Goal: Task Accomplishment & Management: Use online tool/utility

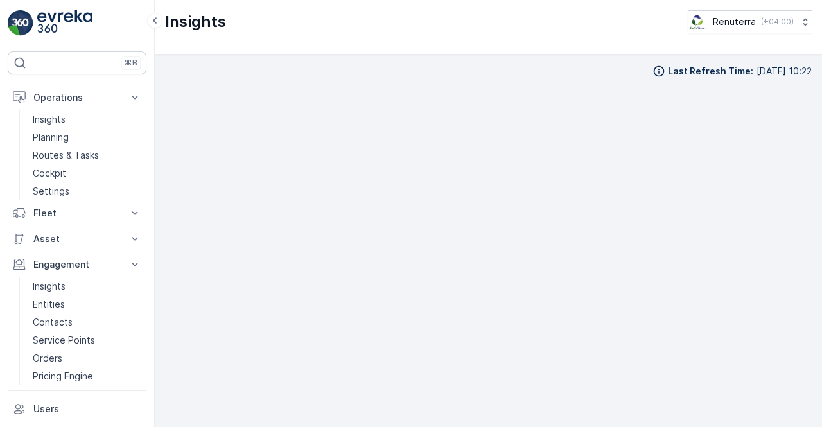
scroll to position [9, 0]
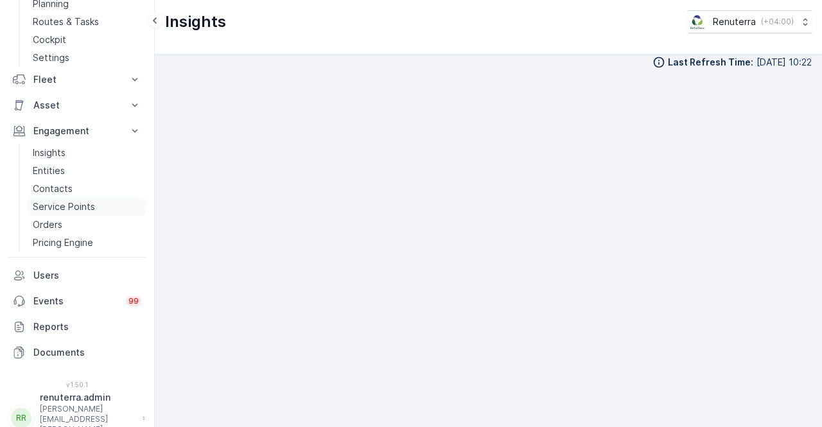
click at [82, 211] on p "Service Points" at bounding box center [64, 206] width 62 height 13
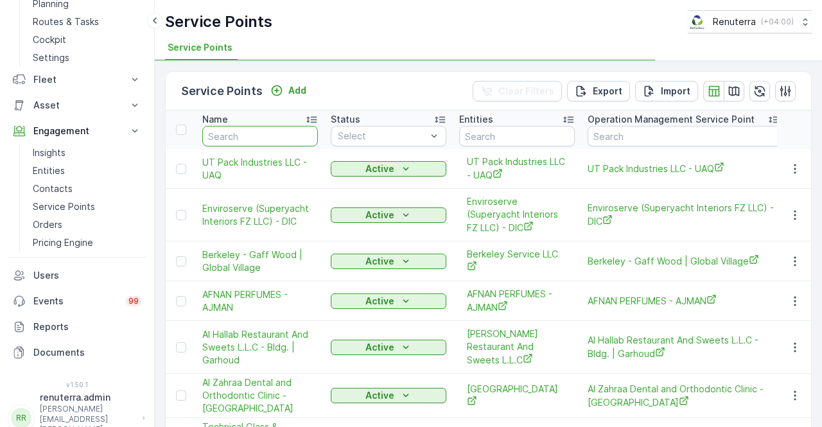
click at [238, 134] on input "text" at bounding box center [260, 136] width 116 height 21
type input "sbk"
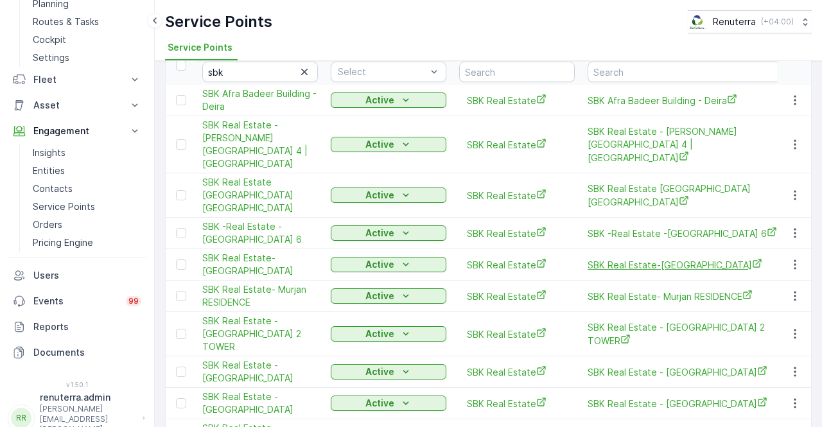
scroll to position [128, 0]
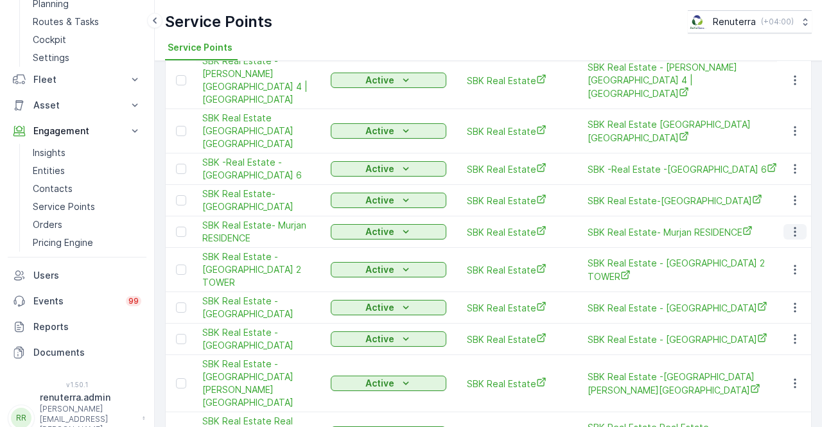
click at [792, 225] on icon "button" at bounding box center [795, 231] width 13 height 13
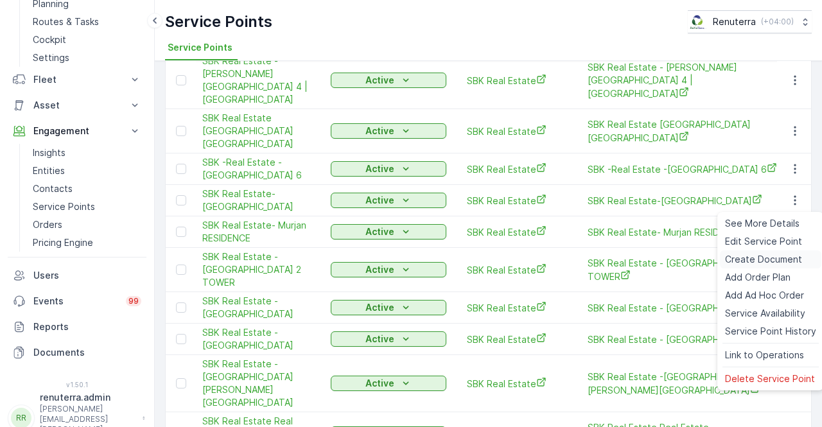
click at [766, 257] on span "Create Document" at bounding box center [763, 259] width 77 height 13
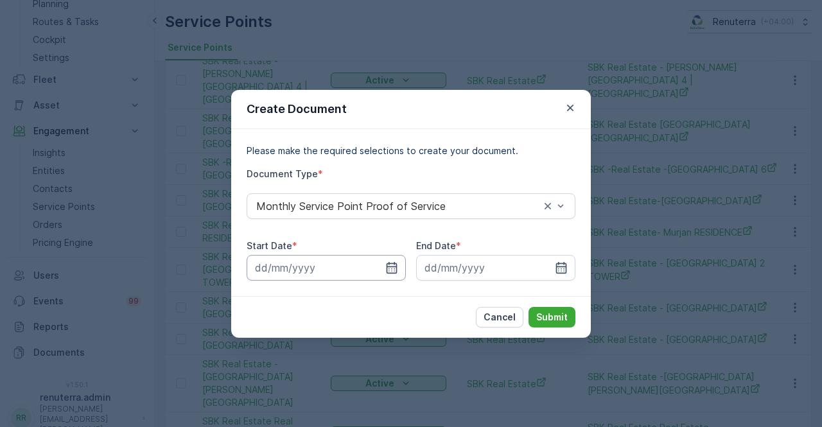
click at [398, 268] on input at bounding box center [326, 268] width 159 height 26
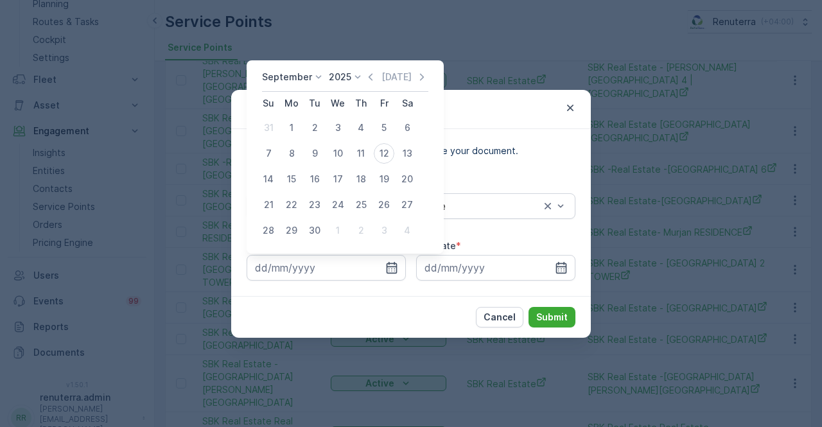
click at [367, 80] on icon "button" at bounding box center [370, 77] width 13 height 13
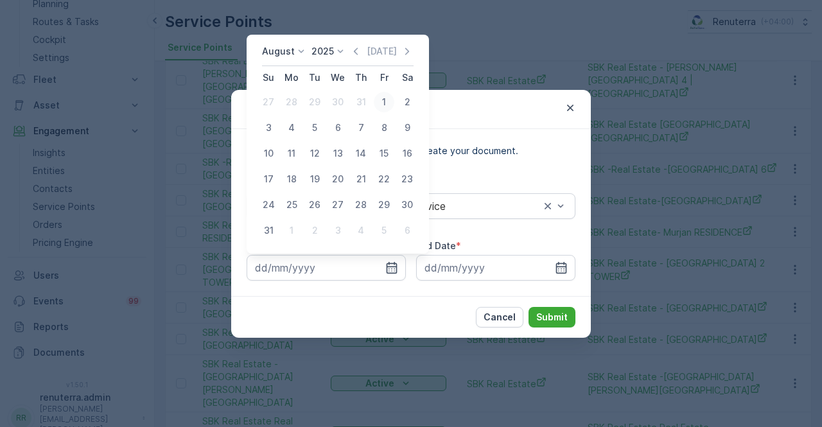
click at [382, 101] on div "1" at bounding box center [384, 102] width 21 height 21
type input "01.08.2025"
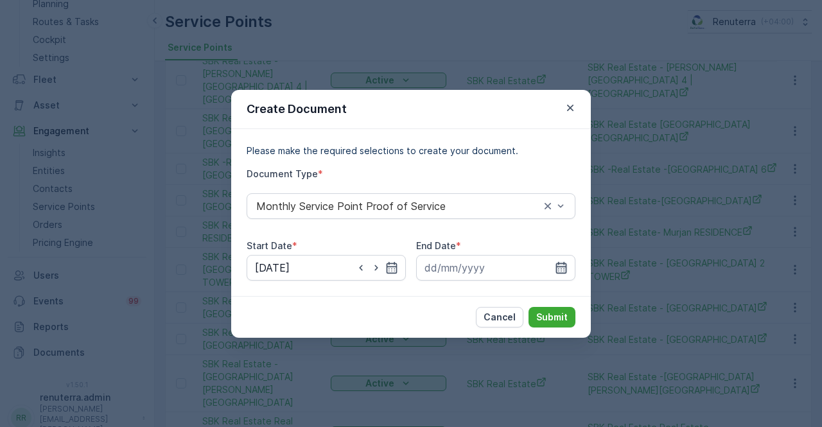
click at [563, 267] on icon "button" at bounding box center [561, 267] width 11 height 12
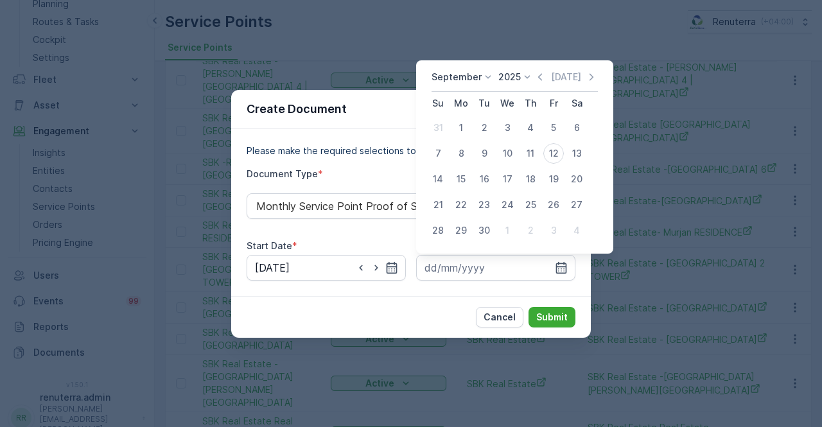
click at [538, 85] on div "September 2025 Today" at bounding box center [515, 81] width 166 height 21
click at [538, 80] on icon "button" at bounding box center [540, 77] width 13 height 13
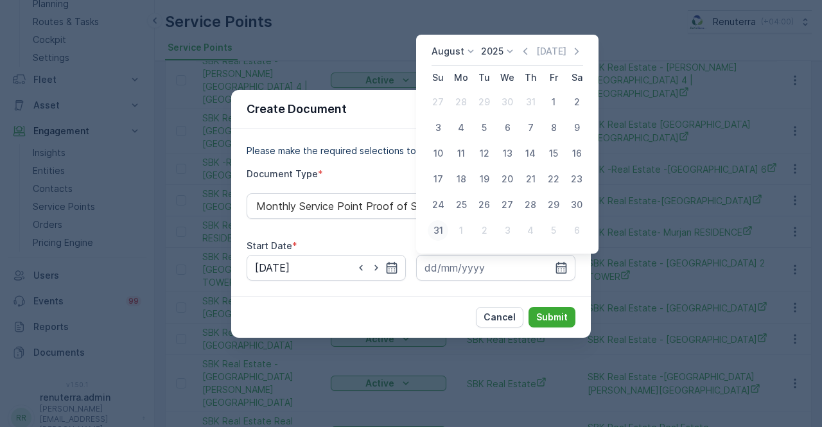
click at [438, 229] on div "31" at bounding box center [438, 230] width 21 height 21
type input "31.08.2025"
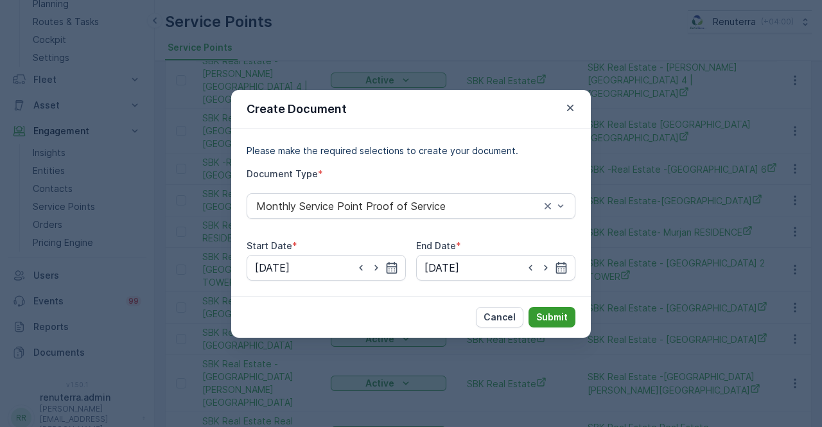
click at [556, 328] on div "Cancel Submit" at bounding box center [411, 317] width 360 height 42
click at [570, 313] on button "Submit" at bounding box center [552, 317] width 47 height 21
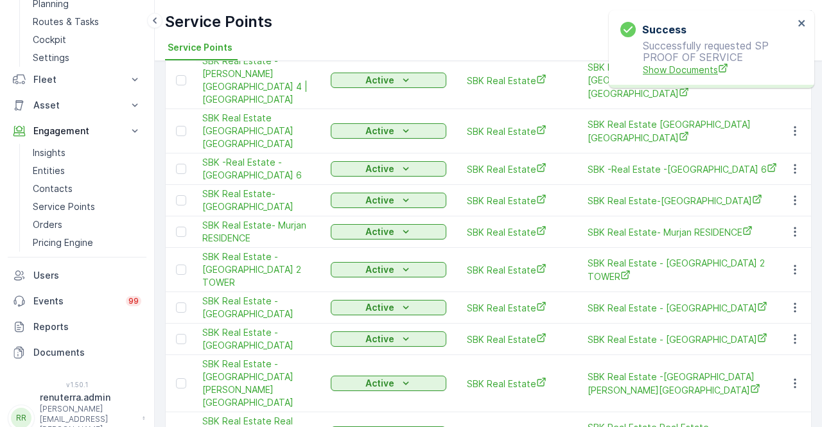
click at [678, 74] on div "Success Successfully requested SP PROOF OF SERVICE Show Documents" at bounding box center [707, 49] width 181 height 62
click at [678, 73] on span "Show Documents" at bounding box center [718, 69] width 151 height 13
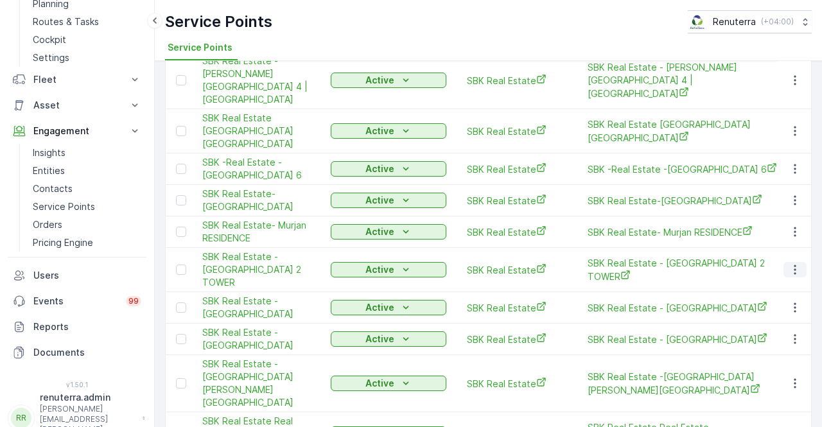
click at [794, 263] on icon "button" at bounding box center [795, 269] width 13 height 13
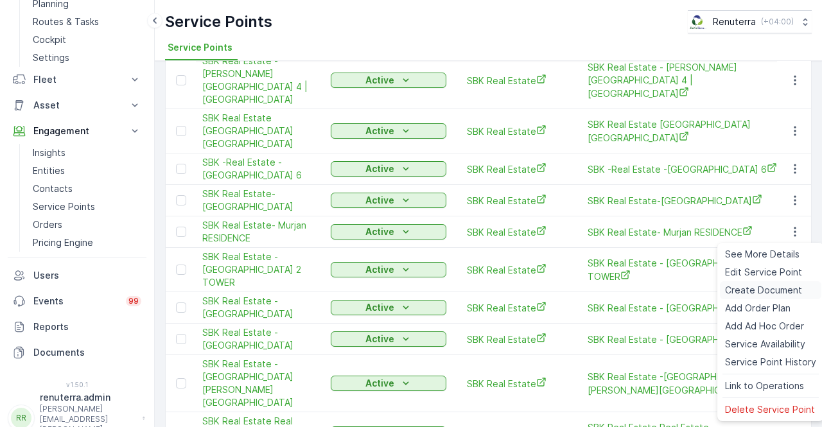
click at [755, 288] on span "Create Document" at bounding box center [763, 290] width 77 height 13
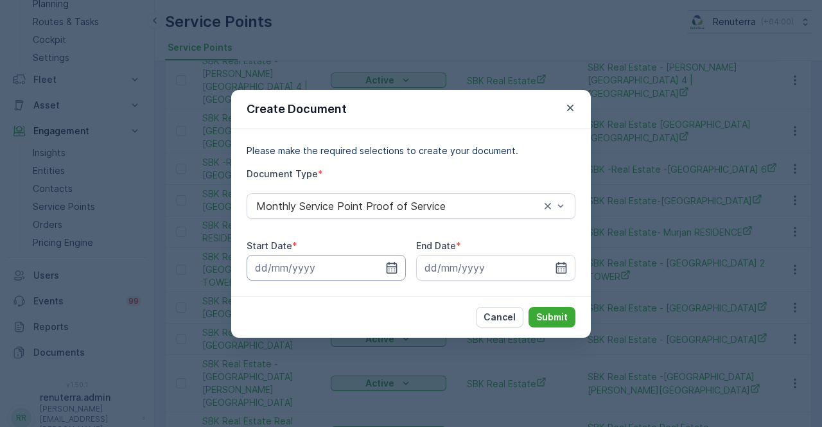
drag, startPoint x: 395, startPoint y: 274, endPoint x: 394, endPoint y: 256, distance: 18.0
click at [394, 274] on input at bounding box center [326, 268] width 159 height 26
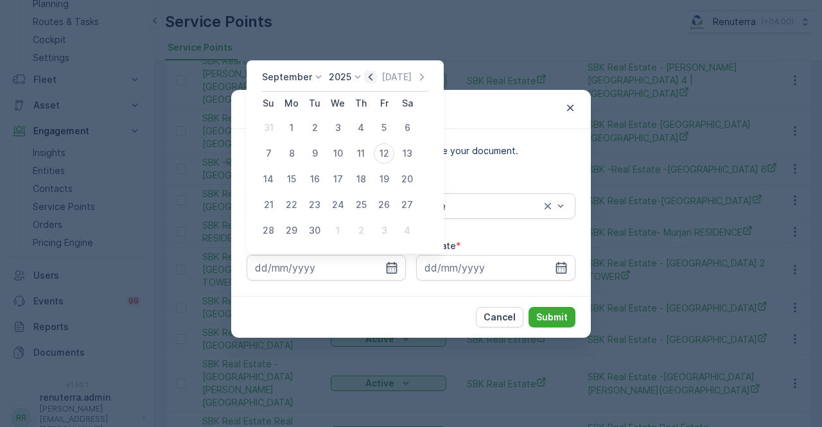
click at [371, 76] on icon "button" at bounding box center [370, 77] width 13 height 13
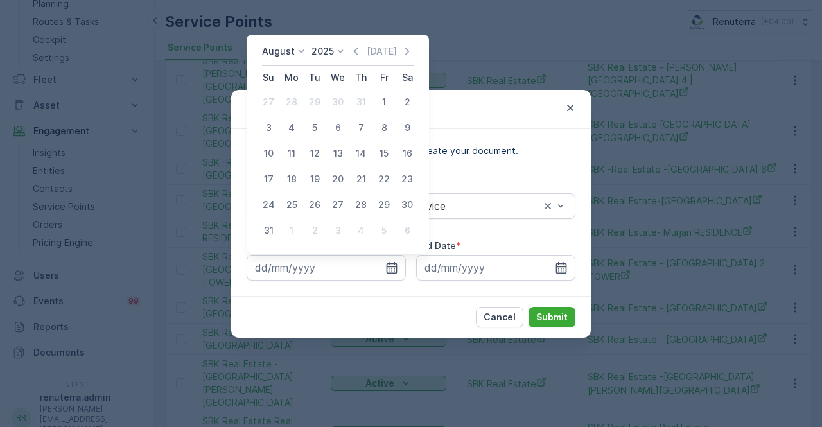
drag, startPoint x: 385, startPoint y: 98, endPoint x: 384, endPoint y: 107, distance: 8.4
click at [384, 98] on div "1" at bounding box center [384, 102] width 21 height 21
type input "01.08.2025"
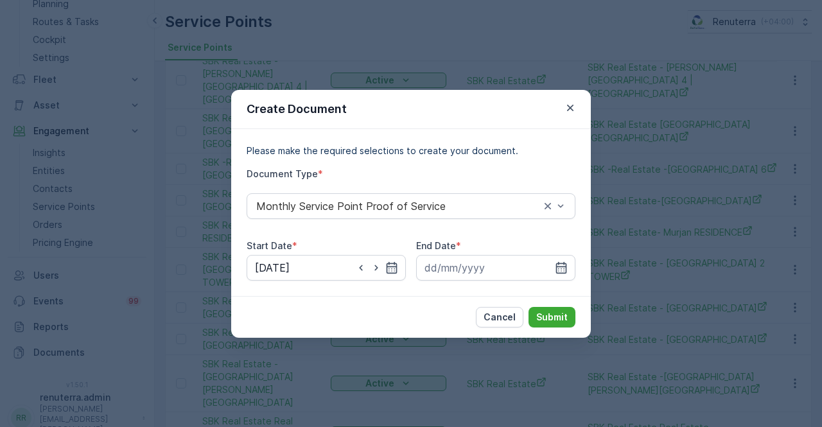
drag, startPoint x: 569, startPoint y: 263, endPoint x: 556, endPoint y: 242, distance: 24.6
click at [564, 262] on div at bounding box center [495, 268] width 159 height 26
drag, startPoint x: 572, startPoint y: 265, endPoint x: 566, endPoint y: 258, distance: 9.3
click at [569, 261] on input at bounding box center [495, 268] width 159 height 26
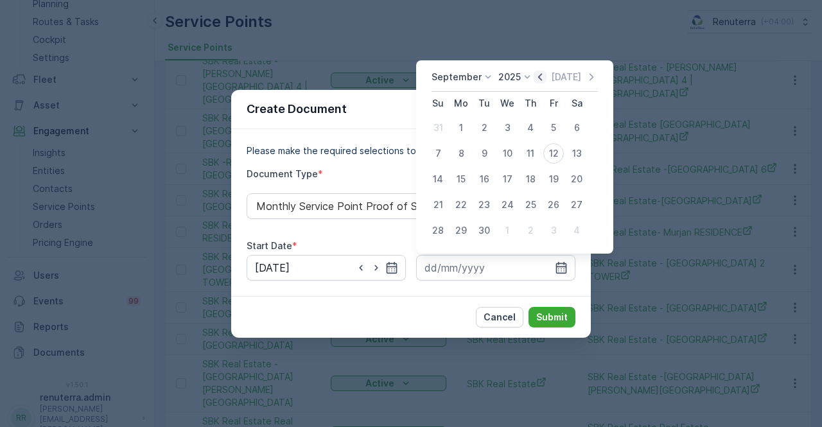
click at [539, 78] on icon "button" at bounding box center [540, 77] width 13 height 13
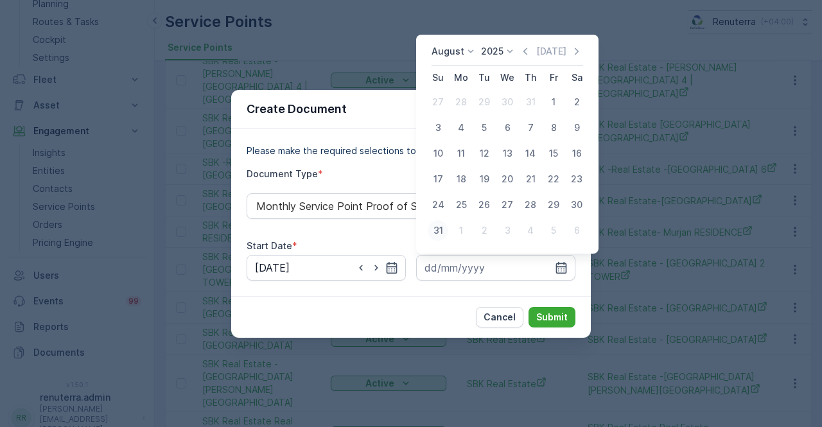
click at [441, 224] on div "31" at bounding box center [438, 230] width 21 height 21
type input "31.08.2025"
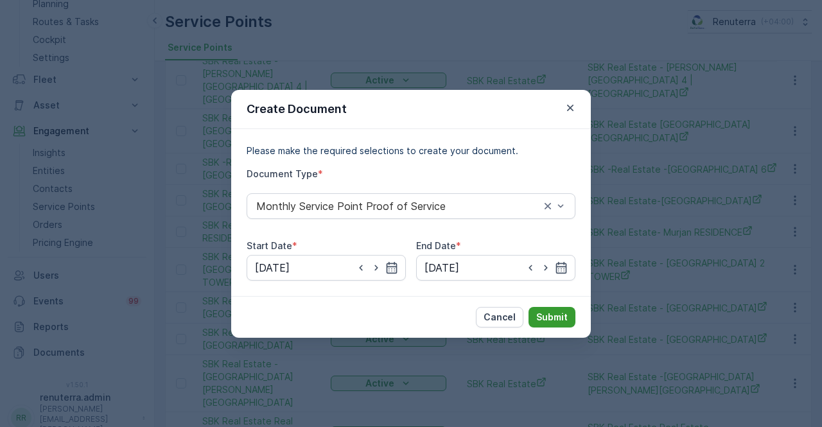
click at [549, 314] on p "Submit" at bounding box center [551, 317] width 31 height 13
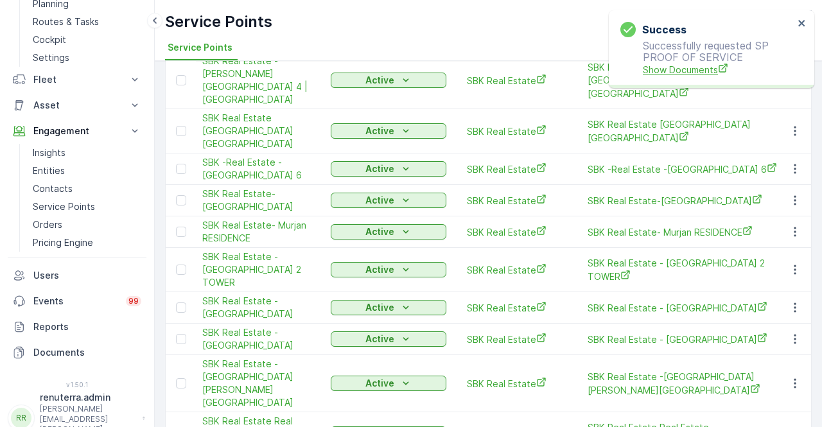
click at [667, 71] on span "Show Documents" at bounding box center [718, 69] width 151 height 13
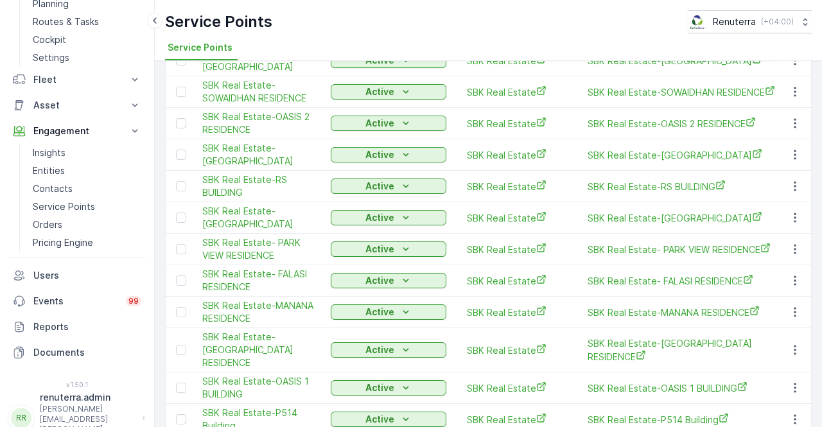
scroll to position [925, 0]
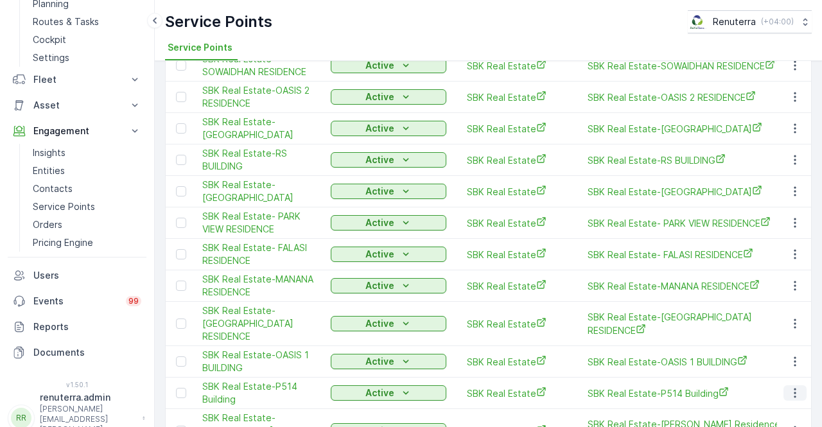
click at [790, 387] on icon "button" at bounding box center [795, 393] width 13 height 13
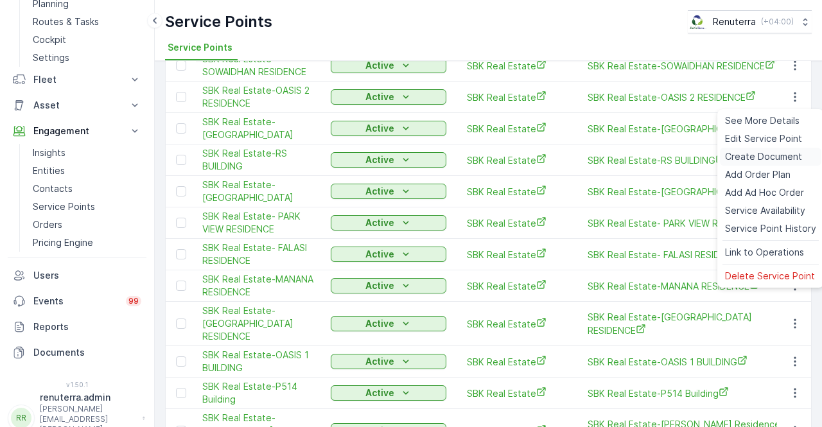
click at [754, 154] on span "Create Document" at bounding box center [763, 156] width 77 height 13
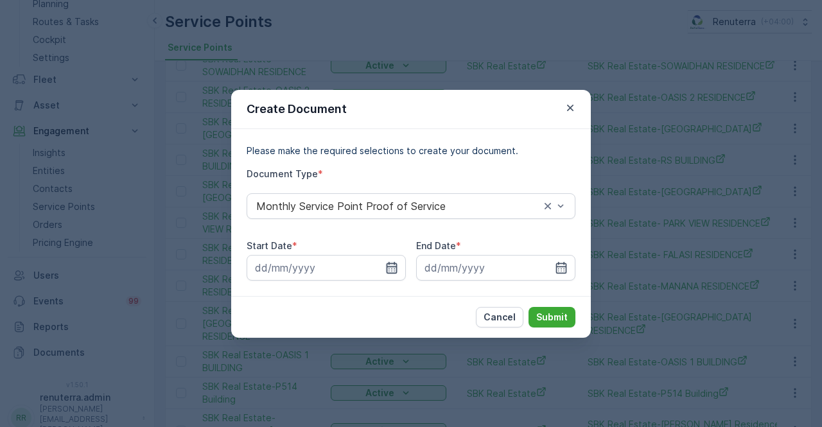
click at [396, 267] on icon "button" at bounding box center [391, 267] width 13 height 13
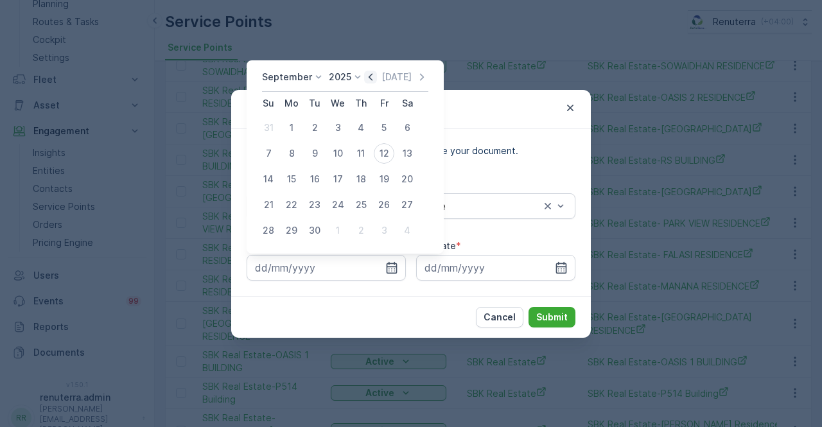
click at [369, 79] on icon "button" at bounding box center [370, 77] width 13 height 13
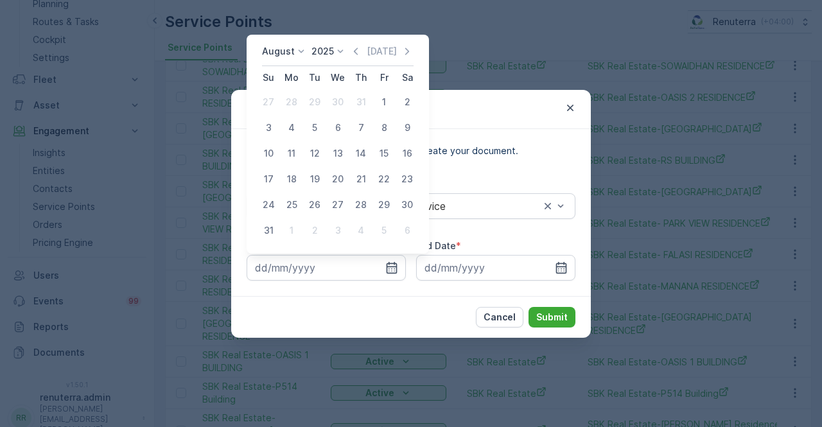
drag, startPoint x: 387, startPoint y: 106, endPoint x: 385, endPoint y: 114, distance: 8.4
click at [387, 106] on div "1" at bounding box center [384, 102] width 21 height 21
type input "01.08.2025"
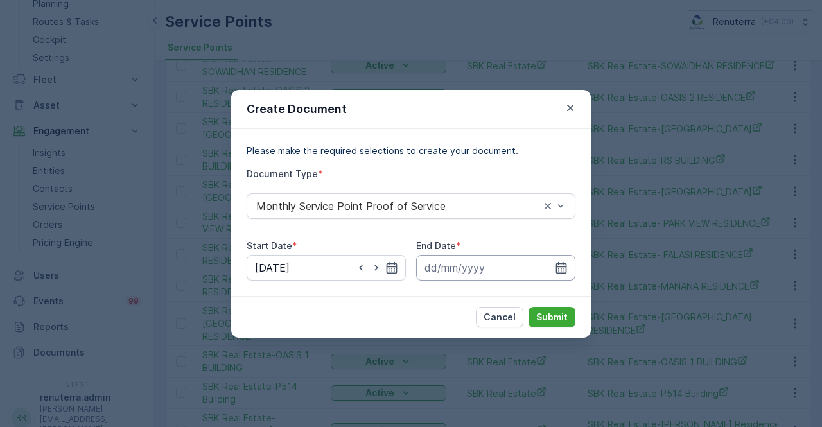
click at [559, 260] on input at bounding box center [495, 268] width 159 height 26
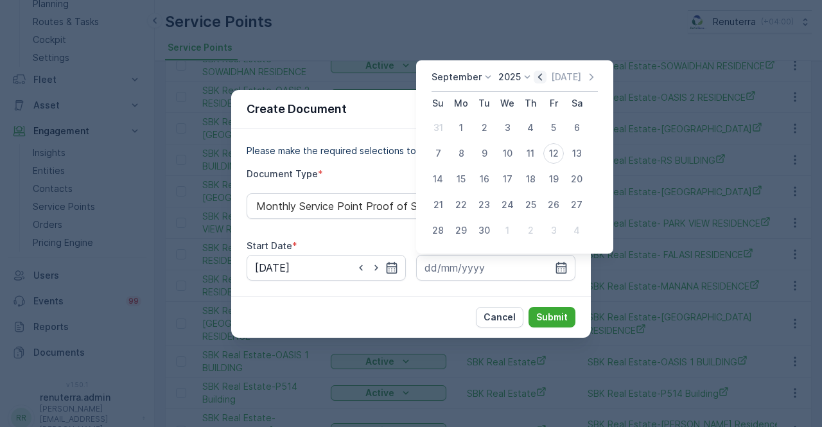
drag, startPoint x: 536, startPoint y: 73, endPoint x: 534, endPoint y: 85, distance: 12.9
click at [535, 73] on icon "button" at bounding box center [540, 77] width 13 height 13
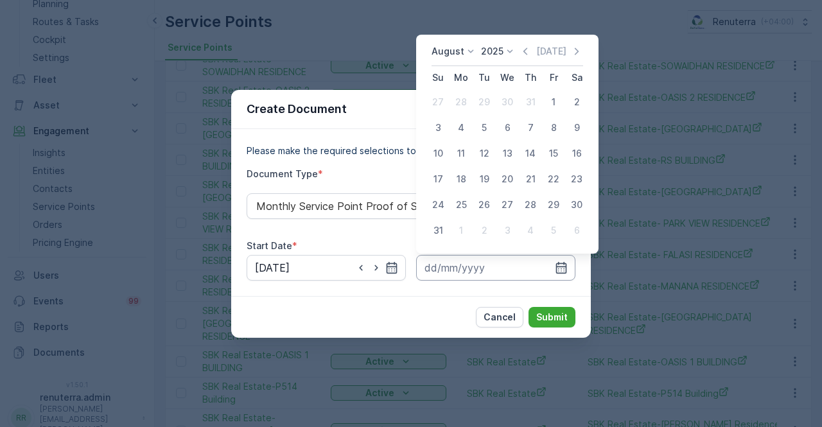
drag, startPoint x: 437, startPoint y: 230, endPoint x: 469, endPoint y: 279, distance: 58.8
click at [436, 245] on div "August 2025 Today Su Mo Tu We Th Fr Sa 27 28 29 30 31 1 2 3 4 5 6 7 8 9 10 11 1…" at bounding box center [507, 144] width 182 height 219
click at [444, 229] on div "31" at bounding box center [438, 230] width 21 height 21
type input "31.08.2025"
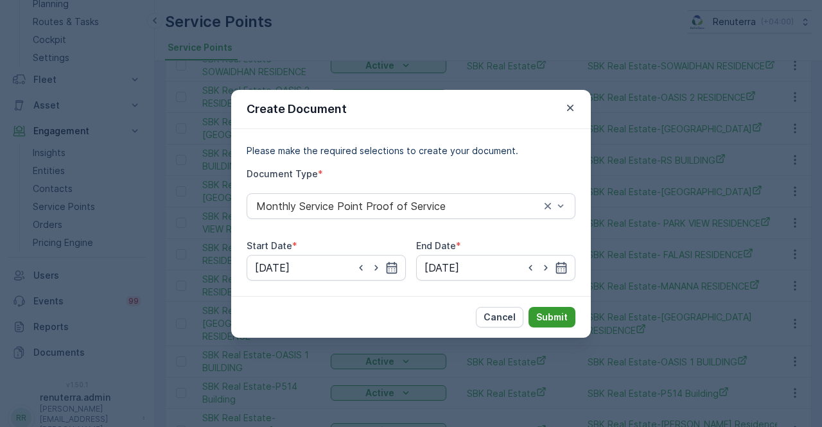
click at [541, 313] on p "Submit" at bounding box center [551, 317] width 31 height 13
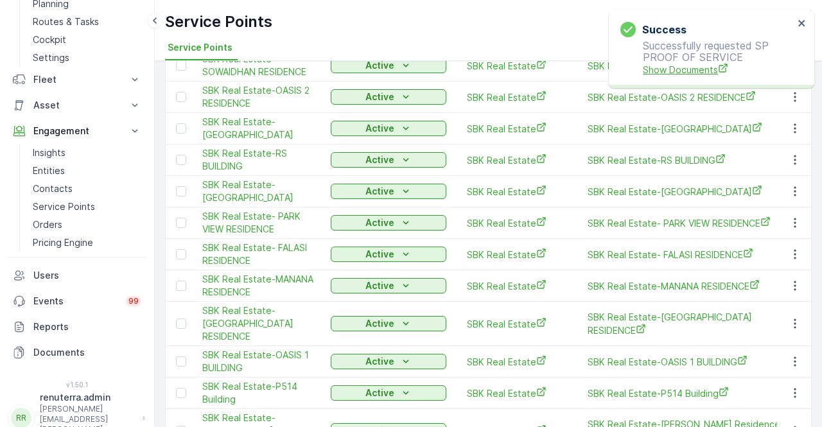
click at [683, 73] on span "Show Documents" at bounding box center [718, 69] width 151 height 13
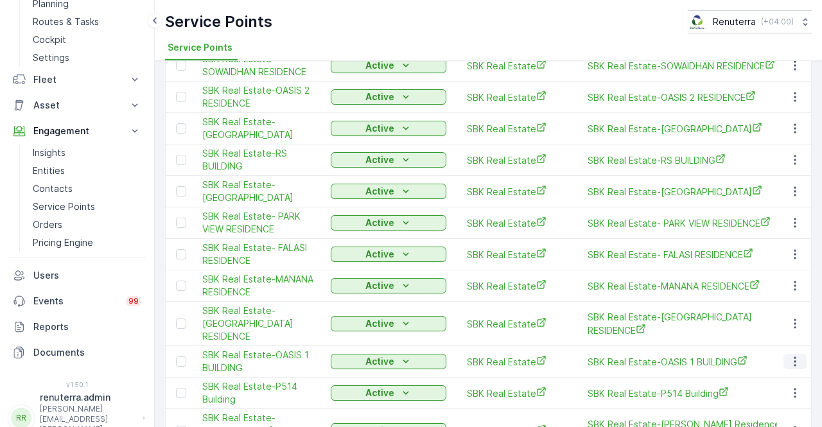
click at [794, 355] on icon "button" at bounding box center [795, 361] width 13 height 13
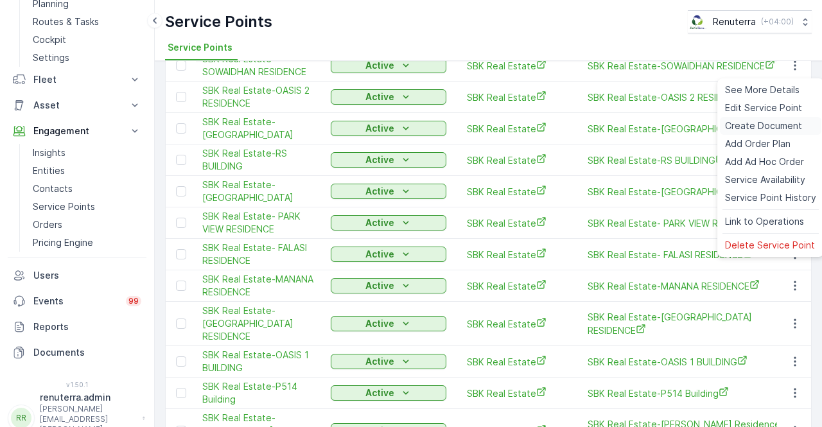
click at [759, 119] on span "Create Document" at bounding box center [763, 125] width 77 height 13
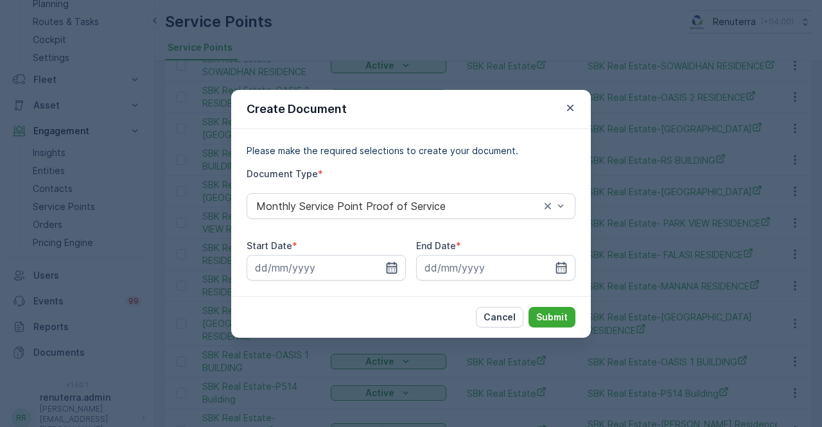
click at [396, 267] on icon "button" at bounding box center [392, 267] width 11 height 12
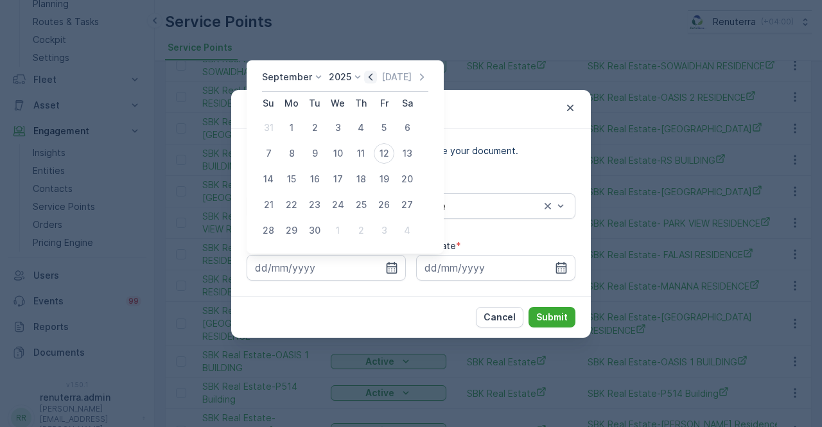
click at [366, 80] on icon "button" at bounding box center [370, 77] width 13 height 13
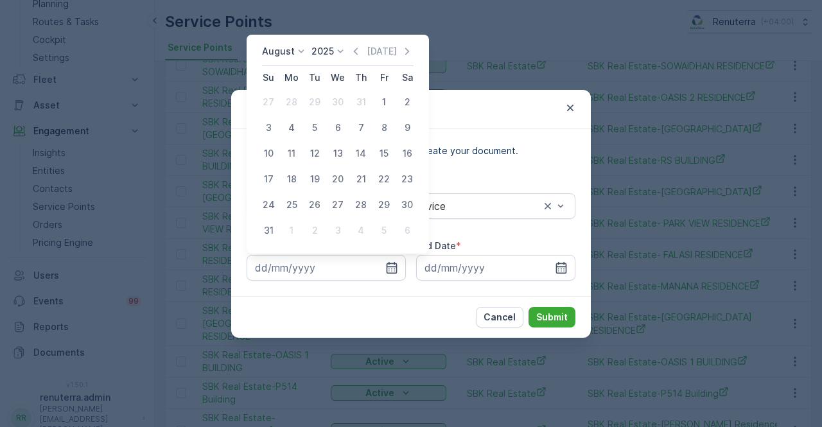
click at [381, 103] on div "1" at bounding box center [384, 102] width 21 height 21
type input "01.08.2025"
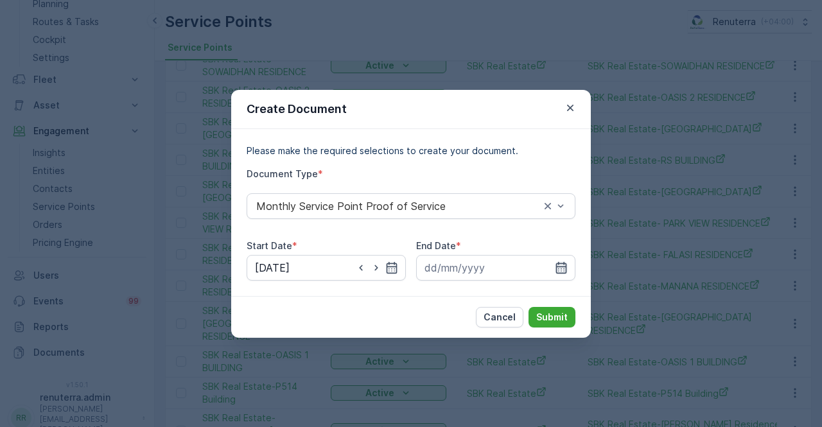
drag, startPoint x: 562, startPoint y: 267, endPoint x: 562, endPoint y: 258, distance: 9.0
click at [562, 266] on icon "button" at bounding box center [561, 267] width 11 height 12
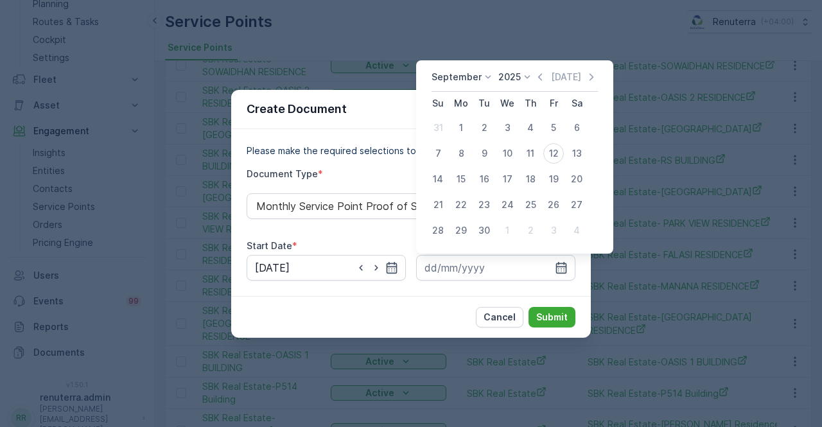
drag, startPoint x: 537, startPoint y: 76, endPoint x: 539, endPoint y: 84, distance: 8.6
click at [537, 76] on icon "button" at bounding box center [540, 77] width 13 height 13
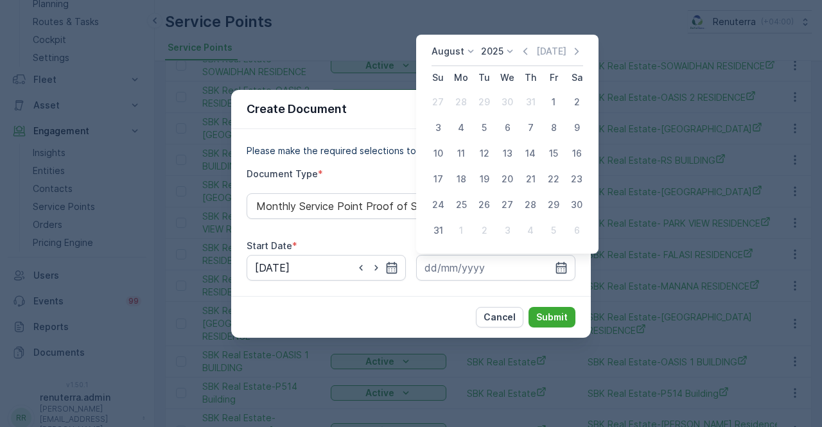
drag, startPoint x: 433, startPoint y: 228, endPoint x: 442, endPoint y: 241, distance: 15.7
click at [435, 231] on div "31" at bounding box center [438, 230] width 21 height 21
type input "31.08.2025"
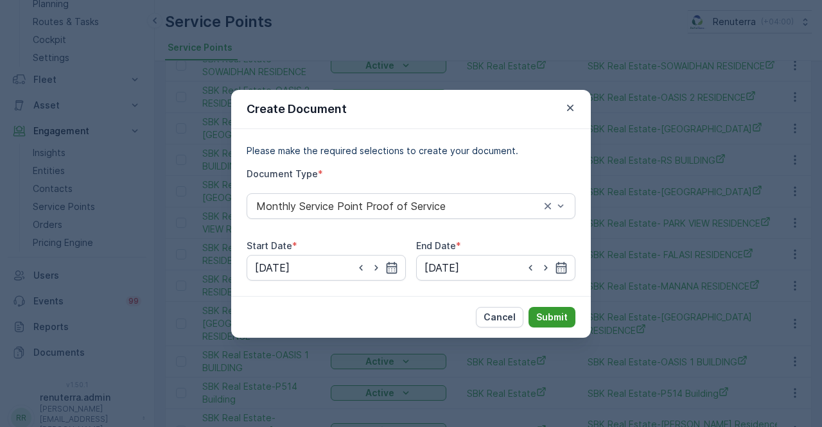
click at [545, 311] on button "Submit" at bounding box center [552, 317] width 47 height 21
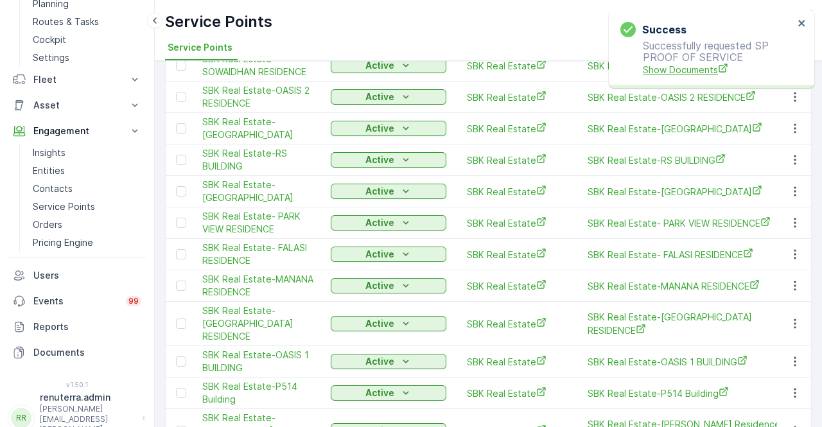
click at [685, 71] on span "Show Documents" at bounding box center [718, 69] width 151 height 13
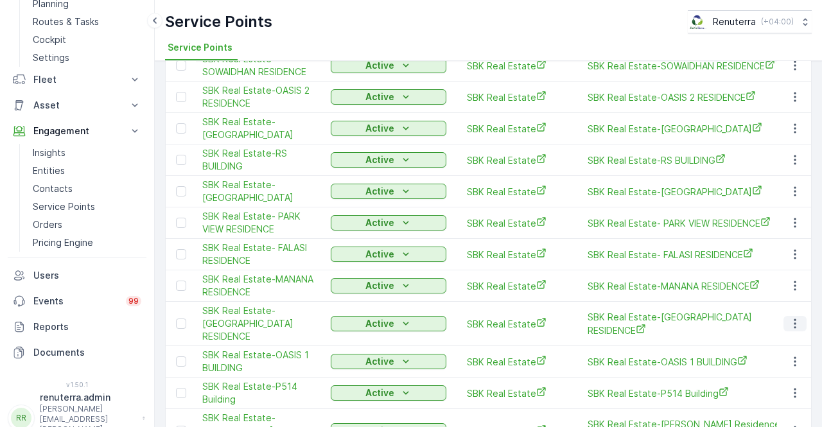
click at [784, 316] on button "button" at bounding box center [795, 323] width 23 height 15
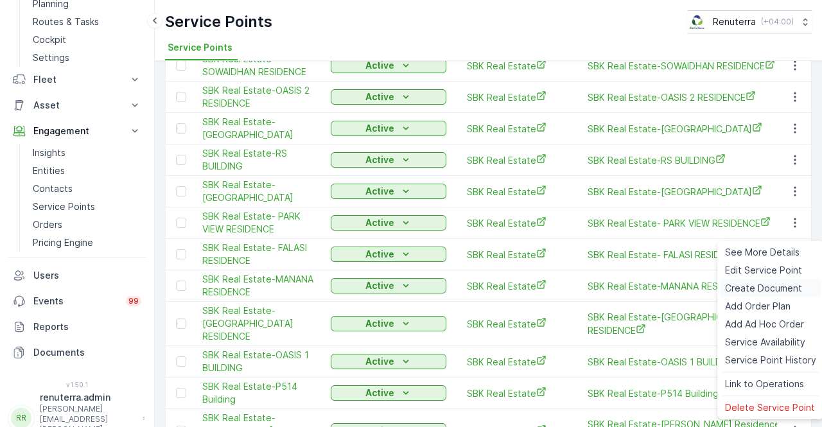
click at [763, 286] on span "Create Document" at bounding box center [763, 288] width 77 height 13
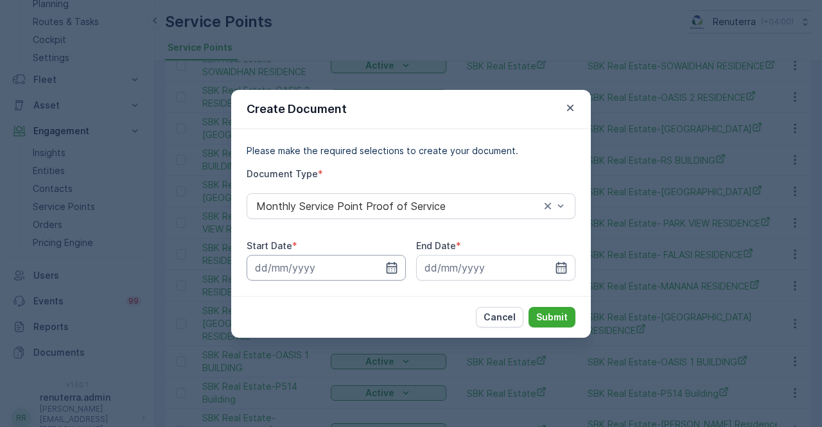
click at [380, 261] on input at bounding box center [326, 268] width 159 height 26
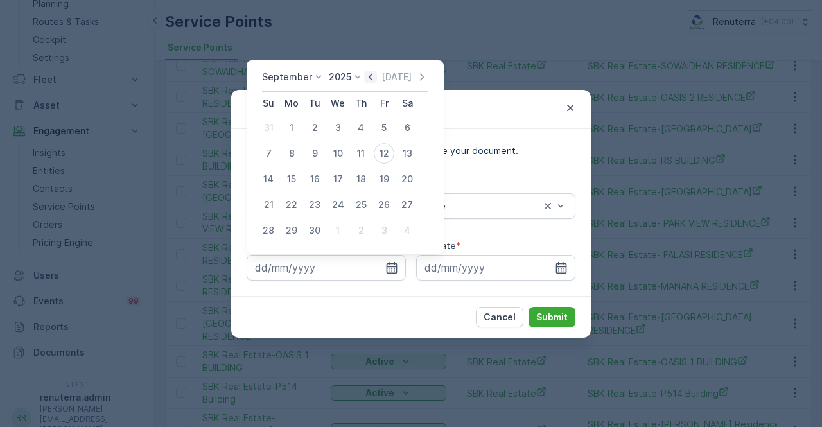
click at [366, 72] on icon "button" at bounding box center [370, 77] width 13 height 13
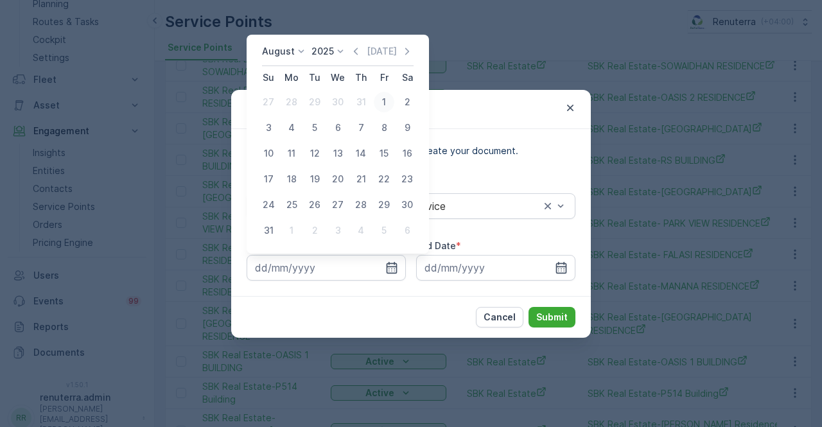
click at [382, 107] on div "1" at bounding box center [384, 102] width 21 height 21
type input "01.08.2025"
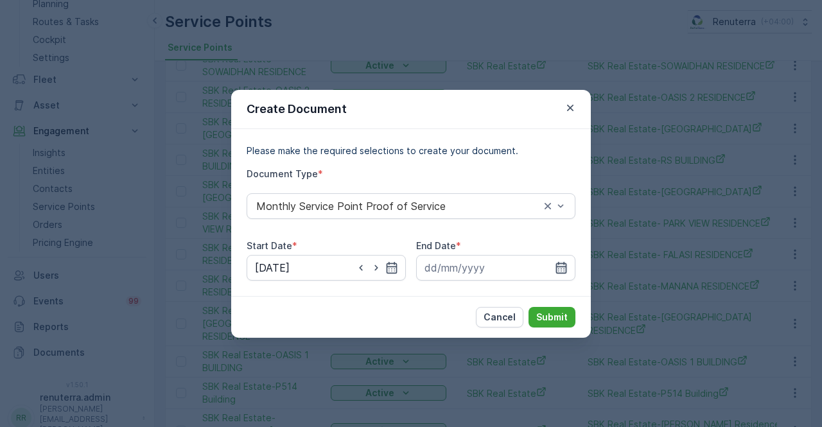
click at [557, 268] on icon "button" at bounding box center [561, 267] width 11 height 12
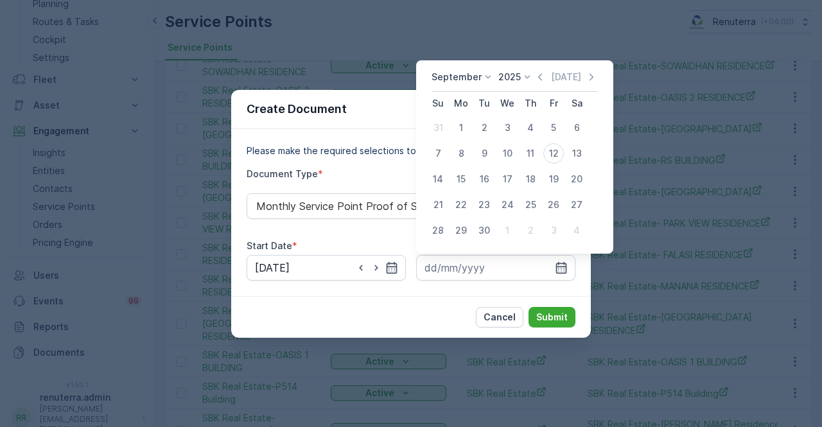
drag, startPoint x: 534, startPoint y: 76, endPoint x: 527, endPoint y: 87, distance: 12.8
click at [534, 78] on icon "button" at bounding box center [540, 77] width 13 height 13
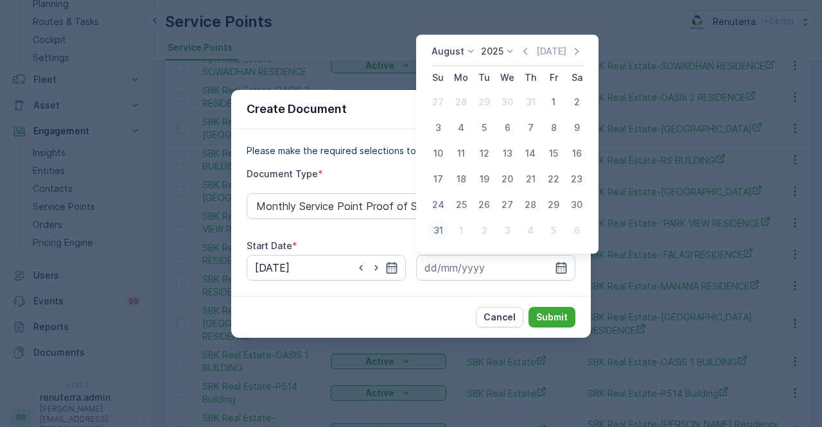
click at [437, 223] on div "31" at bounding box center [438, 230] width 21 height 21
type input "31.08.2025"
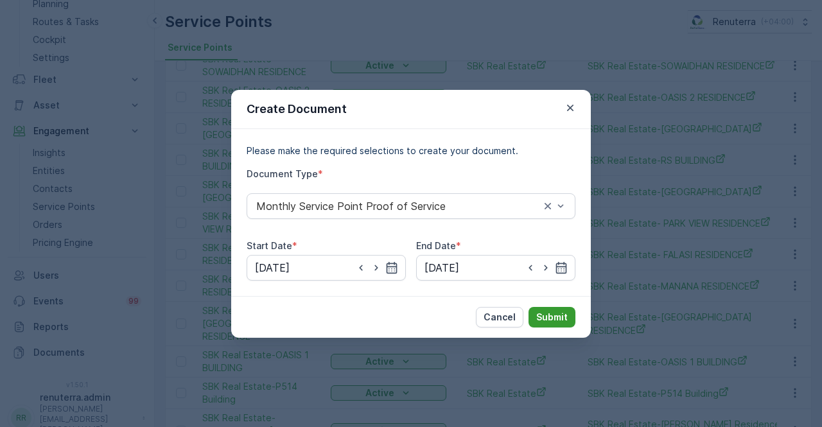
click at [554, 319] on p "Submit" at bounding box center [551, 317] width 31 height 13
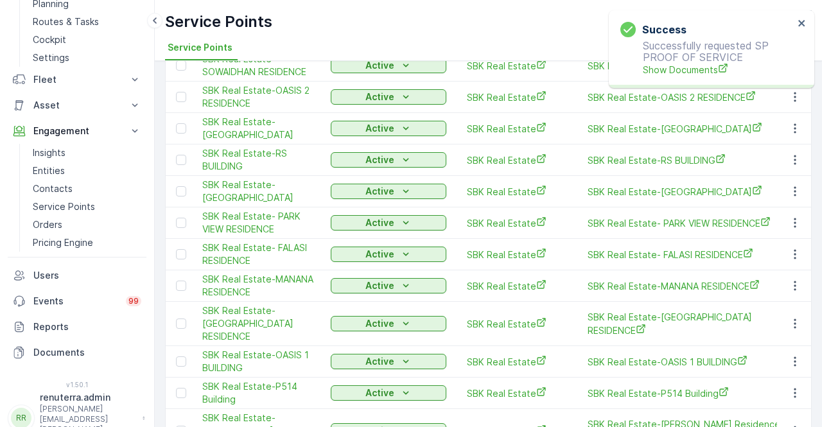
click at [684, 44] on p "Successfully requested SP PROOF OF SERVICE Show Documents" at bounding box center [706, 58] width 173 height 37
click at [679, 71] on span "Show Documents" at bounding box center [718, 69] width 151 height 13
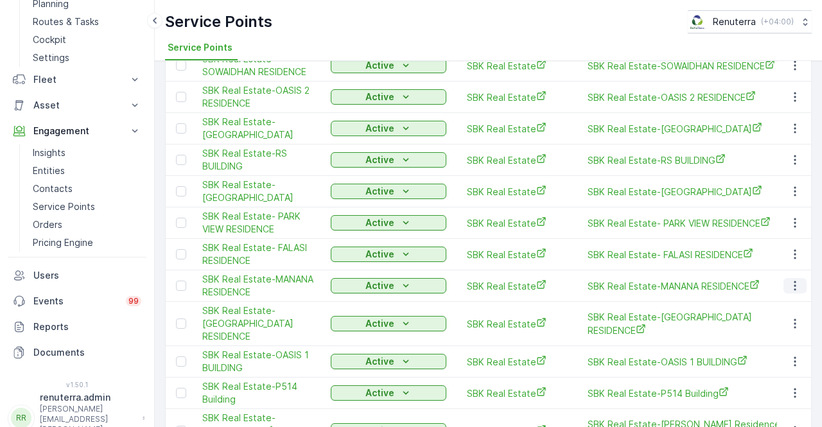
click at [785, 278] on button "button" at bounding box center [795, 285] width 23 height 15
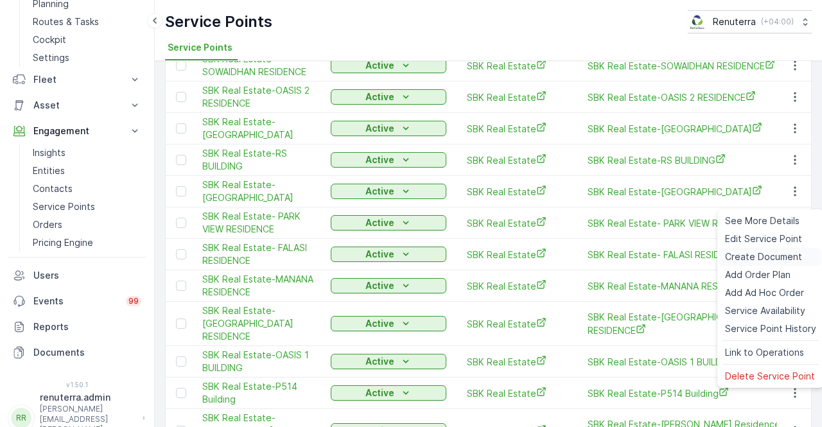
click at [751, 256] on span "Create Document" at bounding box center [763, 256] width 77 height 13
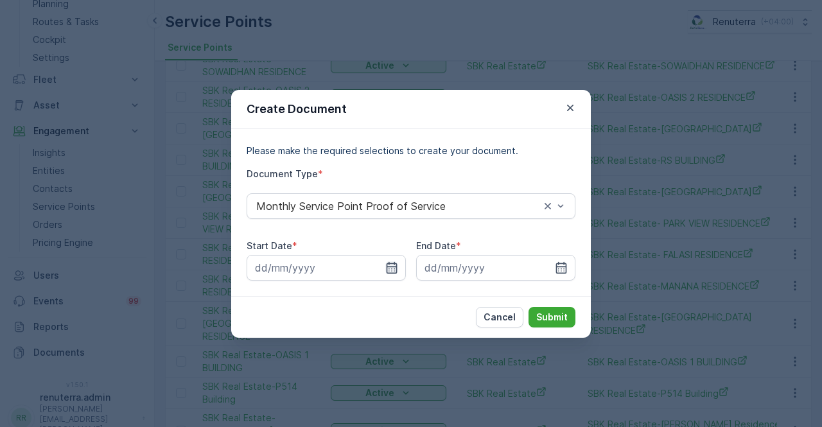
click at [400, 272] on input at bounding box center [326, 268] width 159 height 26
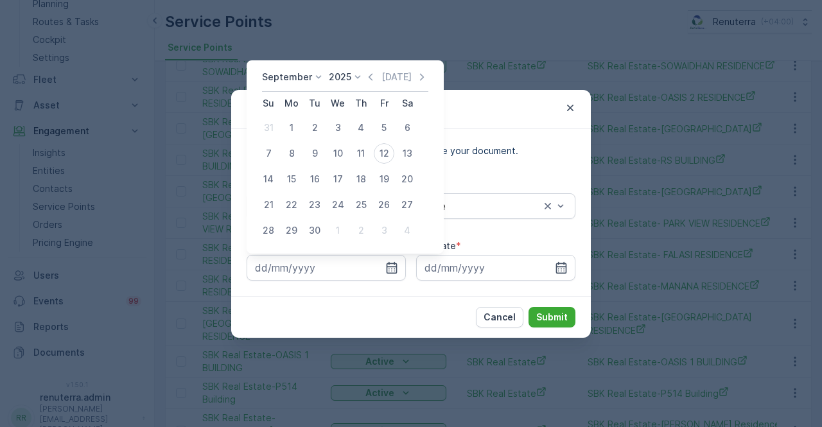
click at [359, 72] on icon at bounding box center [357, 77] width 13 height 13
click at [366, 75] on icon "button" at bounding box center [370, 77] width 13 height 13
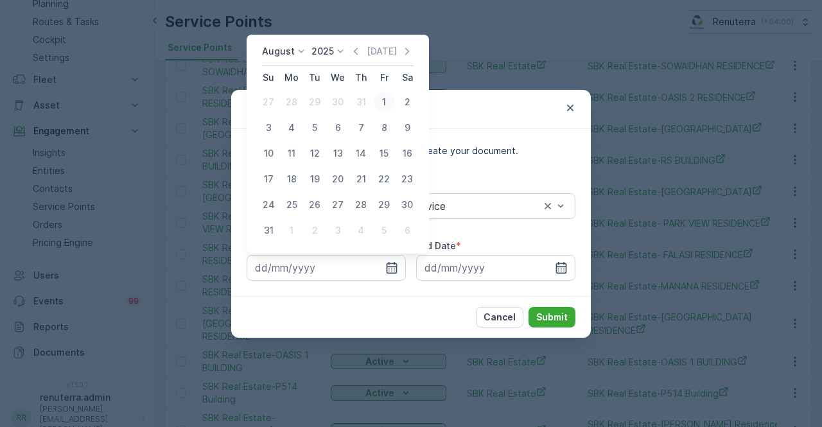
click at [390, 107] on div "1" at bounding box center [384, 102] width 21 height 21
type input "01.08.2025"
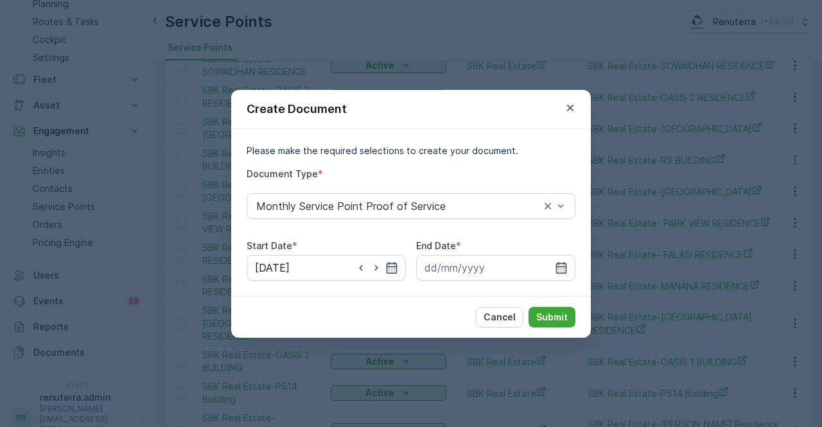
drag, startPoint x: 558, startPoint y: 265, endPoint x: 563, endPoint y: 254, distance: 12.4
click at [559, 265] on icon "button" at bounding box center [561, 267] width 13 height 13
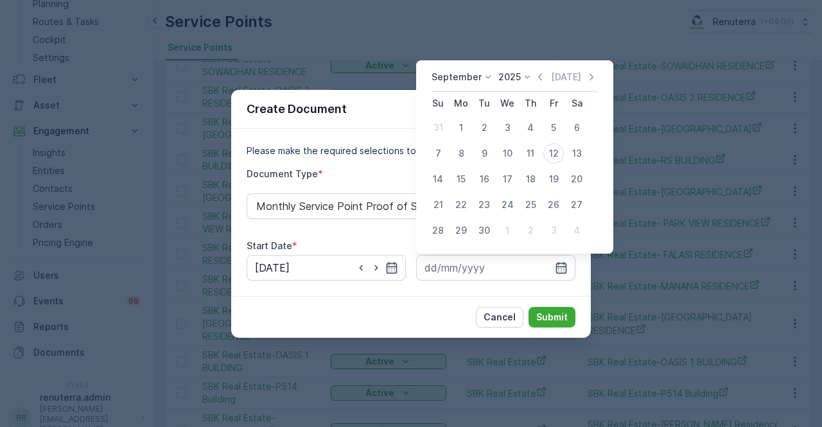
click at [539, 73] on icon "button" at bounding box center [540, 77] width 13 height 13
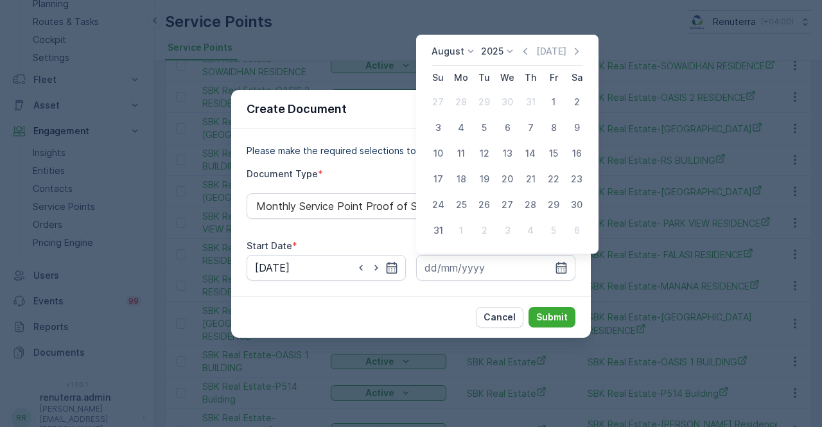
drag, startPoint x: 439, startPoint y: 230, endPoint x: 478, endPoint y: 282, distance: 64.7
click at [439, 230] on div "31" at bounding box center [438, 230] width 21 height 21
type input "31.08.2025"
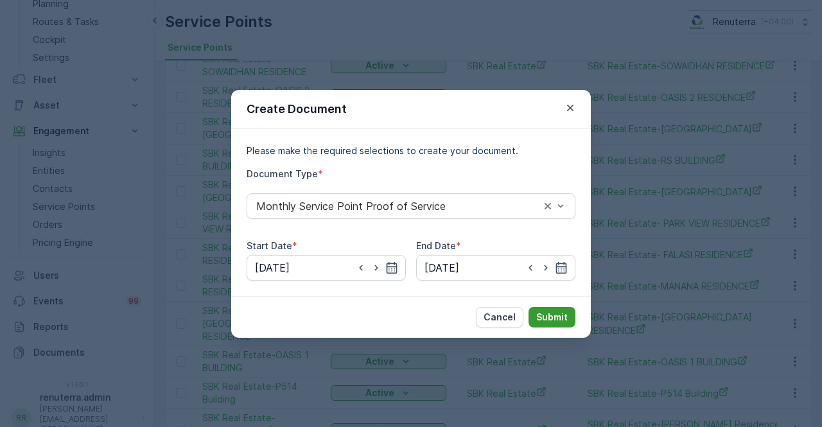
click at [559, 320] on p "Submit" at bounding box center [551, 317] width 31 height 13
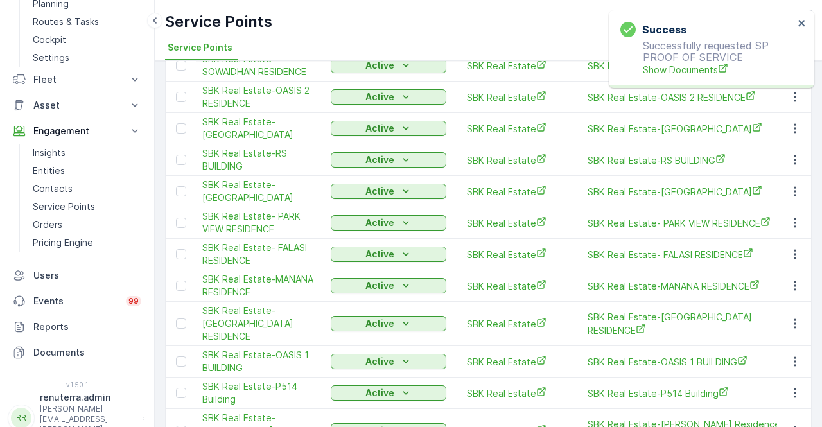
click at [699, 68] on span "Show Documents" at bounding box center [718, 69] width 151 height 13
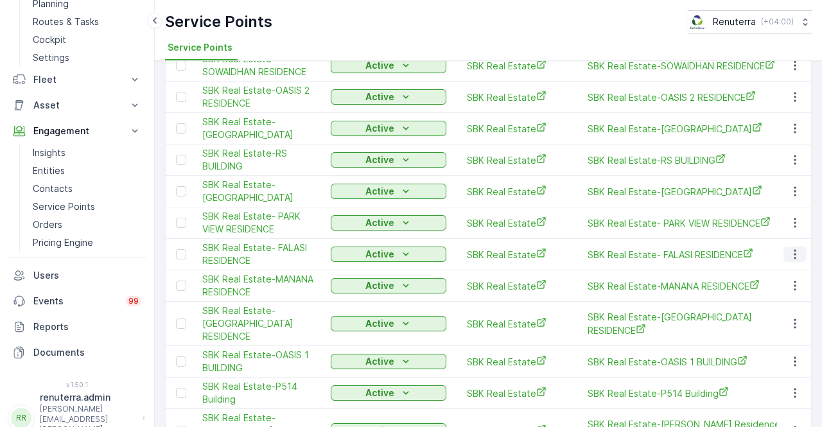
click at [793, 248] on icon "button" at bounding box center [795, 254] width 13 height 13
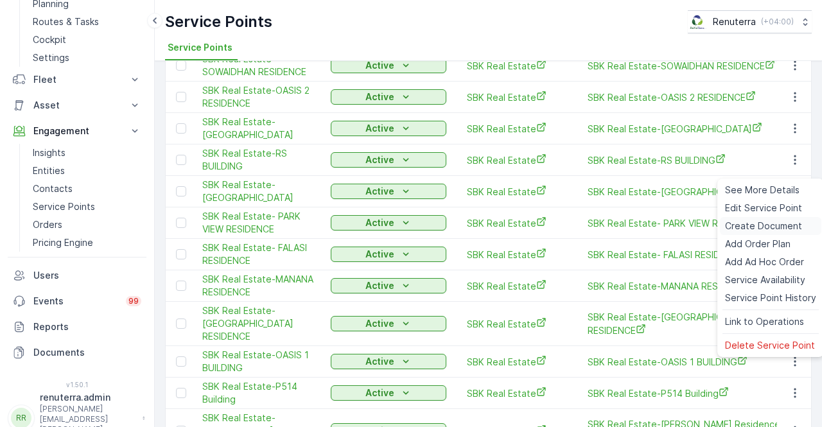
click at [753, 223] on span "Create Document" at bounding box center [763, 226] width 77 height 13
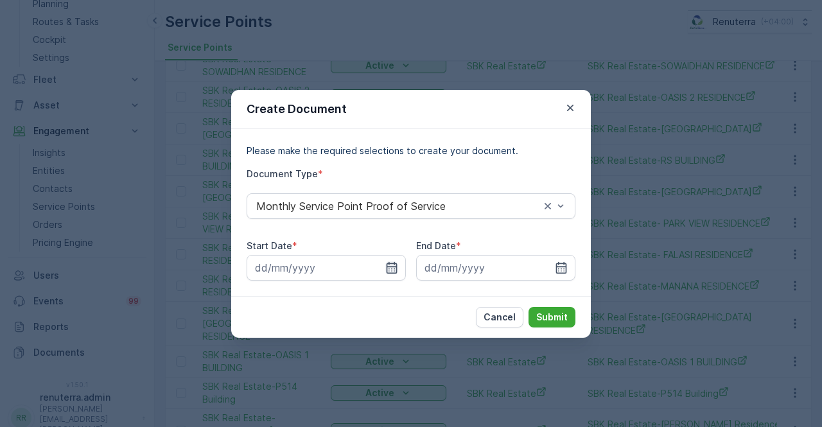
click at [394, 269] on icon "button" at bounding box center [392, 267] width 11 height 12
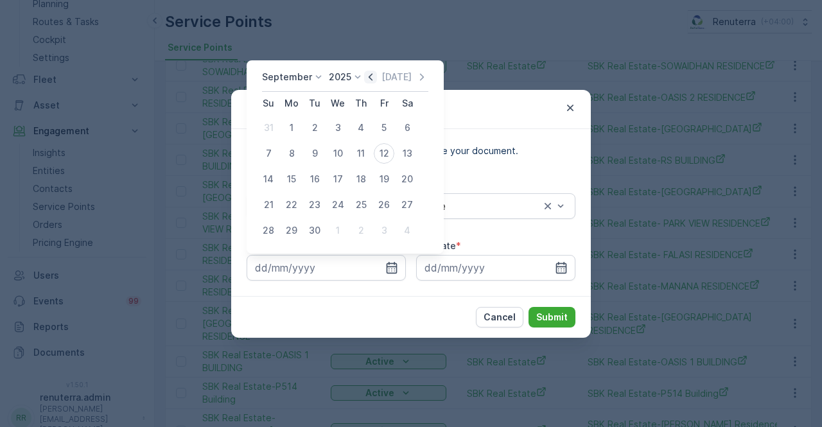
click at [374, 80] on icon "button" at bounding box center [370, 77] width 13 height 13
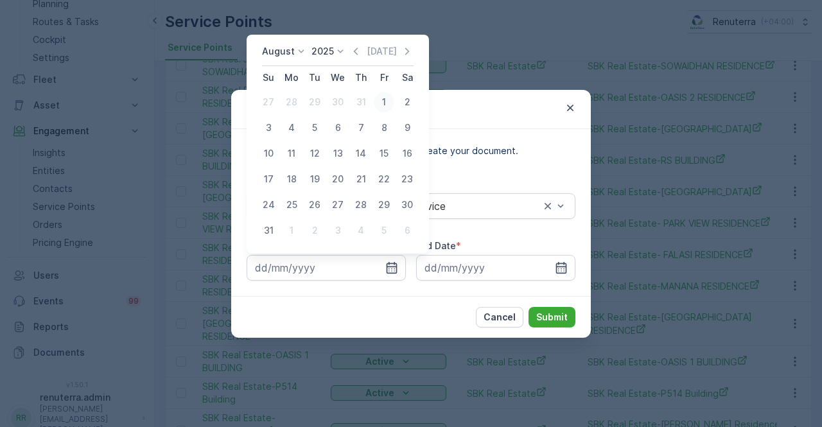
click at [381, 101] on div "1" at bounding box center [384, 102] width 21 height 21
type input "01.08.2025"
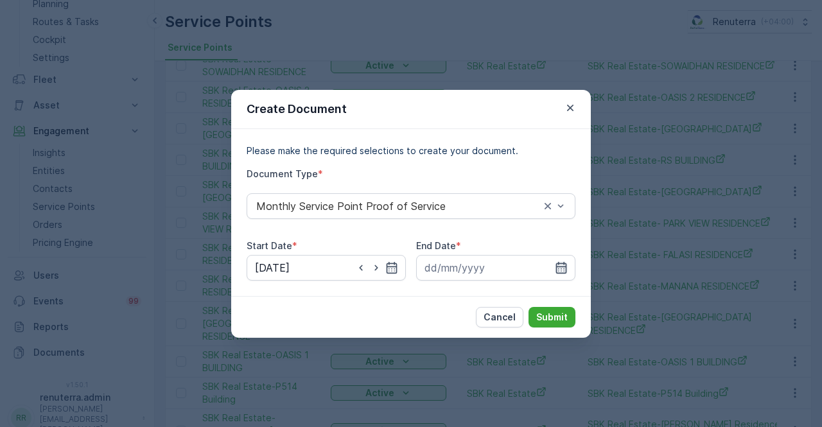
click at [563, 268] on icon "button" at bounding box center [561, 267] width 13 height 13
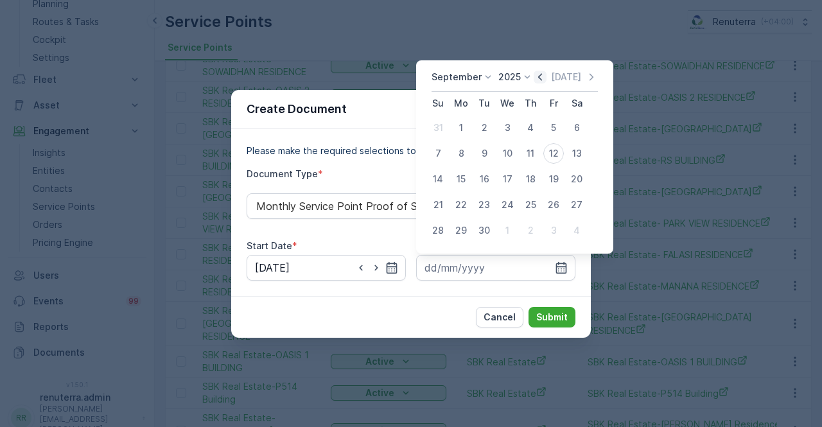
click at [538, 78] on icon "button" at bounding box center [540, 77] width 13 height 13
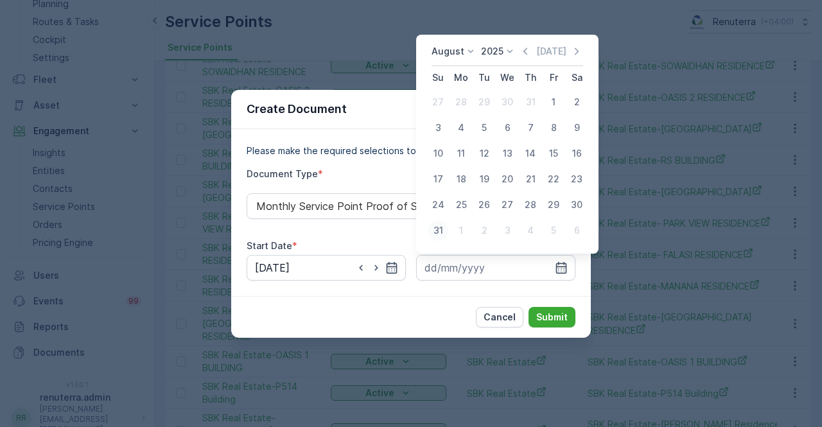
click at [435, 234] on div "31" at bounding box center [438, 230] width 21 height 21
type input "31.08.2025"
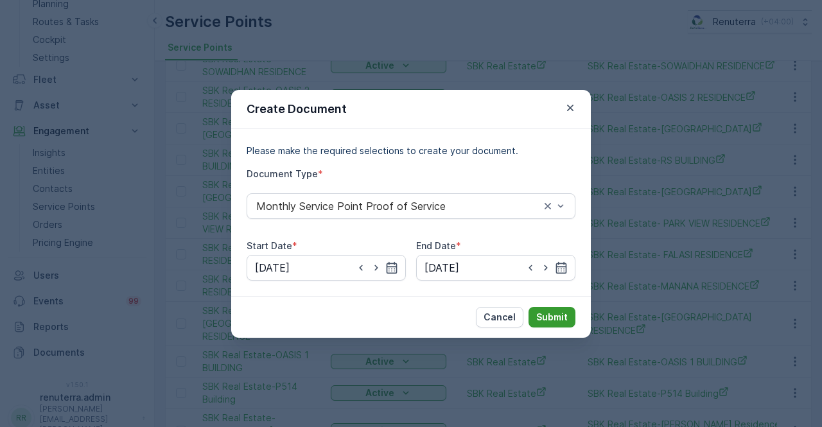
click at [548, 314] on p "Submit" at bounding box center [551, 317] width 31 height 13
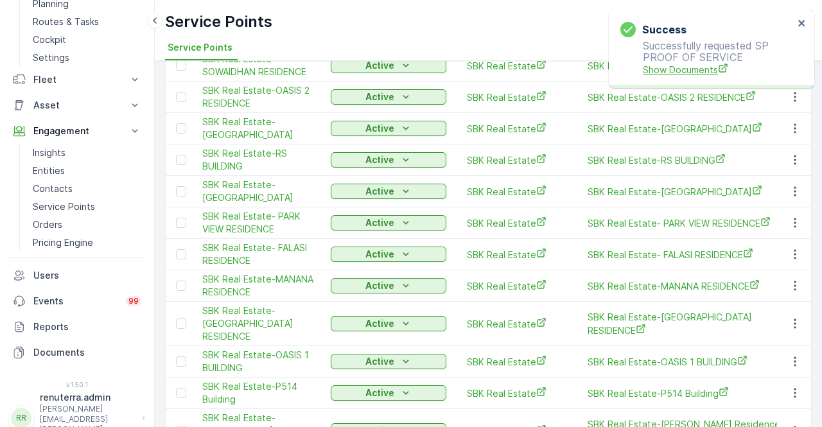
click at [664, 70] on span "Show Documents" at bounding box center [718, 69] width 151 height 13
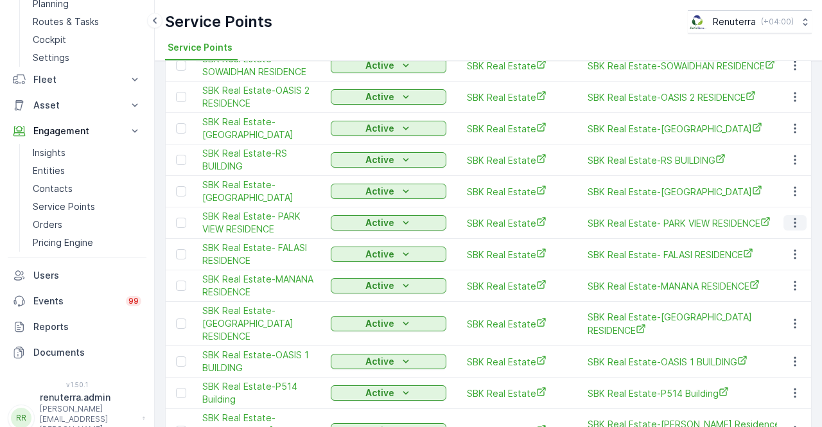
click at [794, 216] on icon "button" at bounding box center [795, 222] width 13 height 13
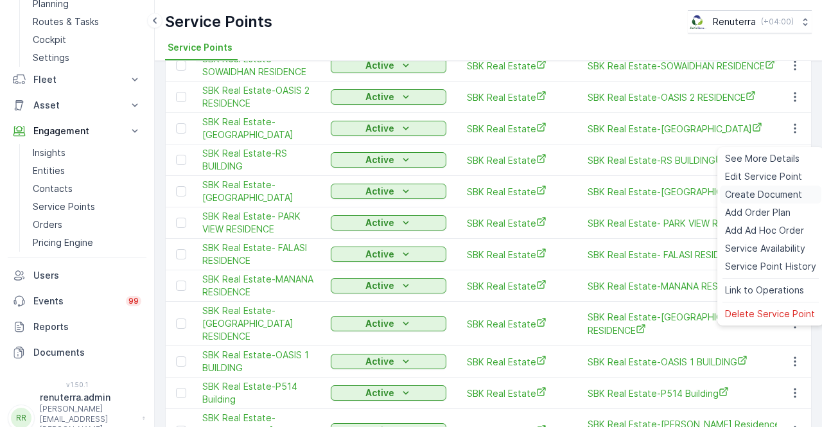
click at [755, 198] on span "Create Document" at bounding box center [763, 194] width 77 height 13
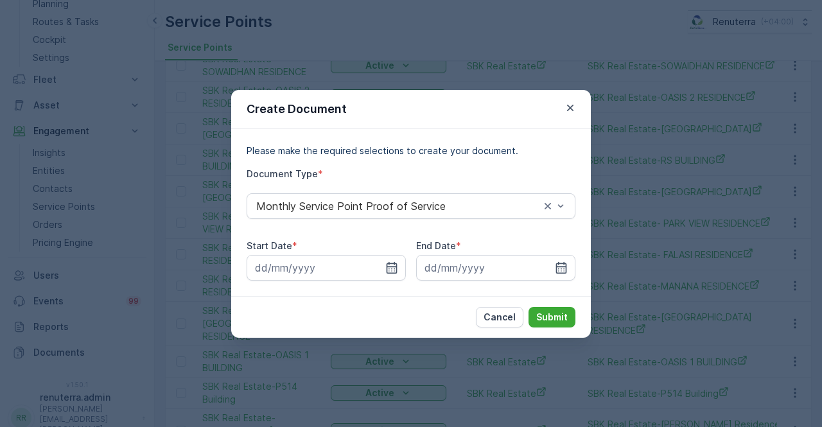
drag, startPoint x: 388, startPoint y: 260, endPoint x: 392, endPoint y: 296, distance: 36.2
click at [388, 261] on div at bounding box center [326, 268] width 159 height 26
click at [388, 265] on icon "button" at bounding box center [391, 267] width 13 height 13
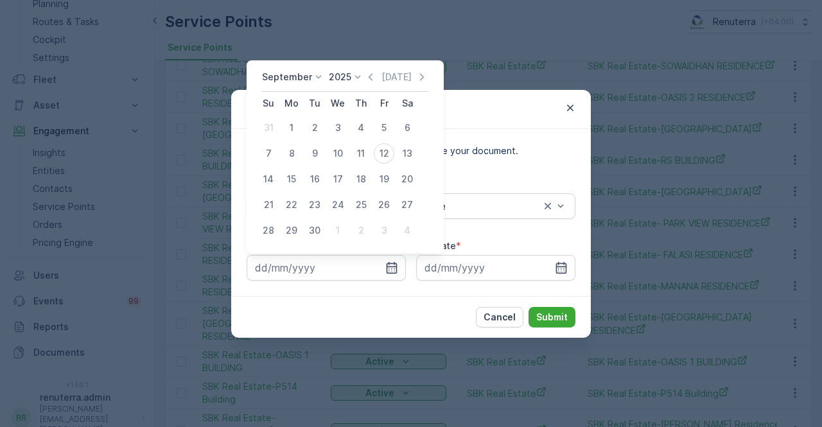
click at [368, 82] on icon "button" at bounding box center [370, 77] width 13 height 13
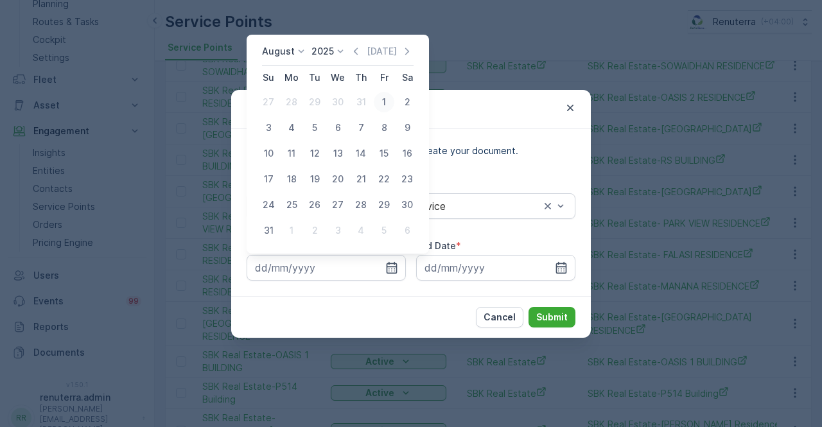
click at [384, 111] on div "1" at bounding box center [384, 102] width 21 height 21
type input "01.08.2025"
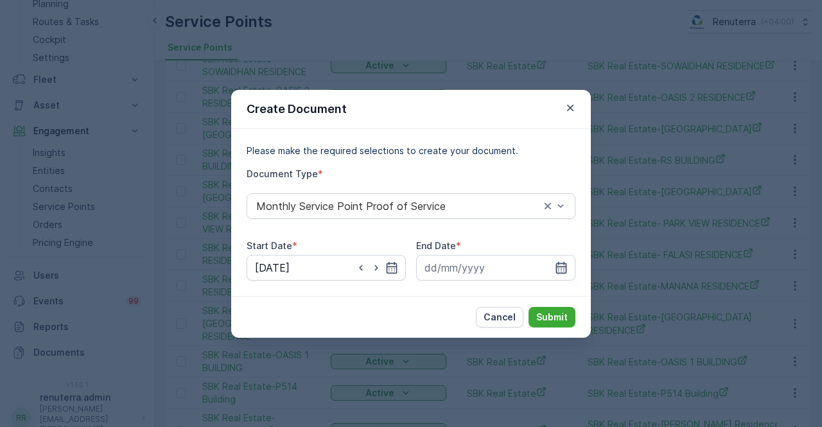
click at [561, 268] on icon "button" at bounding box center [561, 267] width 11 height 12
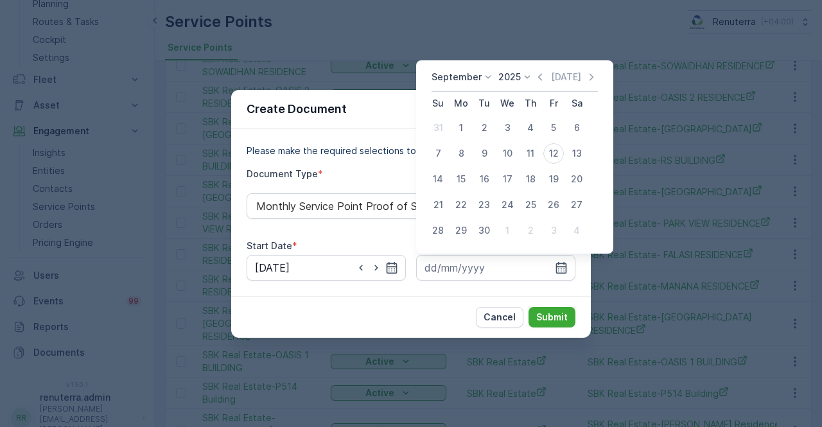
click at [535, 76] on icon "button" at bounding box center [540, 77] width 13 height 13
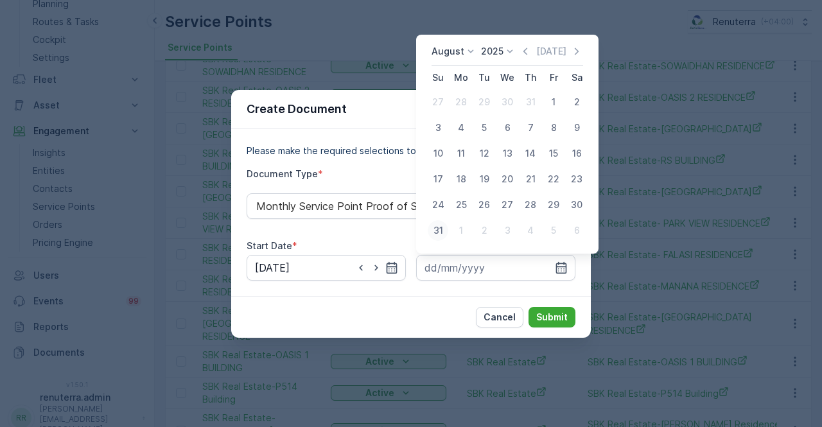
click at [439, 229] on div "31" at bounding box center [438, 230] width 21 height 21
type input "31.08.2025"
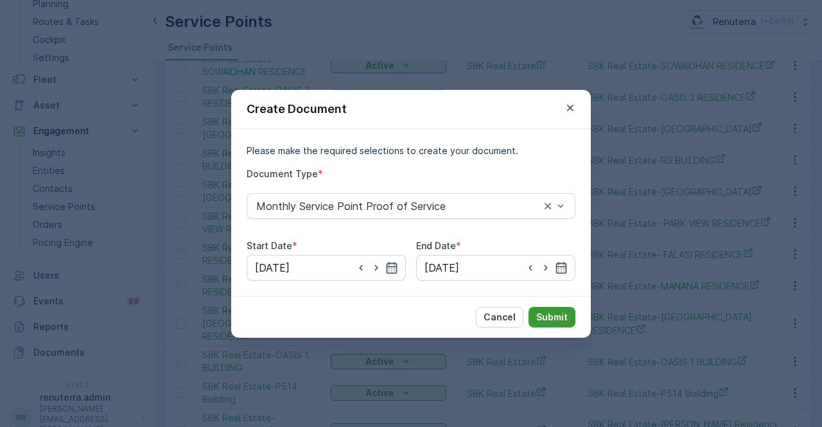
click at [555, 321] on p "Submit" at bounding box center [551, 317] width 31 height 13
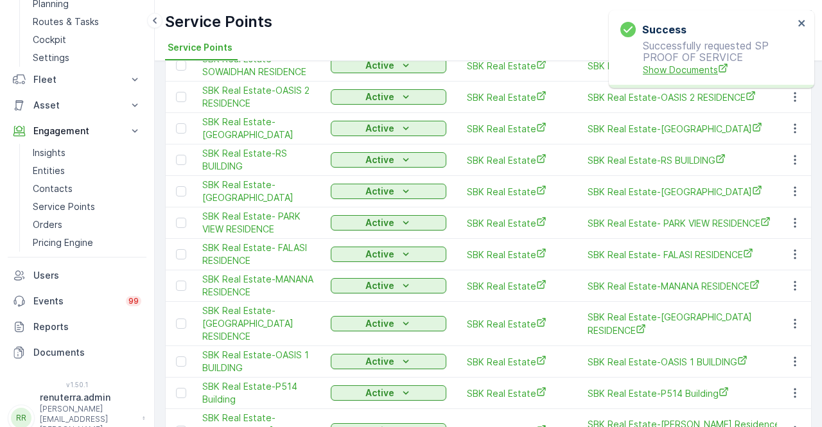
click at [647, 71] on span "Show Documents" at bounding box center [718, 69] width 151 height 13
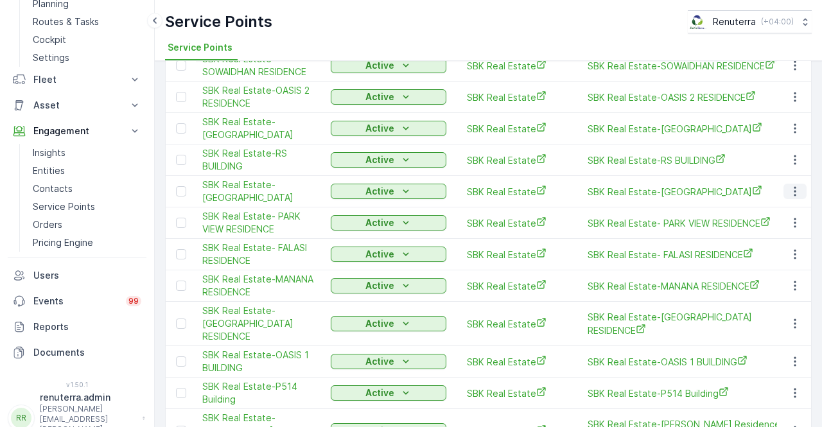
click at [794, 185] on icon "button" at bounding box center [795, 191] width 13 height 13
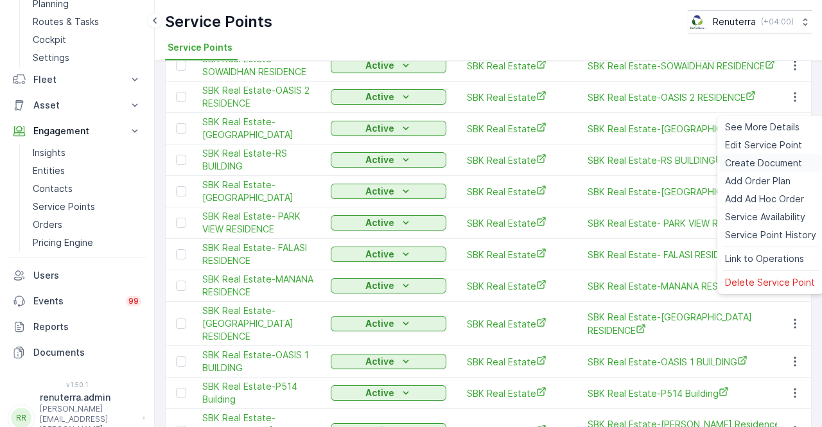
click at [744, 161] on span "Create Document" at bounding box center [763, 163] width 77 height 13
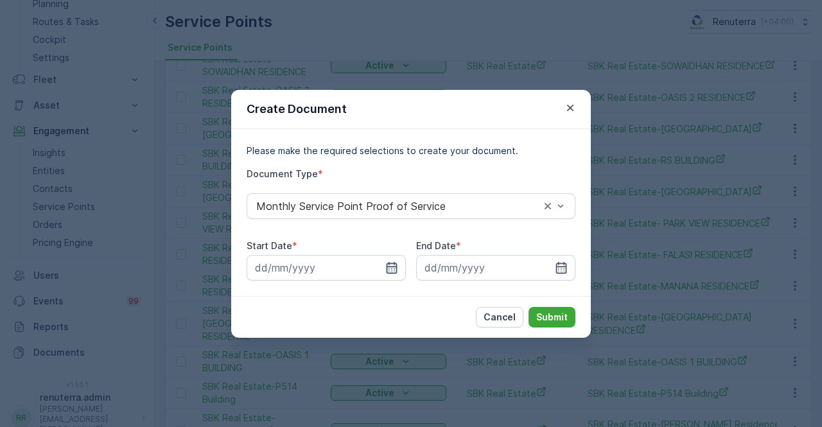
click at [384, 263] on input at bounding box center [326, 268] width 159 height 26
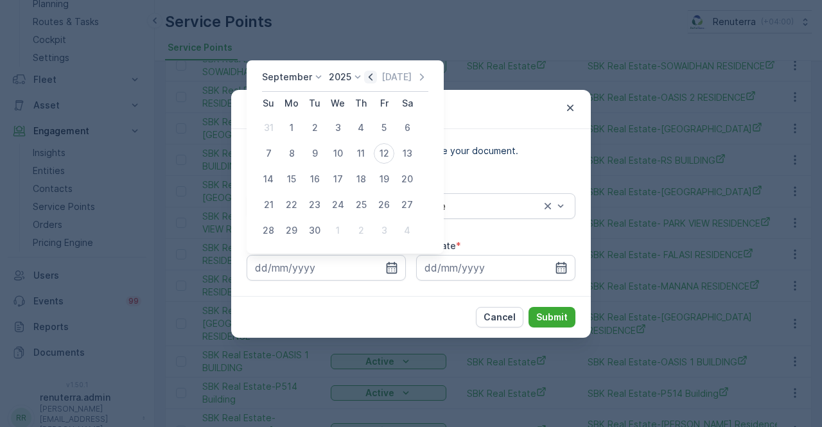
click at [371, 73] on icon "button" at bounding box center [370, 77] width 13 height 13
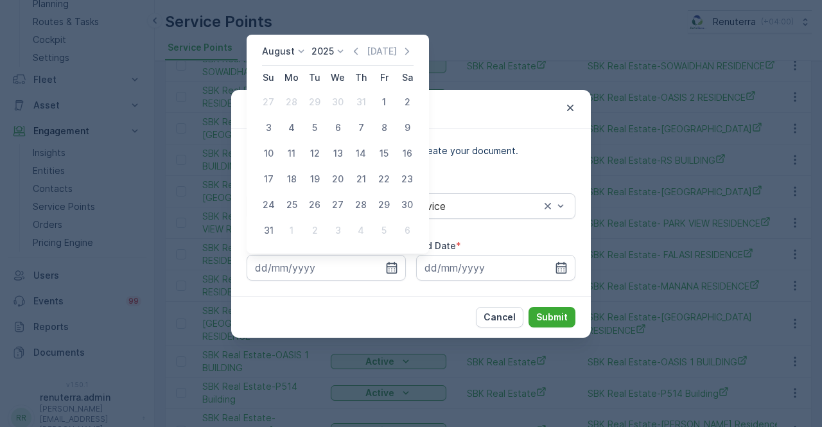
drag, startPoint x: 383, startPoint y: 101, endPoint x: 389, endPoint y: 103, distance: 6.7
click at [384, 101] on div "1" at bounding box center [384, 102] width 21 height 21
type input "01.08.2025"
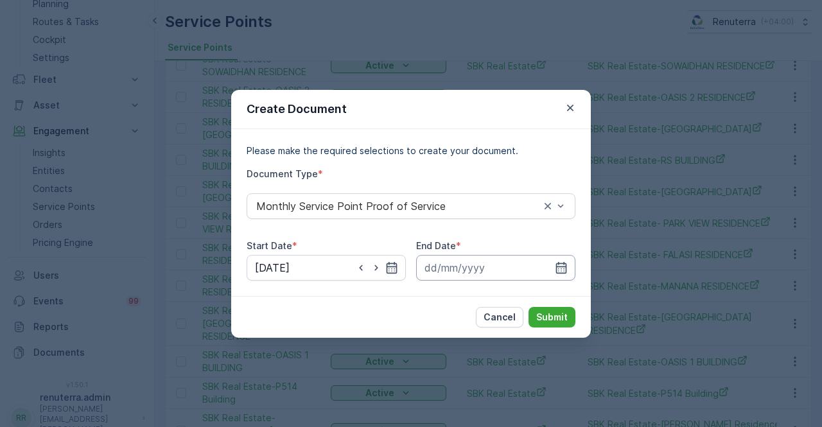
drag, startPoint x: 566, startPoint y: 268, endPoint x: 559, endPoint y: 259, distance: 11.9
click at [565, 267] on icon "button" at bounding box center [561, 267] width 11 height 12
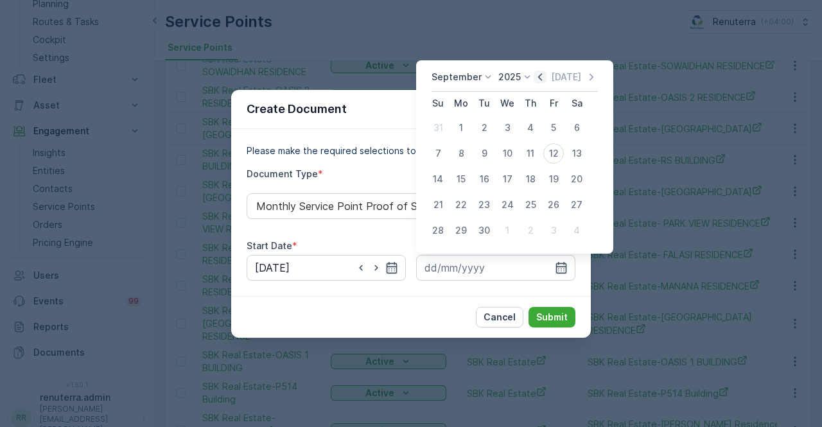
click at [539, 83] on icon "button" at bounding box center [540, 77] width 13 height 13
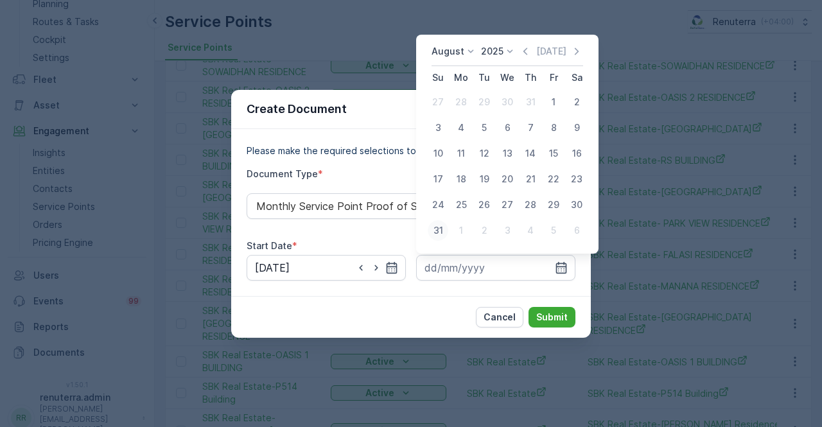
click at [441, 231] on div "31" at bounding box center [438, 230] width 21 height 21
type input "31.08.2025"
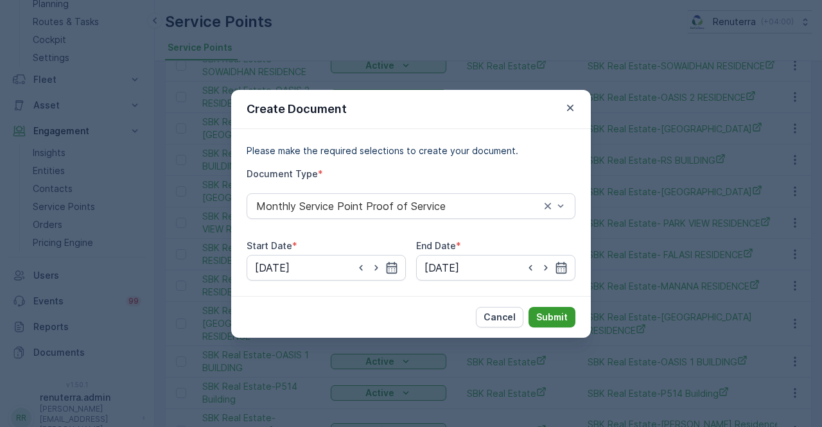
click at [560, 310] on button "Submit" at bounding box center [552, 317] width 47 height 21
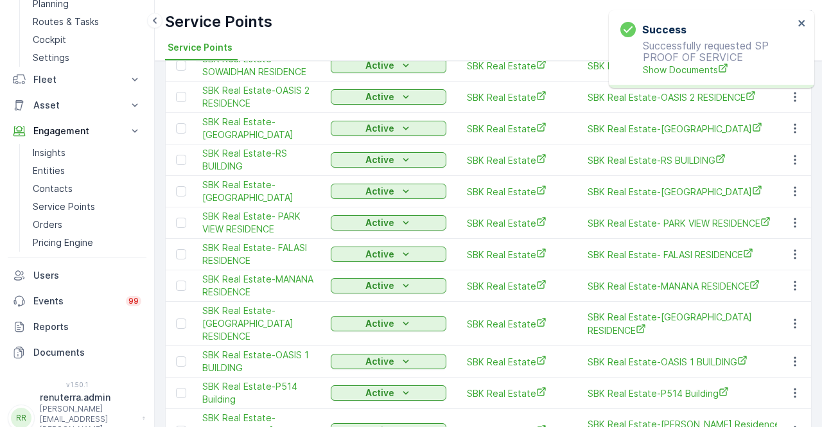
click at [697, 62] on p "Successfully requested SP PROOF OF SERVICE Show Documents" at bounding box center [706, 58] width 173 height 37
click at [693, 64] on span "Show Documents" at bounding box center [718, 69] width 151 height 13
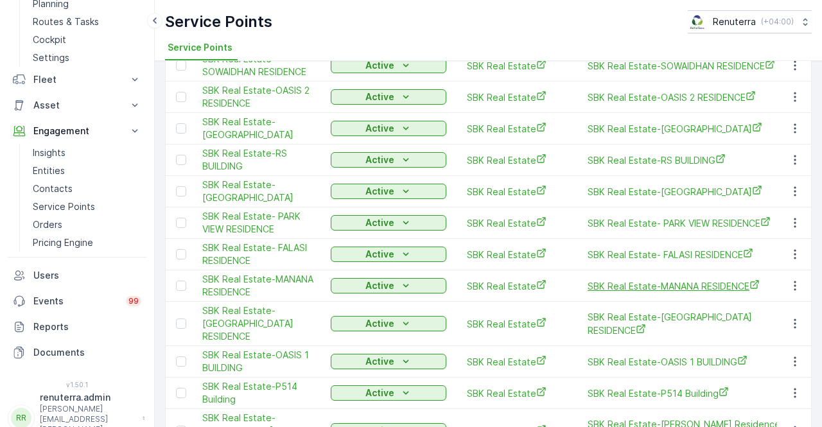
scroll to position [861, 0]
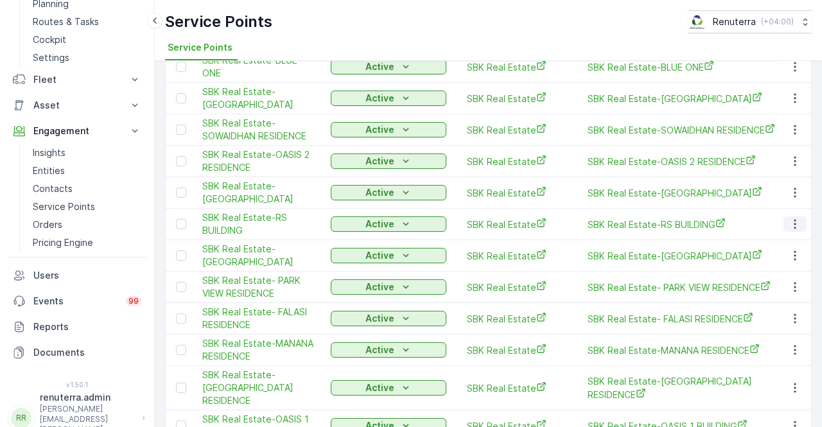
click at [794, 218] on icon "button" at bounding box center [795, 224] width 13 height 13
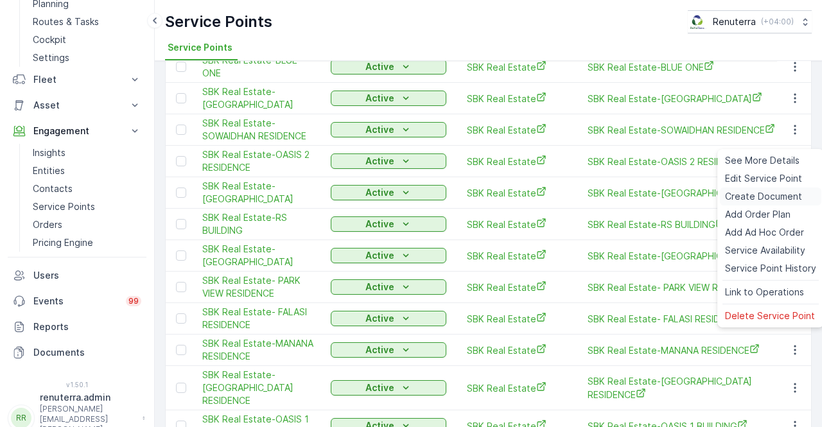
click at [739, 198] on span "Create Document" at bounding box center [763, 196] width 77 height 13
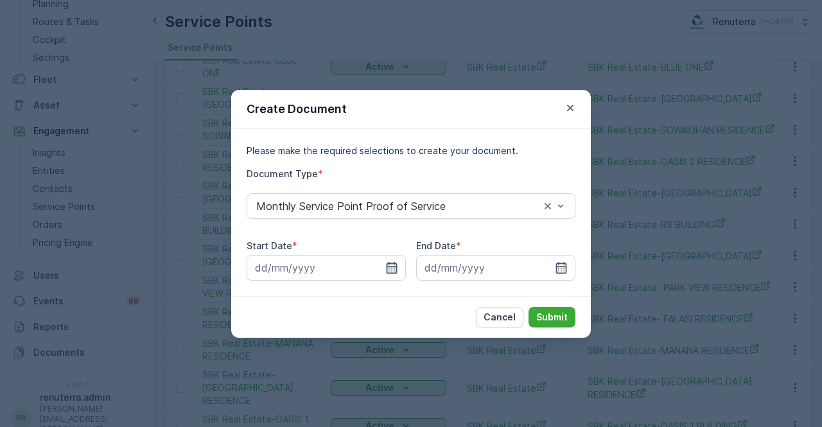
click at [396, 266] on icon "button" at bounding box center [392, 267] width 11 height 12
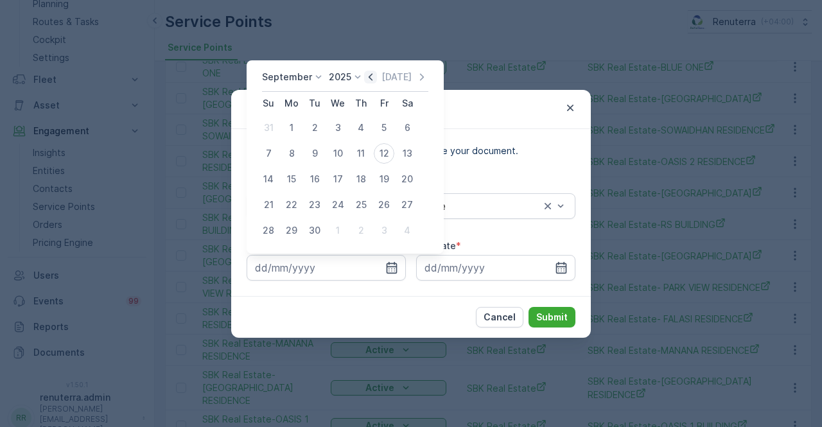
click at [366, 78] on icon "button" at bounding box center [370, 77] width 13 height 13
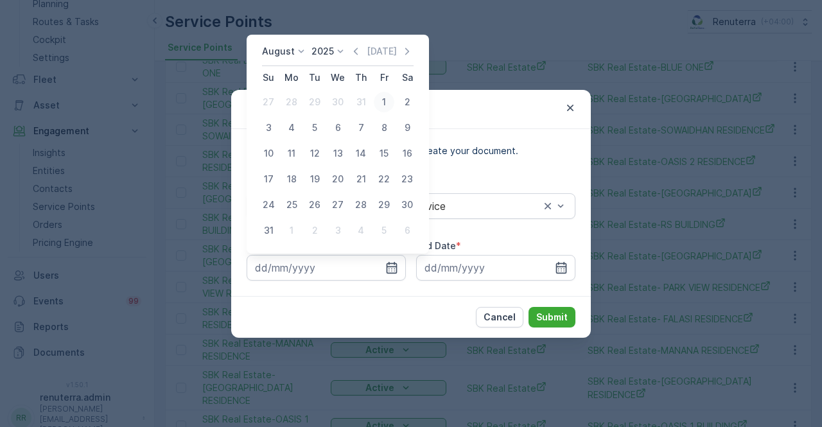
click at [384, 103] on div "1" at bounding box center [384, 102] width 21 height 21
type input "01.08.2025"
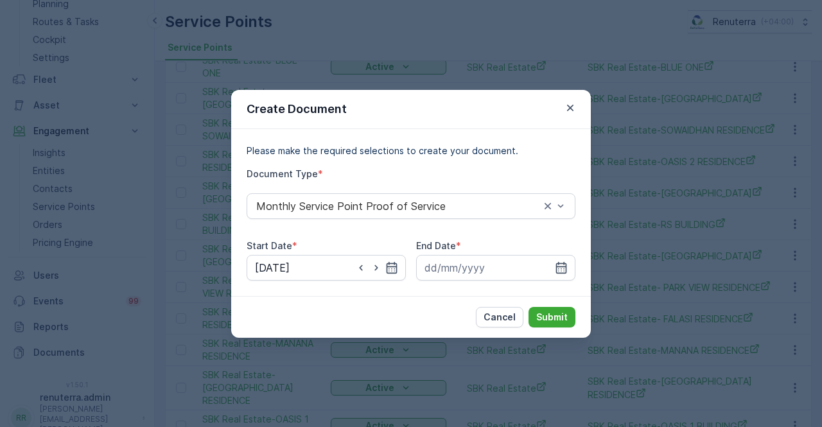
drag, startPoint x: 568, startPoint y: 268, endPoint x: 560, endPoint y: 254, distance: 16.4
click at [567, 266] on div at bounding box center [495, 268] width 159 height 26
click at [560, 263] on icon "button" at bounding box center [561, 267] width 11 height 12
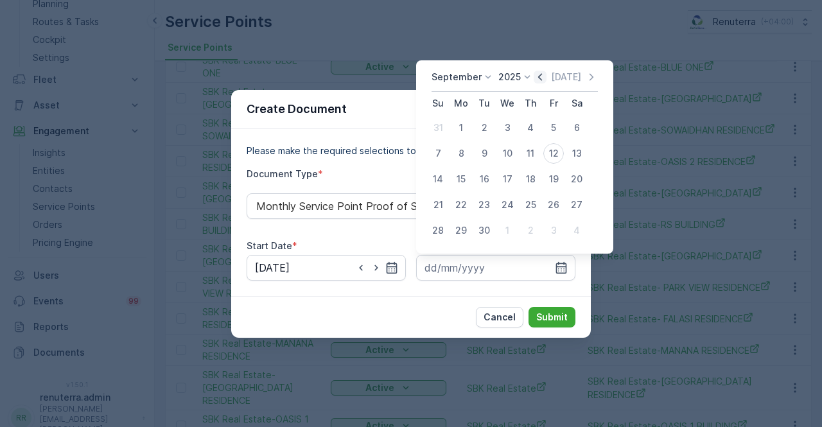
click at [537, 76] on icon "button" at bounding box center [540, 77] width 13 height 13
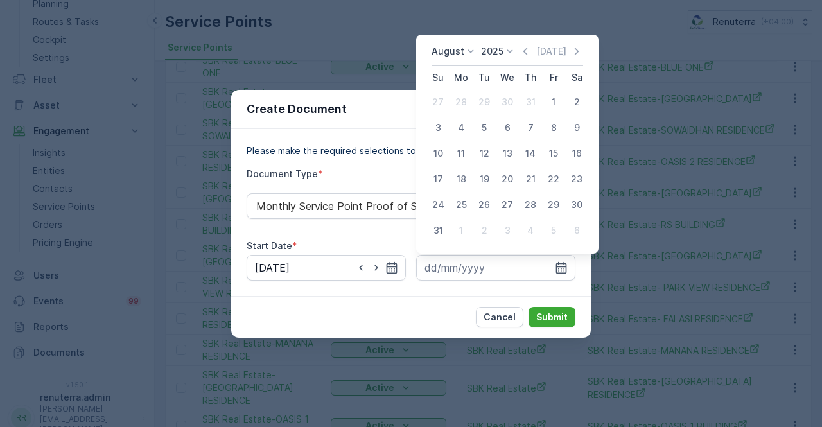
click at [440, 231] on div "31" at bounding box center [438, 230] width 21 height 21
type input "31.08.2025"
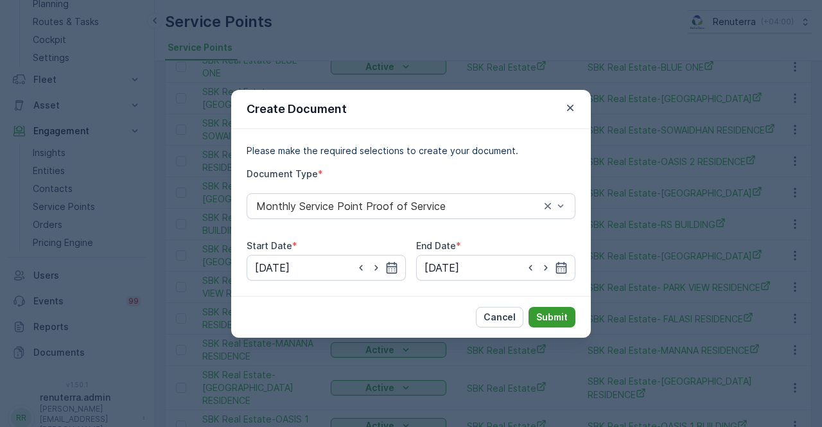
click at [547, 314] on p "Submit" at bounding box center [551, 317] width 31 height 13
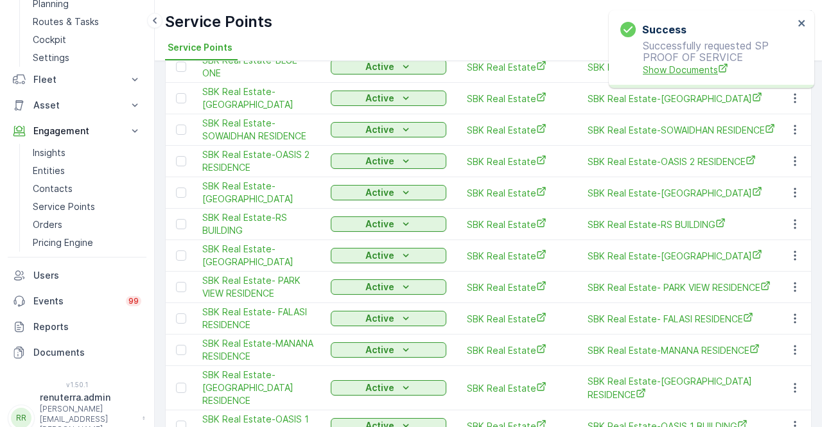
click at [676, 73] on span "Show Documents" at bounding box center [718, 69] width 151 height 13
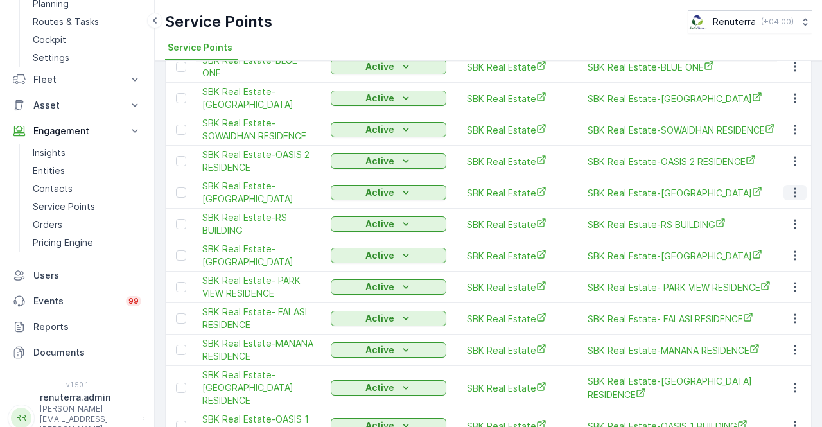
drag, startPoint x: 795, startPoint y: 108, endPoint x: 790, endPoint y: 117, distance: 10.4
click at [794, 186] on icon "button" at bounding box center [795, 192] width 13 height 13
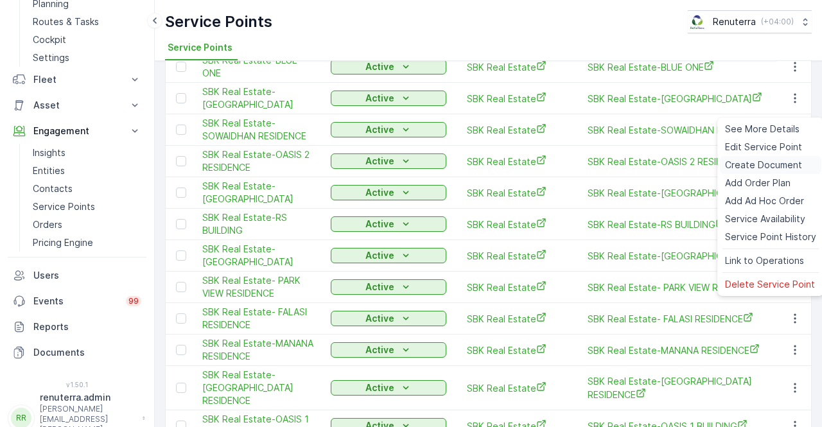
click at [749, 164] on span "Create Document" at bounding box center [763, 165] width 77 height 13
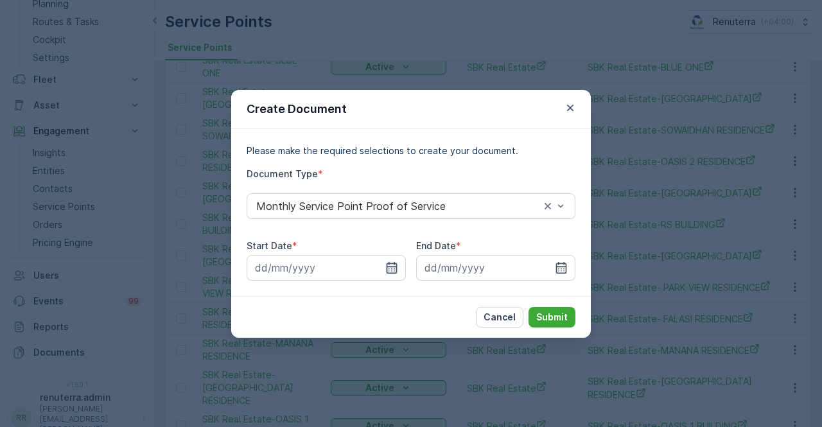
click at [390, 266] on icon "button" at bounding box center [391, 267] width 13 height 13
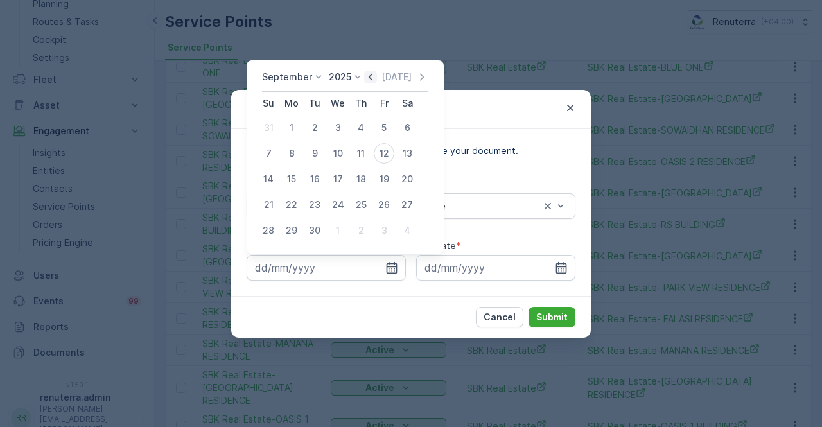
click at [370, 78] on icon "button" at bounding box center [370, 77] width 13 height 13
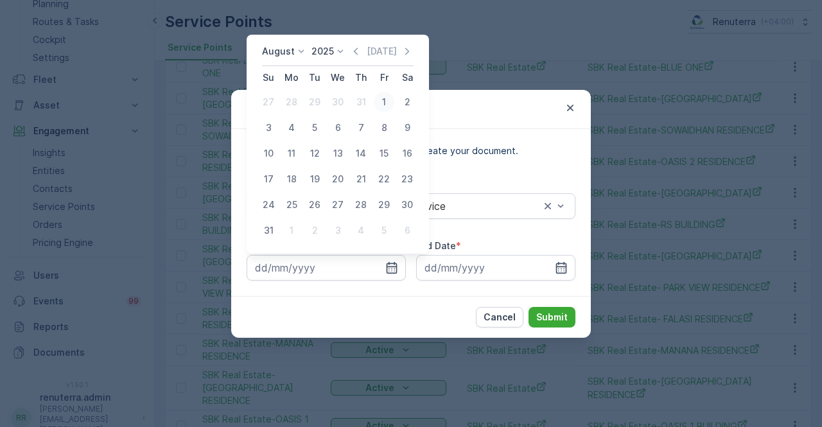
click at [387, 101] on div "1" at bounding box center [384, 102] width 21 height 21
type input "01.08.2025"
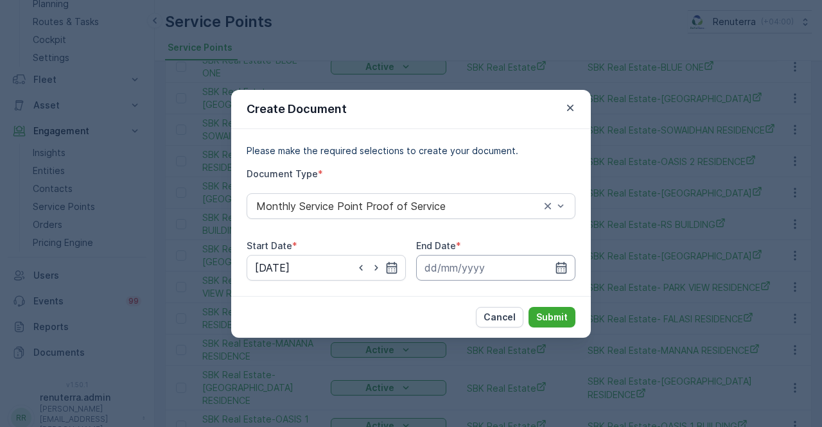
drag, startPoint x: 563, startPoint y: 270, endPoint x: 561, endPoint y: 254, distance: 16.2
click at [563, 269] on icon "button" at bounding box center [561, 267] width 13 height 13
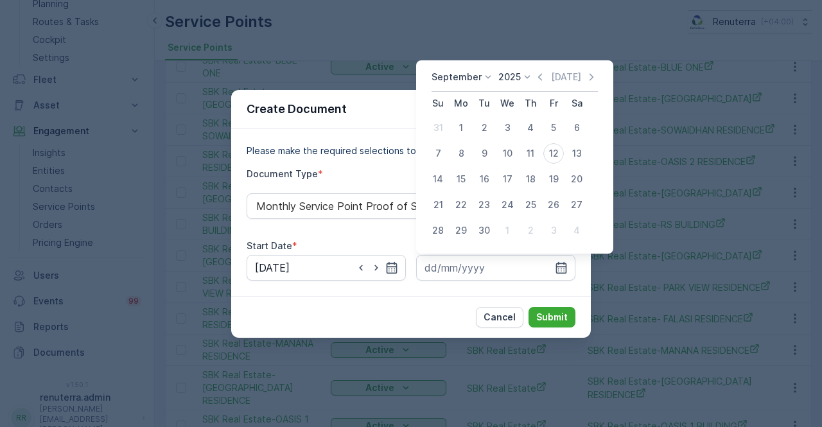
drag, startPoint x: 536, startPoint y: 74, endPoint x: 534, endPoint y: 85, distance: 11.0
click at [536, 79] on icon "button" at bounding box center [540, 77] width 13 height 13
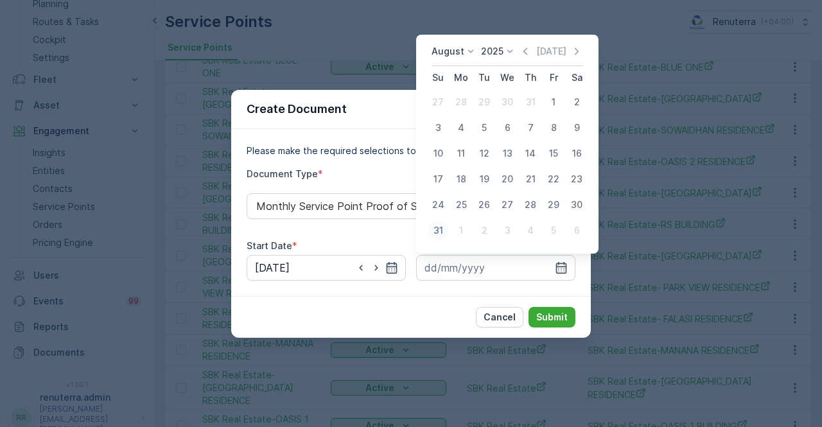
click at [444, 231] on div "31" at bounding box center [438, 230] width 21 height 21
type input "31.08.2025"
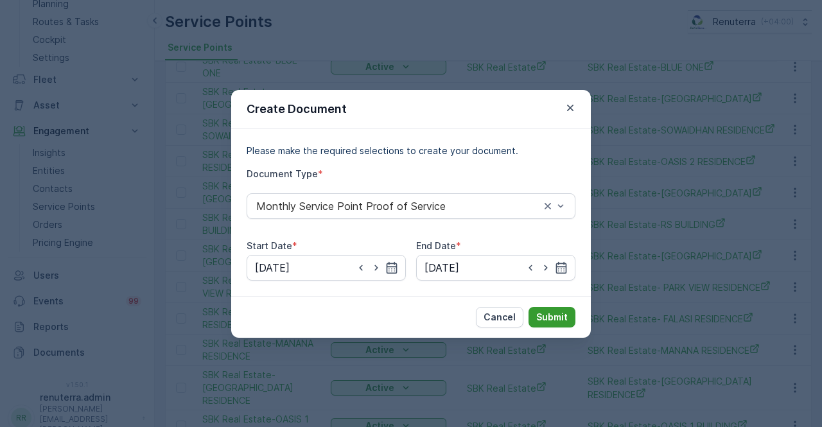
click at [545, 315] on p "Submit" at bounding box center [551, 317] width 31 height 13
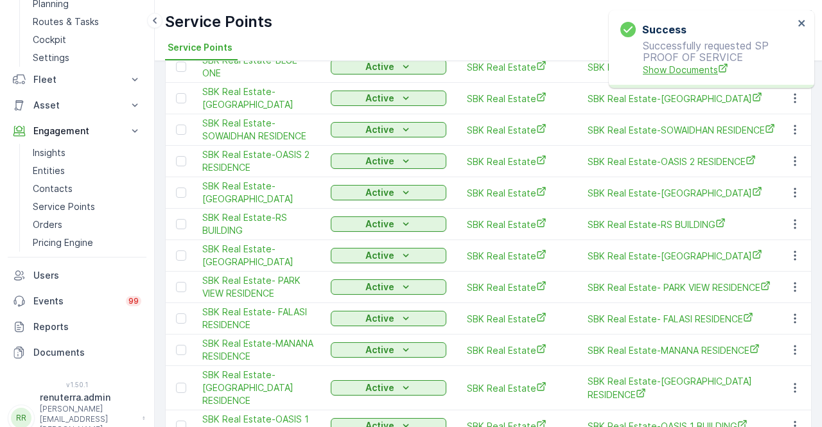
click at [703, 74] on span "Show Documents" at bounding box center [718, 69] width 151 height 13
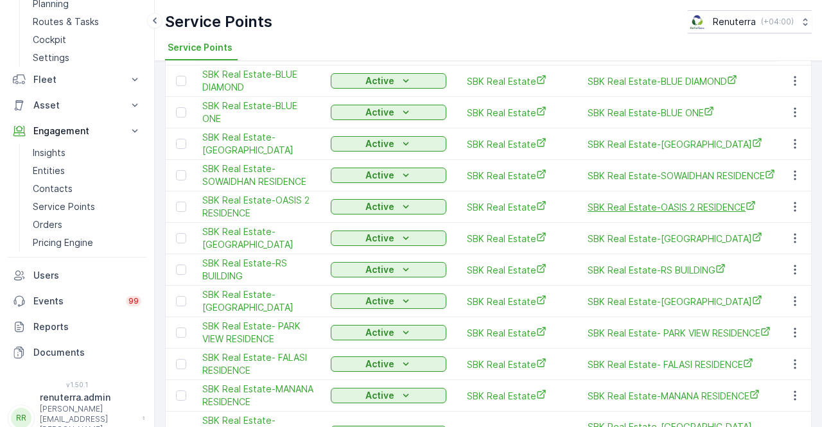
scroll to position [797, 0]
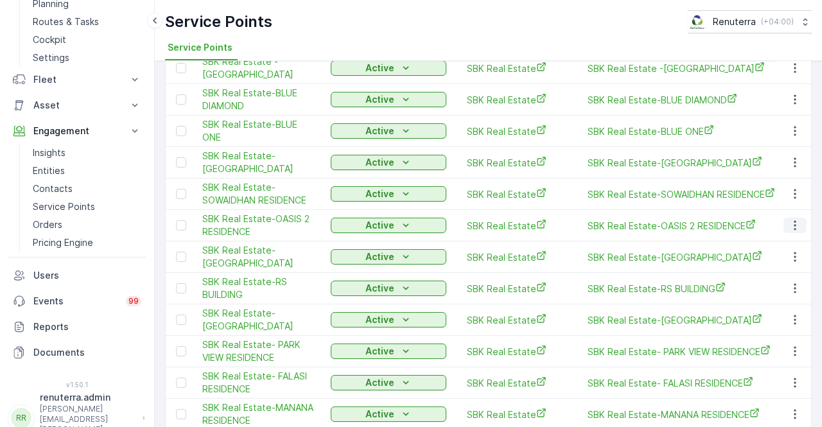
drag, startPoint x: 792, startPoint y: 144, endPoint x: 786, endPoint y: 150, distance: 8.2
click at [789, 219] on icon "button" at bounding box center [795, 225] width 13 height 13
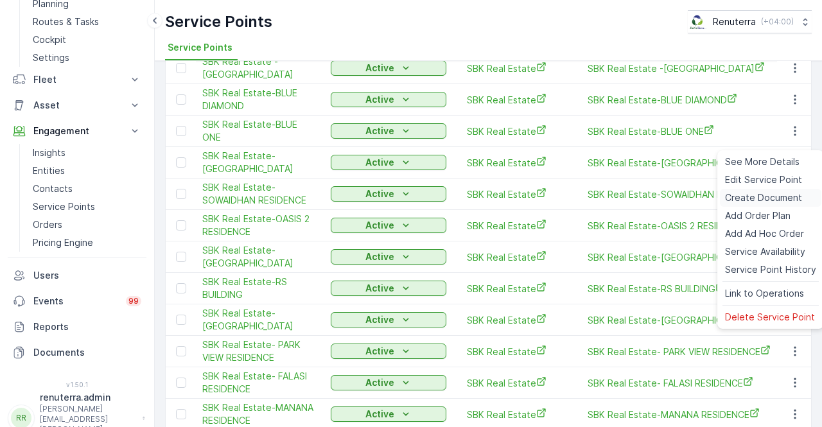
drag, startPoint x: 758, startPoint y: 198, endPoint x: 749, endPoint y: 200, distance: 9.1
click at [749, 200] on span "Create Document" at bounding box center [763, 197] width 77 height 13
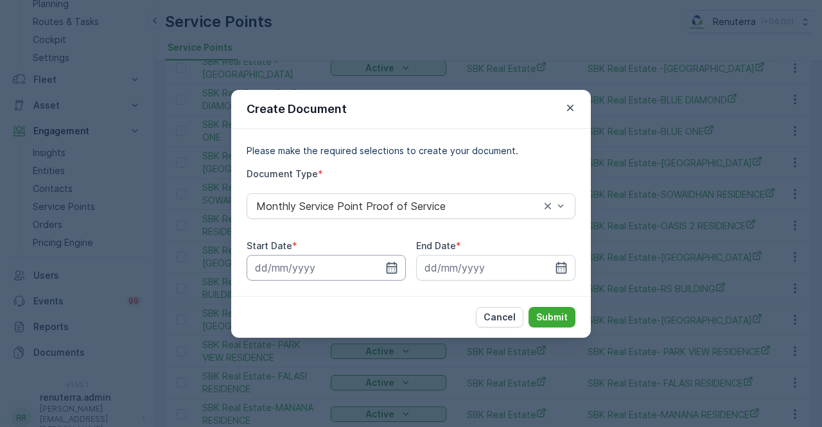
drag, startPoint x: 396, startPoint y: 266, endPoint x: 376, endPoint y: 277, distance: 22.1
click at [394, 265] on icon "button" at bounding box center [391, 267] width 13 height 13
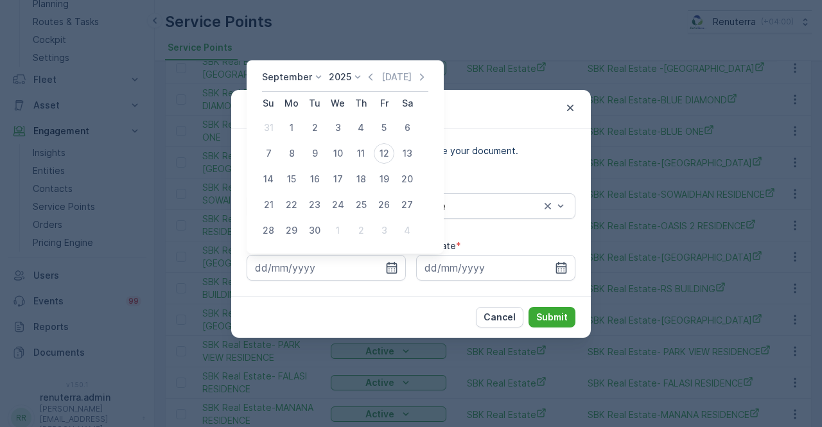
click at [365, 74] on icon "button" at bounding box center [370, 77] width 13 height 13
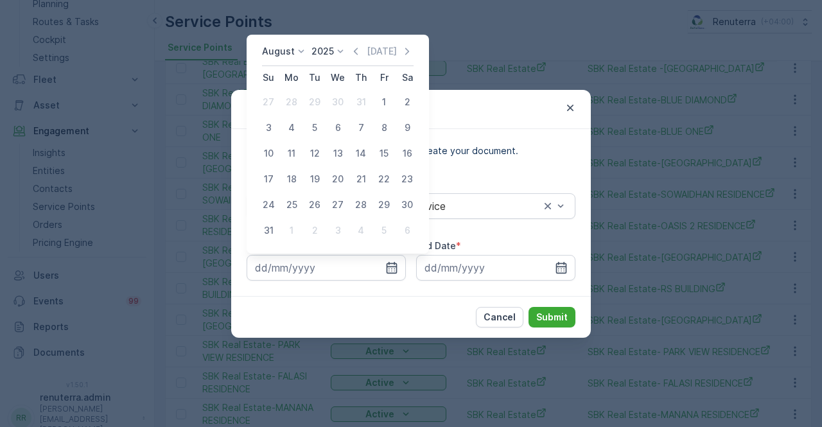
drag, startPoint x: 382, startPoint y: 100, endPoint x: 381, endPoint y: 106, distance: 6.5
click at [381, 102] on div "1" at bounding box center [384, 102] width 21 height 21
type input "01.08.2025"
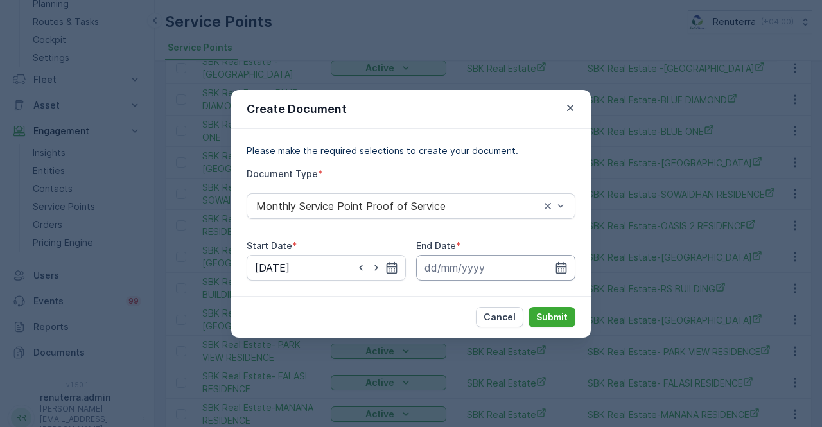
click at [547, 270] on input at bounding box center [495, 268] width 159 height 26
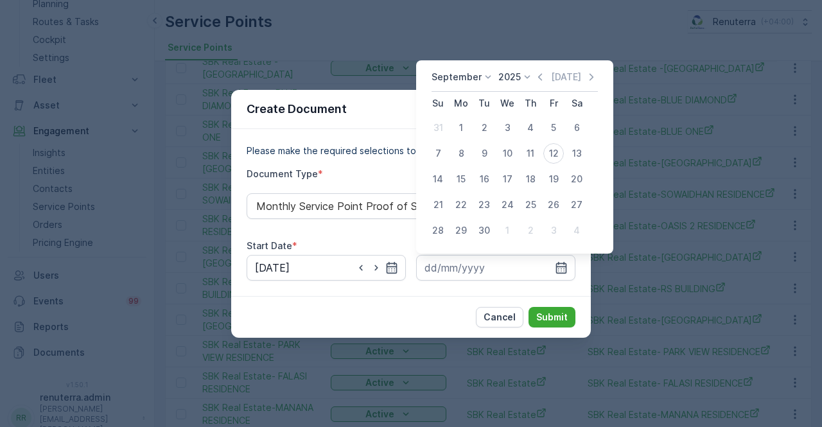
drag, startPoint x: 536, startPoint y: 74, endPoint x: 530, endPoint y: 88, distance: 15.3
click at [535, 76] on icon "button" at bounding box center [540, 77] width 13 height 13
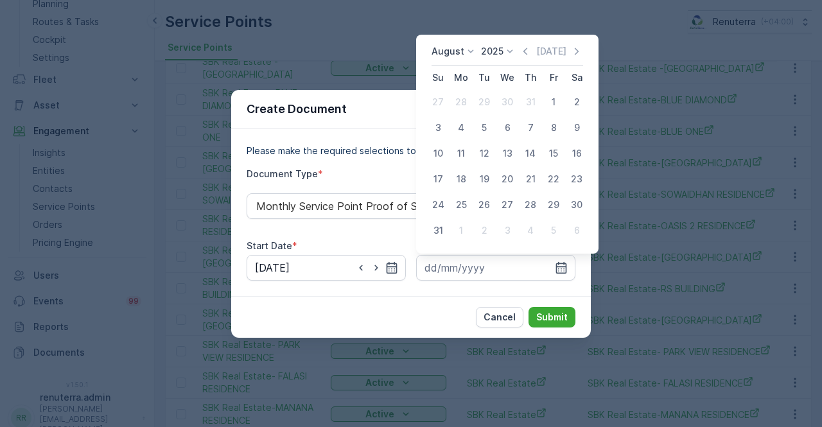
click at [437, 226] on div "31" at bounding box center [438, 230] width 21 height 21
type input "31.08.2025"
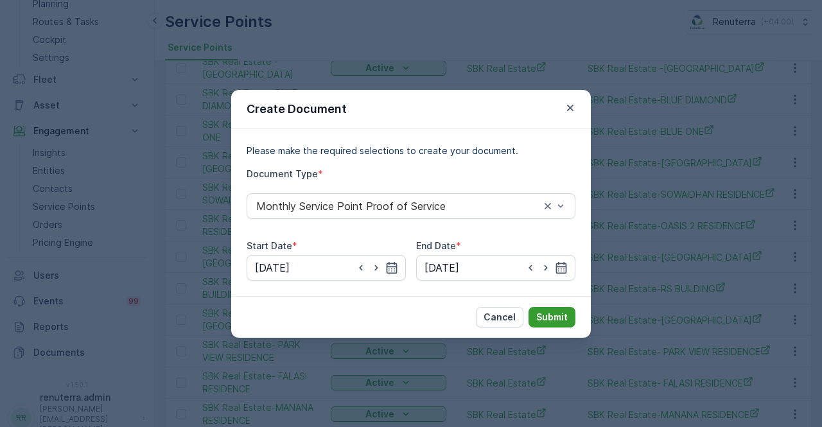
click at [557, 313] on p "Submit" at bounding box center [551, 317] width 31 height 13
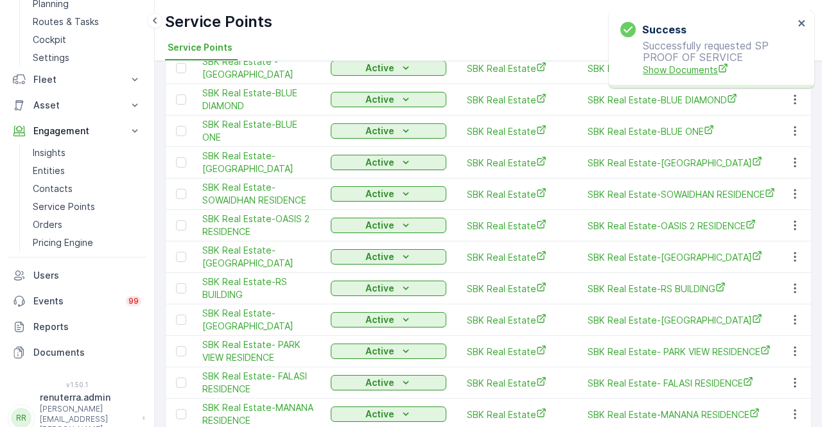
click at [681, 69] on span "Show Documents" at bounding box center [718, 69] width 151 height 13
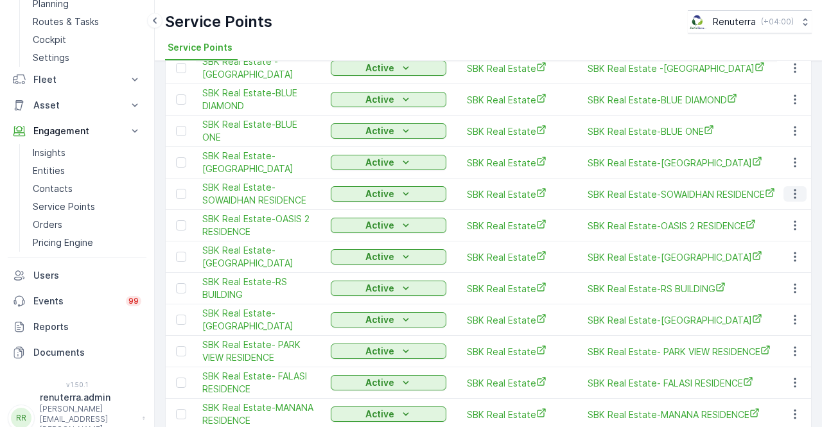
click at [790, 188] on icon "button" at bounding box center [795, 194] width 13 height 13
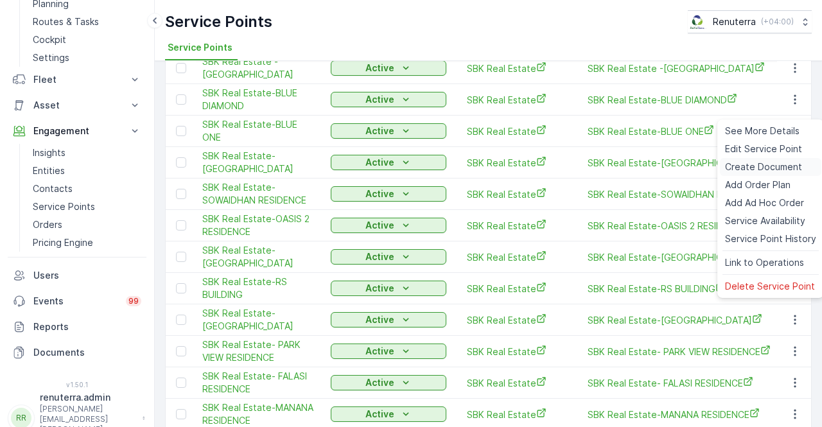
click at [755, 167] on span "Create Document" at bounding box center [763, 167] width 77 height 13
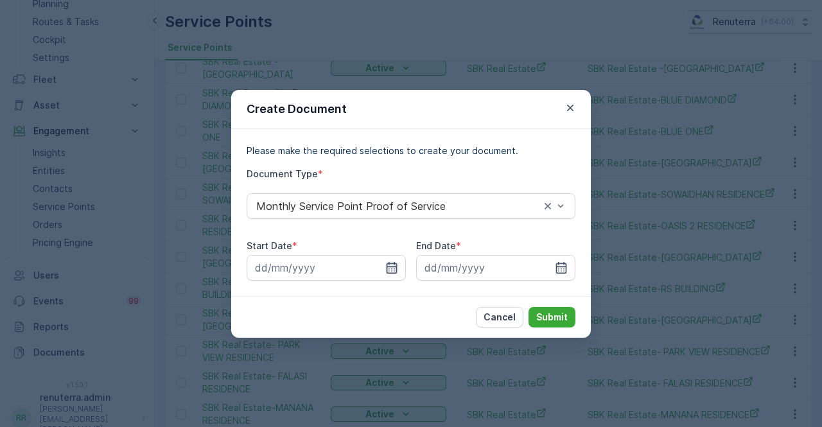
click at [394, 268] on icon "button" at bounding box center [392, 267] width 11 height 12
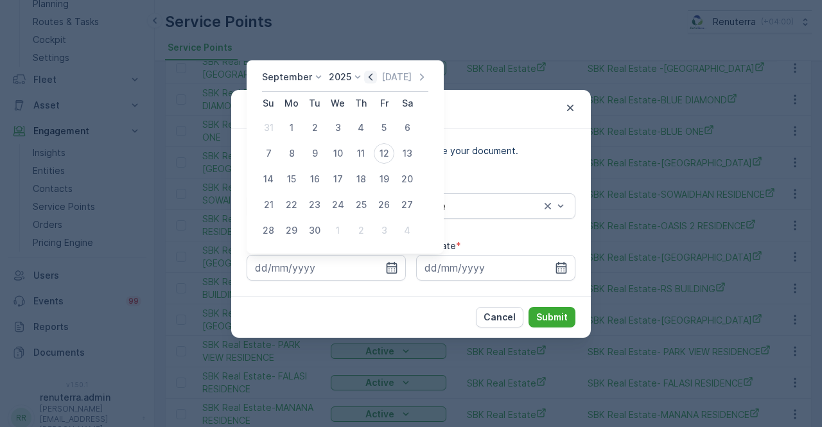
click at [365, 81] on icon "button" at bounding box center [370, 77] width 13 height 13
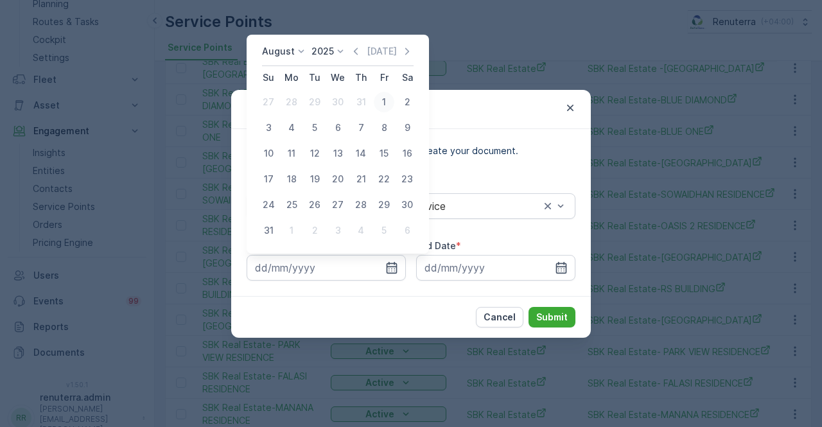
click at [385, 107] on div "1" at bounding box center [384, 102] width 21 height 21
type input "01.08.2025"
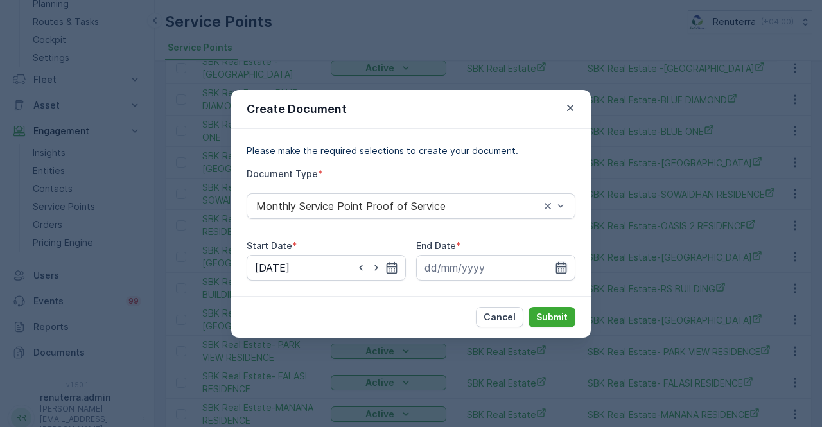
click at [558, 270] on icon "button" at bounding box center [561, 267] width 11 height 12
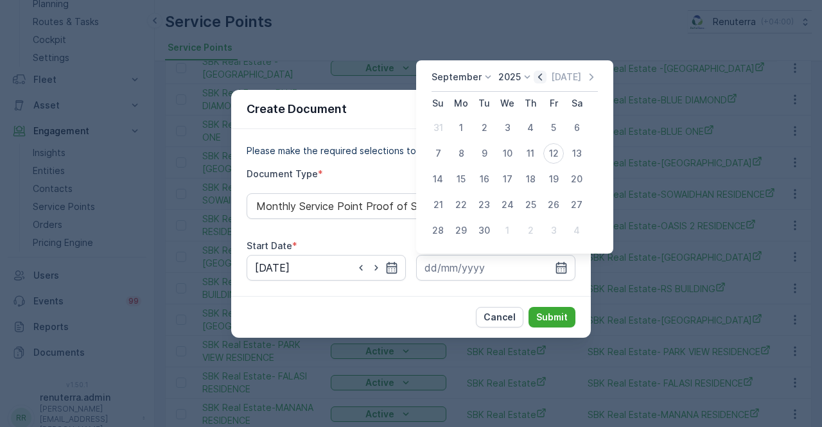
click at [534, 80] on icon "button" at bounding box center [540, 77] width 13 height 13
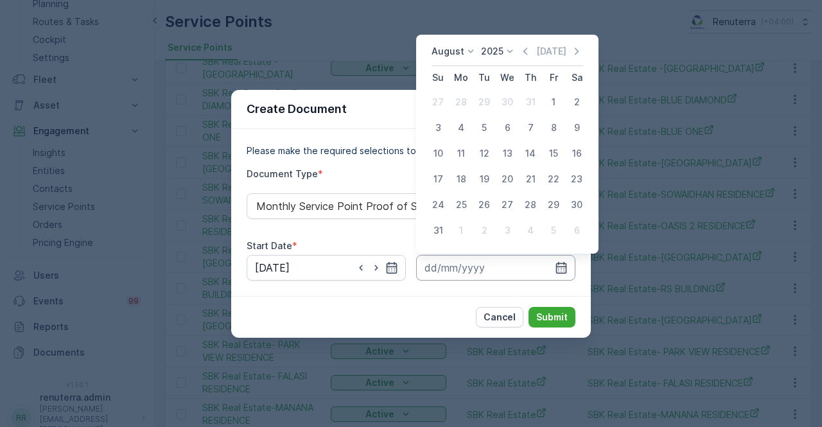
drag, startPoint x: 439, startPoint y: 234, endPoint x: 453, endPoint y: 259, distance: 28.2
click at [439, 235] on div "31" at bounding box center [438, 230] width 21 height 21
type input "31.08.2025"
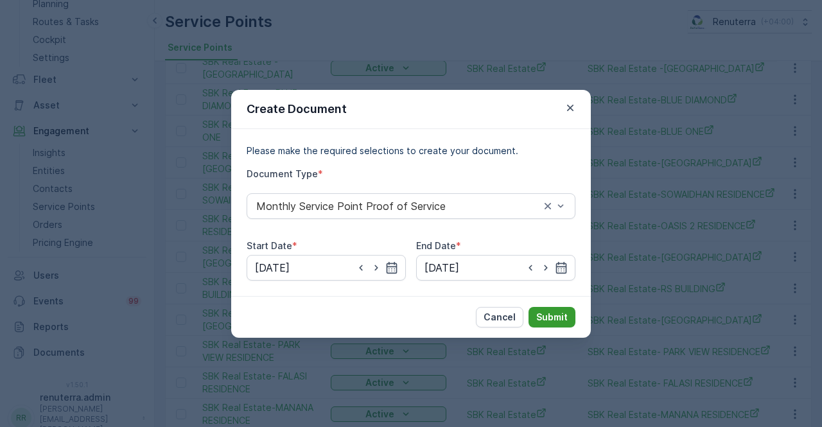
click at [565, 312] on p "Submit" at bounding box center [551, 317] width 31 height 13
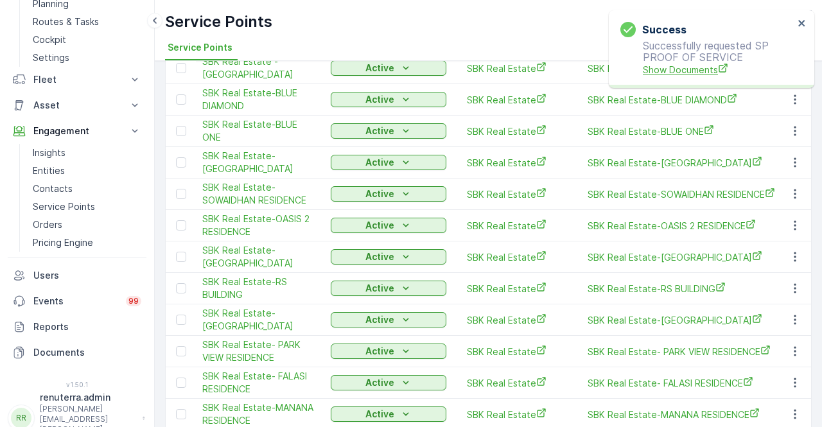
click at [685, 71] on span "Show Documents" at bounding box center [718, 69] width 151 height 13
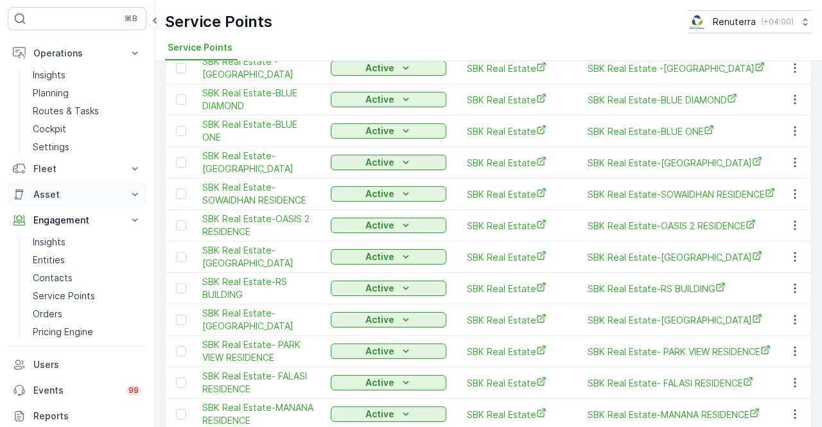
scroll to position [64, 0]
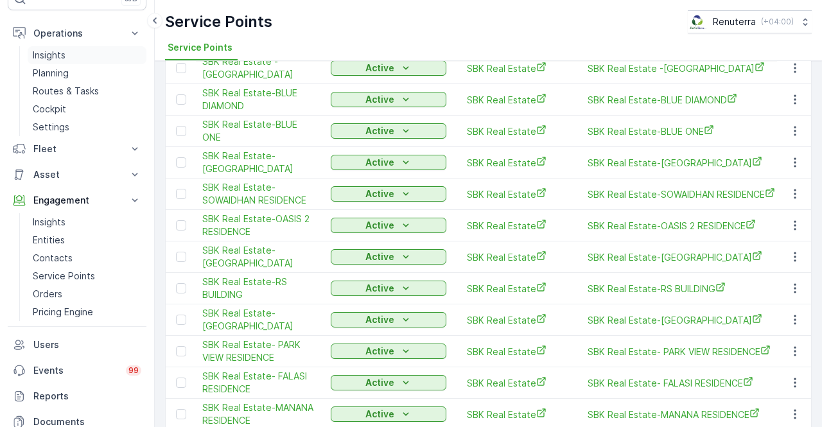
click at [60, 56] on p "Insights" at bounding box center [49, 55] width 33 height 13
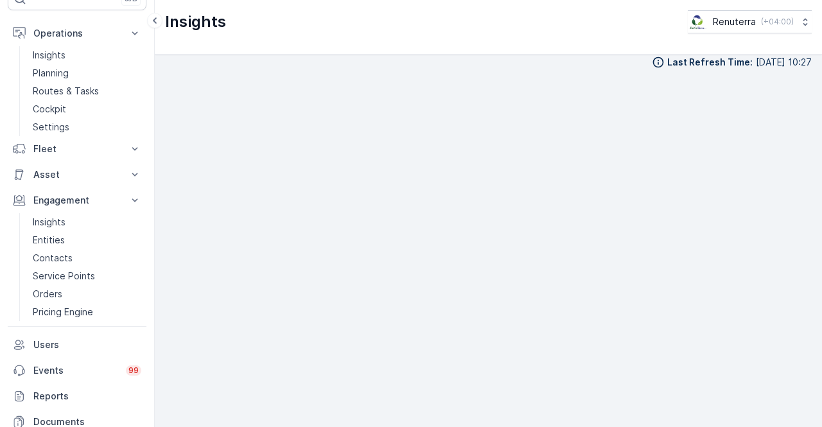
scroll to position [11, 0]
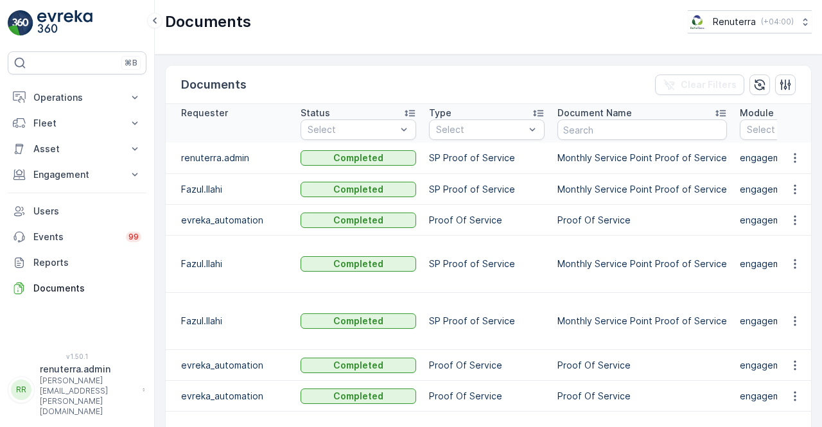
click at [660, 249] on td "Monthly Service Point Proof of Service" at bounding box center [642, 264] width 182 height 57
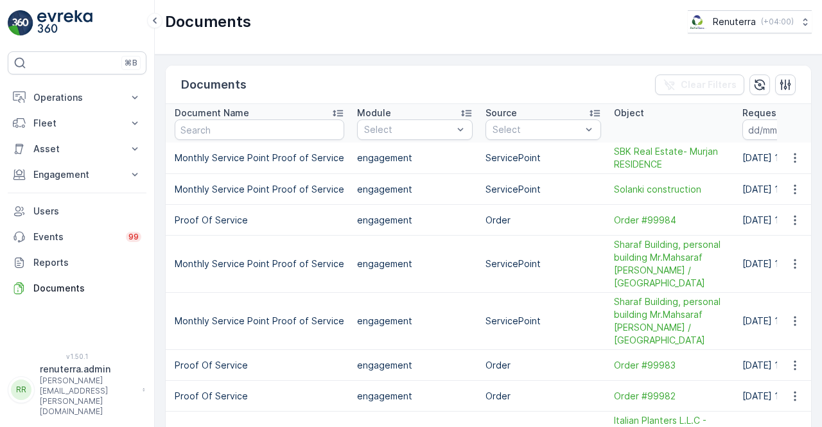
scroll to position [0, 537]
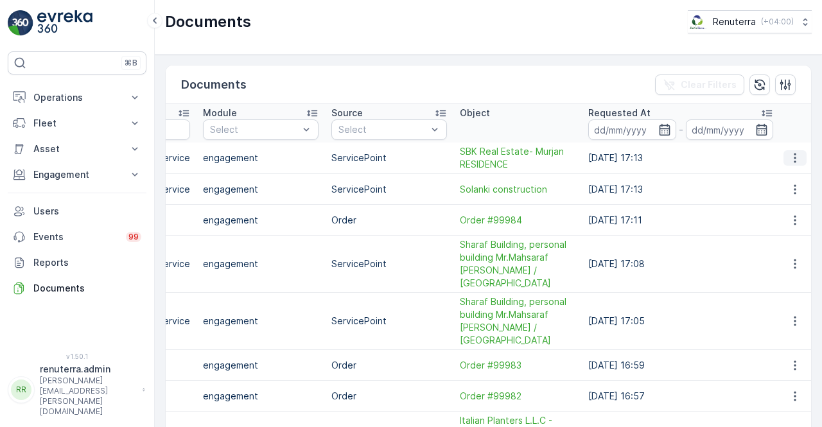
drag, startPoint x: 790, startPoint y: 153, endPoint x: 787, endPoint y: 164, distance: 11.4
click at [790, 153] on icon "button" at bounding box center [795, 158] width 13 height 13
click at [778, 181] on span "See Details" at bounding box center [791, 176] width 49 height 13
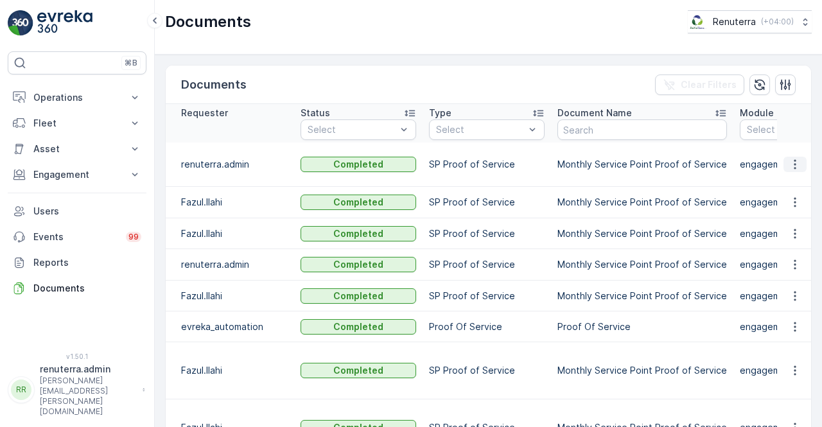
click at [799, 159] on button "button" at bounding box center [795, 164] width 23 height 15
click at [786, 173] on span "See Details" at bounding box center [791, 176] width 49 height 13
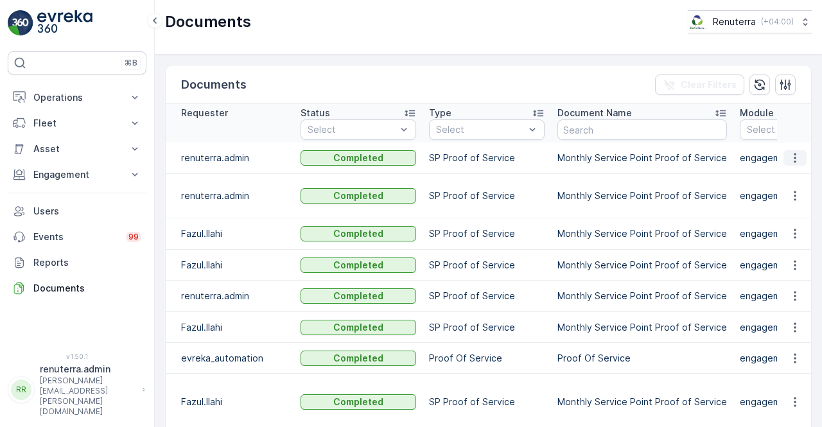
click at [793, 159] on icon "button" at bounding box center [795, 158] width 13 height 13
click at [791, 171] on span "See Details" at bounding box center [791, 176] width 49 height 13
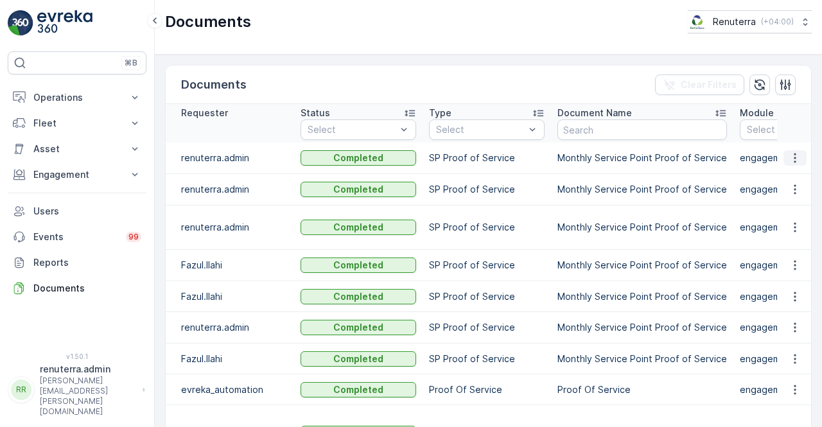
click at [794, 152] on icon "button" at bounding box center [795, 158] width 13 height 13
click at [791, 172] on span "See Details" at bounding box center [791, 176] width 49 height 13
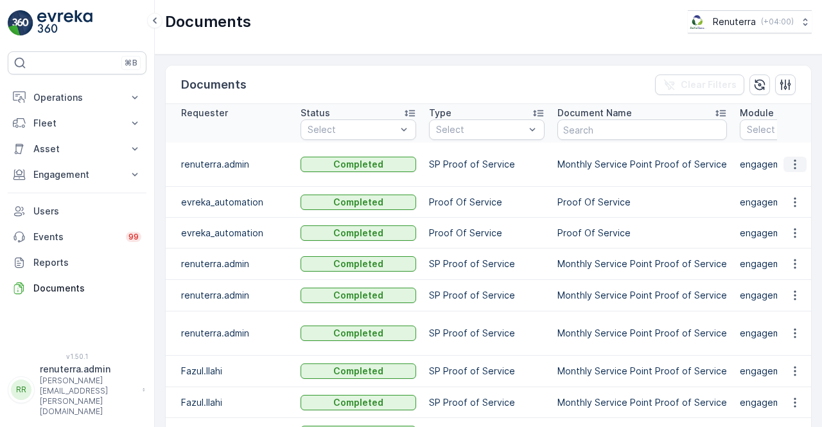
click at [799, 157] on button "button" at bounding box center [795, 164] width 23 height 15
click at [796, 175] on span "See Details" at bounding box center [791, 176] width 49 height 13
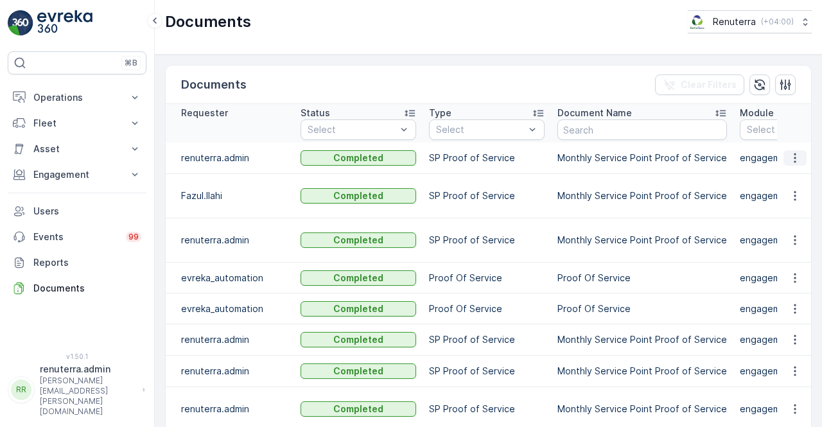
click at [798, 159] on icon "button" at bounding box center [795, 158] width 13 height 13
click at [788, 184] on div "See Details" at bounding box center [792, 176] width 60 height 18
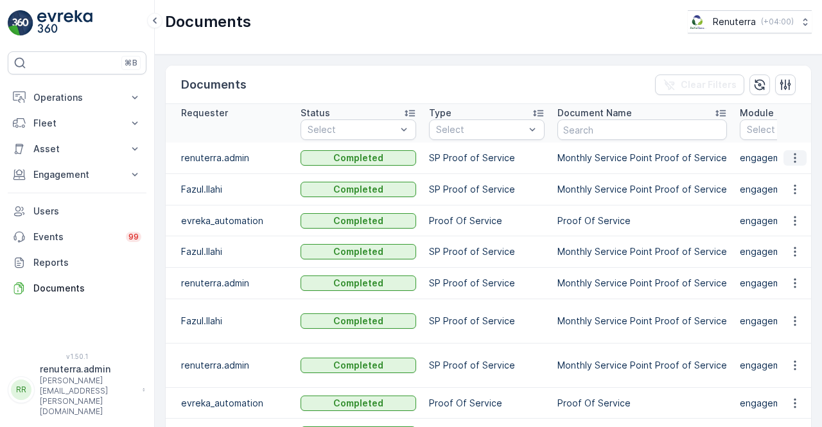
click at [793, 159] on icon "button" at bounding box center [795, 158] width 13 height 13
click at [795, 174] on span "See Details" at bounding box center [791, 176] width 49 height 13
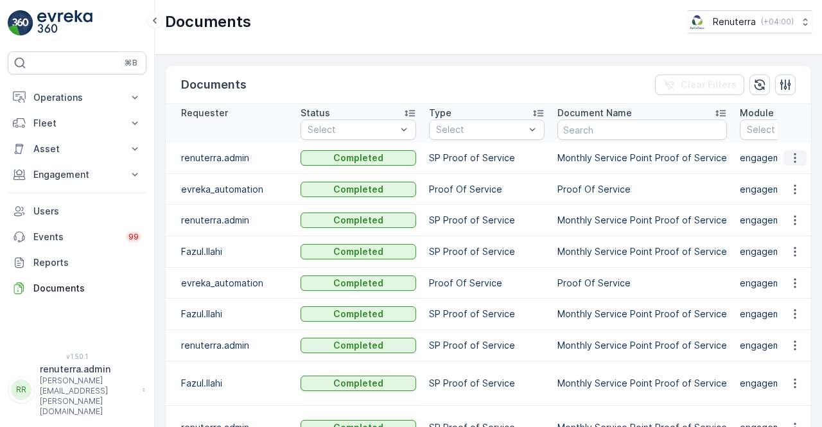
click at [794, 157] on icon "button" at bounding box center [795, 158] width 2 height 10
click at [786, 175] on span "See Details" at bounding box center [791, 176] width 49 height 13
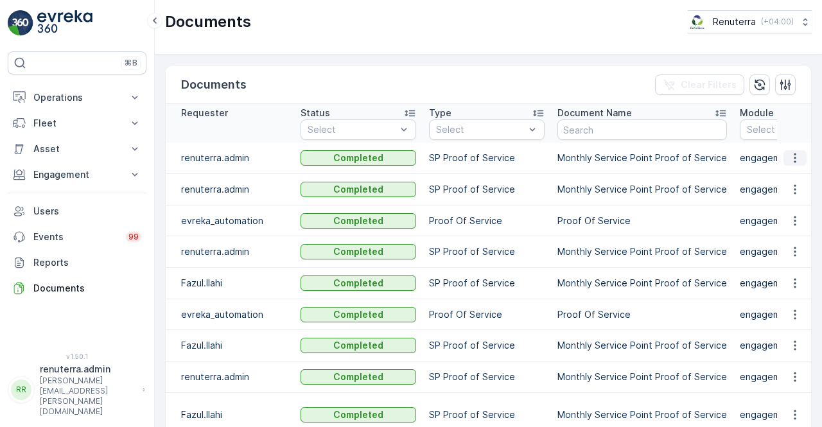
click at [790, 158] on icon "button" at bounding box center [795, 158] width 13 height 13
click at [791, 175] on span "See Details" at bounding box center [791, 176] width 49 height 13
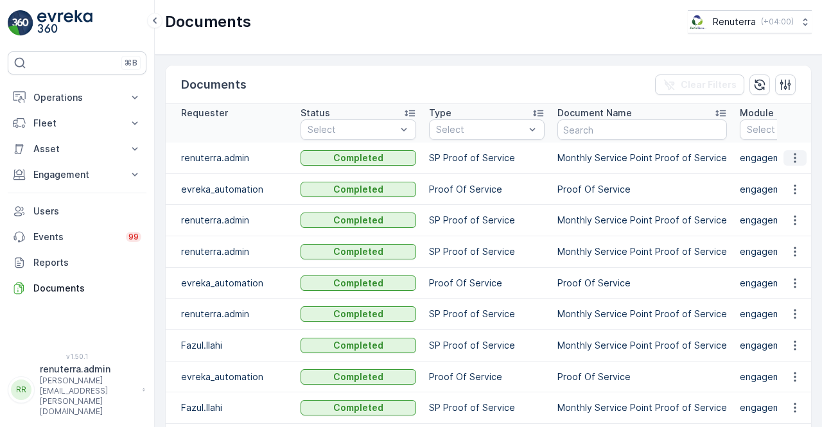
click at [789, 162] on icon "button" at bounding box center [795, 158] width 13 height 13
click at [785, 175] on span "See Details" at bounding box center [791, 176] width 49 height 13
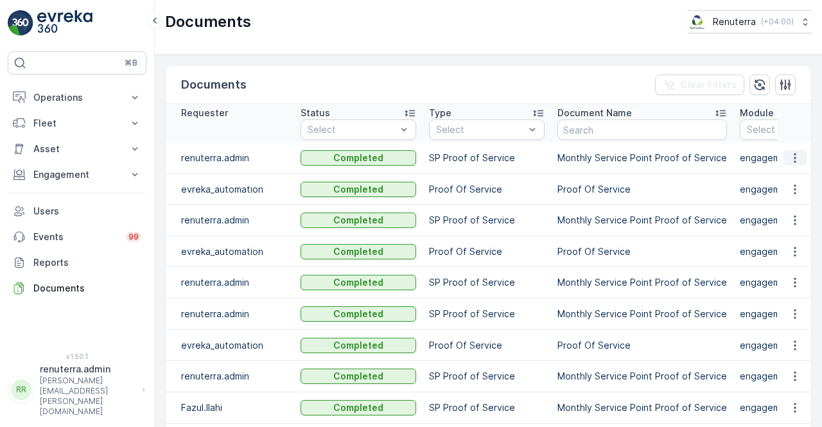
click at [798, 156] on icon "button" at bounding box center [795, 158] width 13 height 13
click at [791, 171] on span "See Details" at bounding box center [791, 176] width 49 height 13
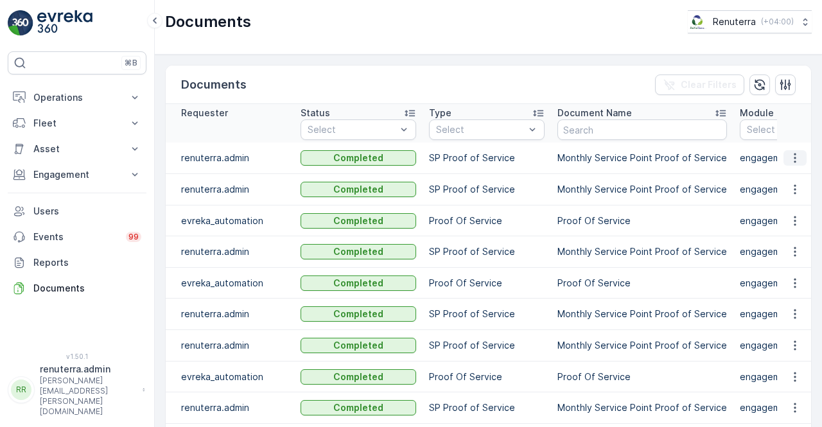
click at [791, 162] on icon "button" at bounding box center [795, 158] width 13 height 13
click at [784, 175] on span "See Details" at bounding box center [791, 176] width 49 height 13
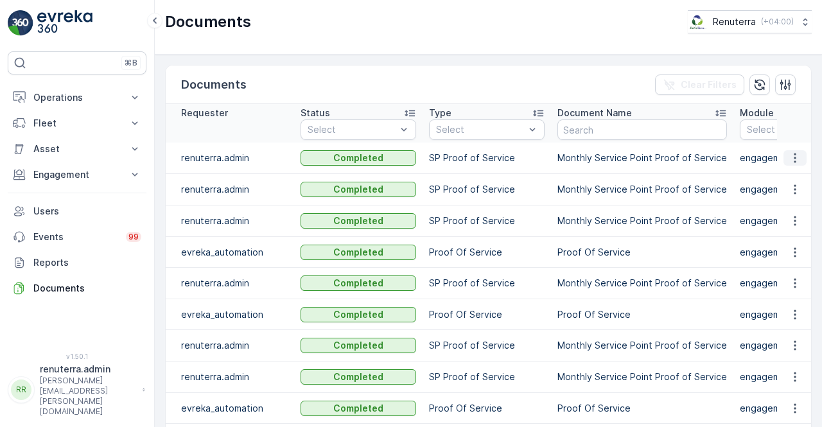
drag, startPoint x: 804, startPoint y: 152, endPoint x: 792, endPoint y: 162, distance: 16.0
click at [800, 153] on td at bounding box center [794, 158] width 35 height 31
click at [792, 162] on icon "button" at bounding box center [795, 158] width 13 height 13
click at [785, 177] on span "See Details" at bounding box center [791, 176] width 49 height 13
drag, startPoint x: 53, startPoint y: 173, endPoint x: 60, endPoint y: 195, distance: 22.6
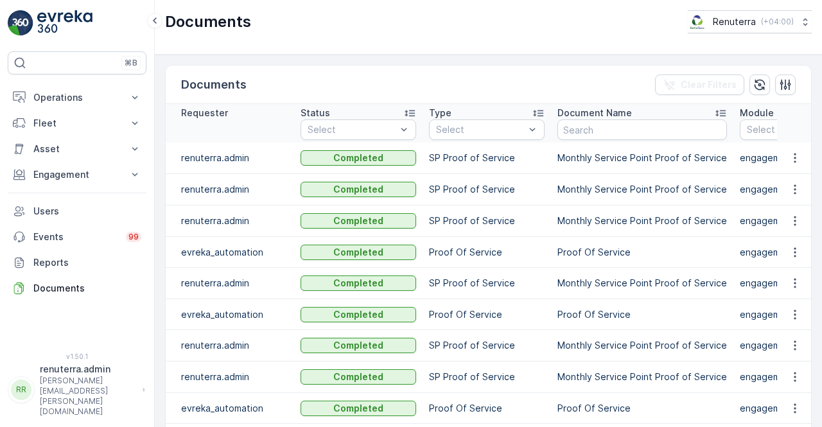
click at [53, 174] on p "Engagement" at bounding box center [76, 174] width 87 height 13
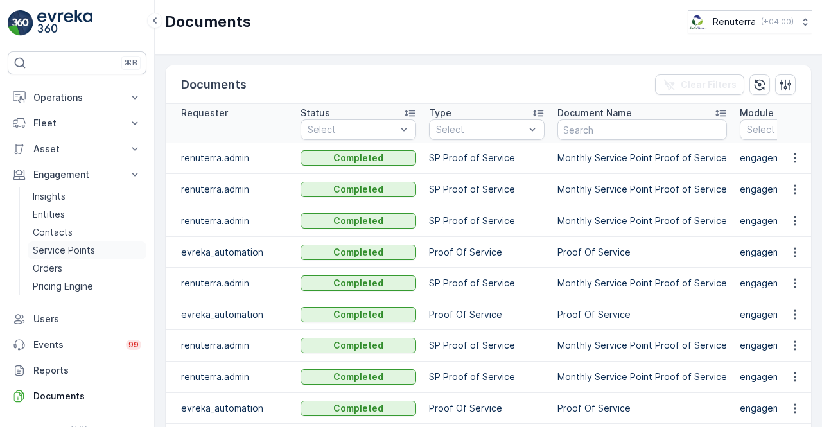
click at [51, 244] on p "Service Points" at bounding box center [64, 250] width 62 height 13
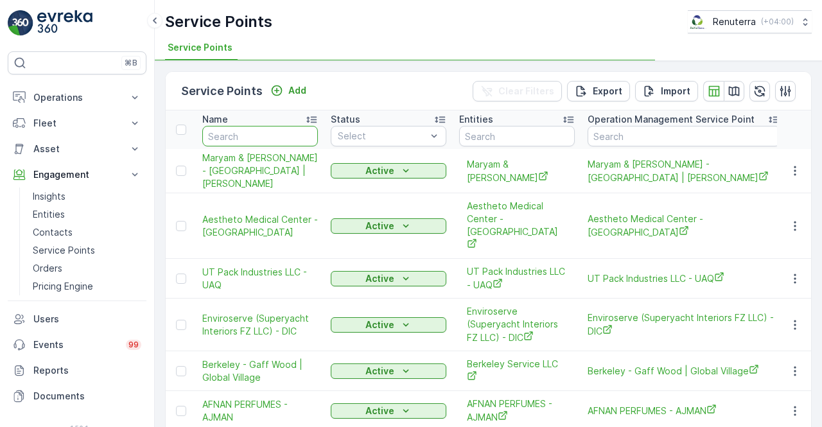
drag, startPoint x: 261, startPoint y: 137, endPoint x: 255, endPoint y: 140, distance: 7.2
click at [256, 140] on input "text" at bounding box center [260, 136] width 116 height 21
click at [246, 143] on input "text" at bounding box center [260, 136] width 116 height 21
type input "sbk"
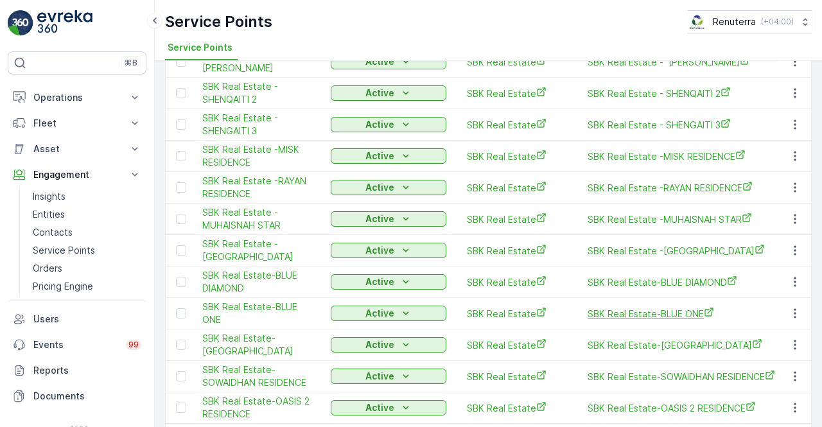
scroll to position [642, 0]
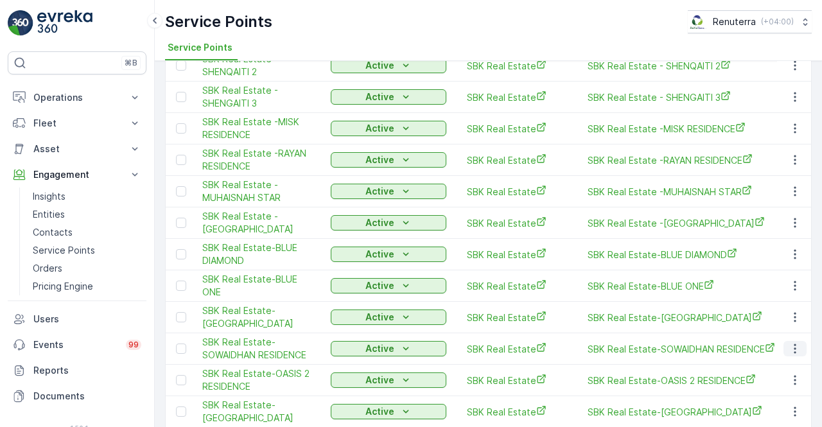
click at [789, 342] on icon "button" at bounding box center [795, 348] width 13 height 13
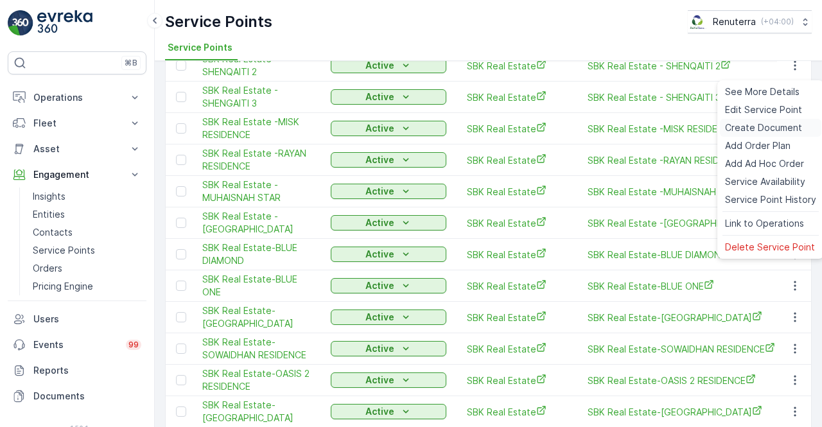
click at [749, 126] on span "Create Document" at bounding box center [763, 127] width 77 height 13
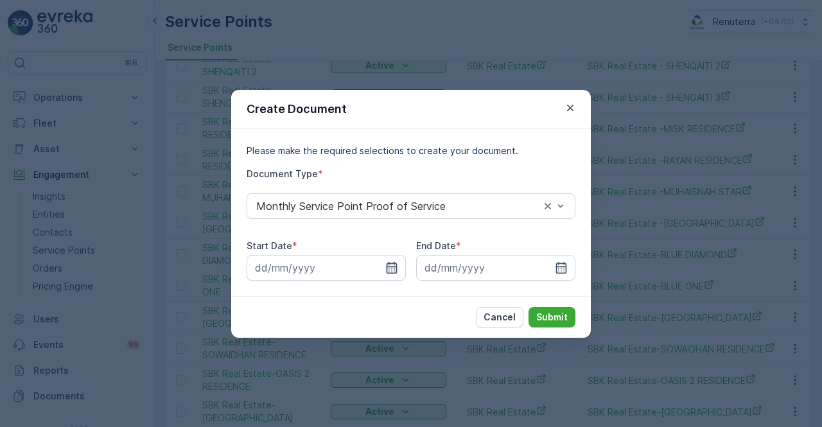
click at [394, 263] on icon "button" at bounding box center [392, 267] width 11 height 12
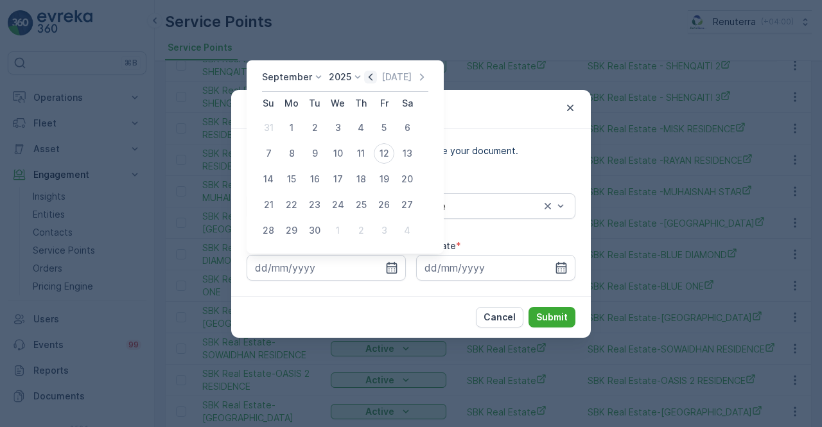
click at [364, 74] on icon "button" at bounding box center [370, 77] width 13 height 13
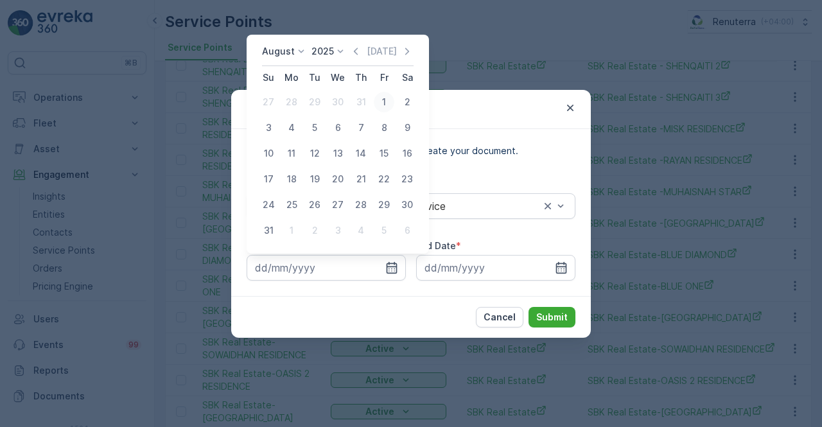
click at [384, 103] on div "1" at bounding box center [384, 102] width 21 height 21
type input "01.08.2025"
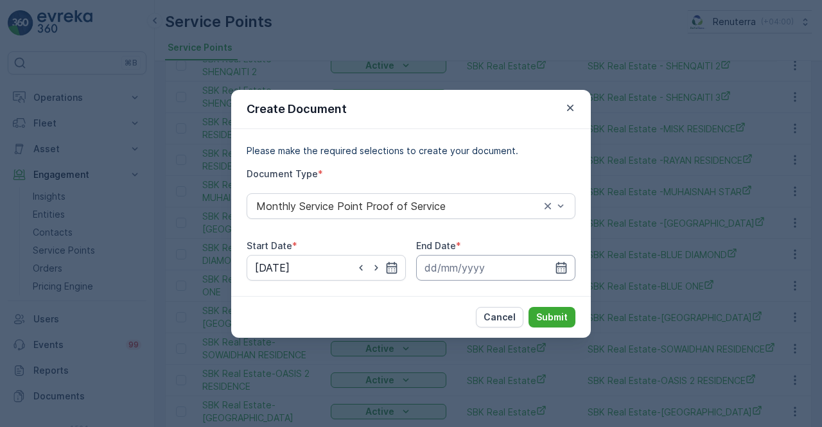
drag, startPoint x: 565, startPoint y: 272, endPoint x: 565, endPoint y: 256, distance: 16.1
click at [565, 264] on icon "button" at bounding box center [561, 267] width 13 height 13
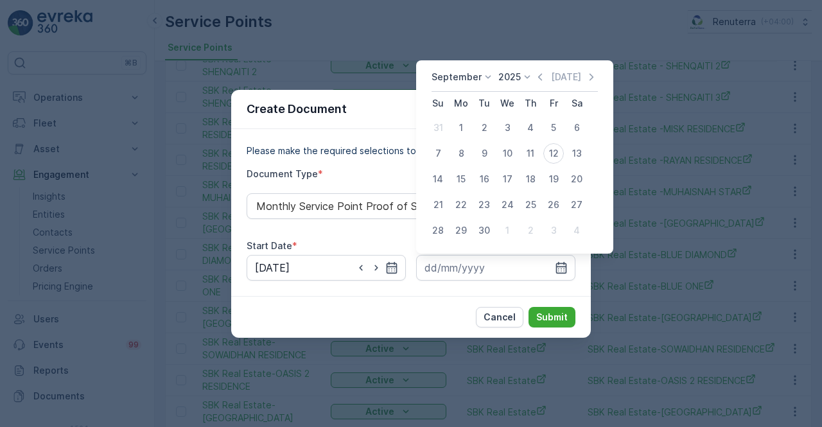
click at [538, 78] on icon "button" at bounding box center [540, 77] width 13 height 13
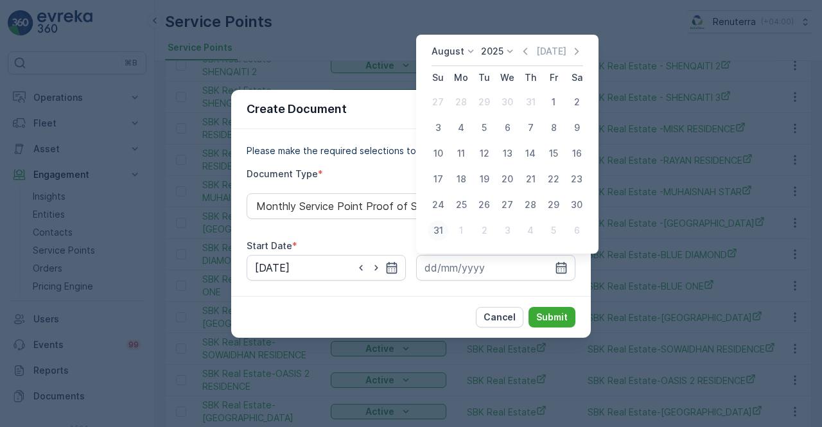
click at [445, 233] on div "31" at bounding box center [438, 230] width 21 height 21
type input "31.08.2025"
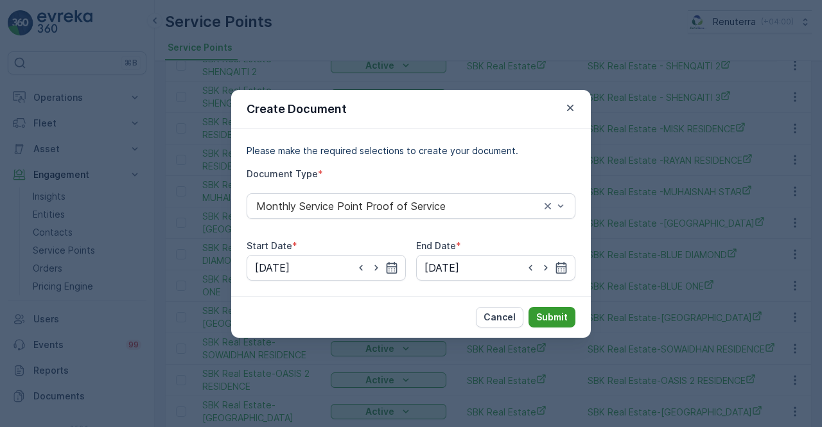
click at [541, 308] on button "Submit" at bounding box center [552, 317] width 47 height 21
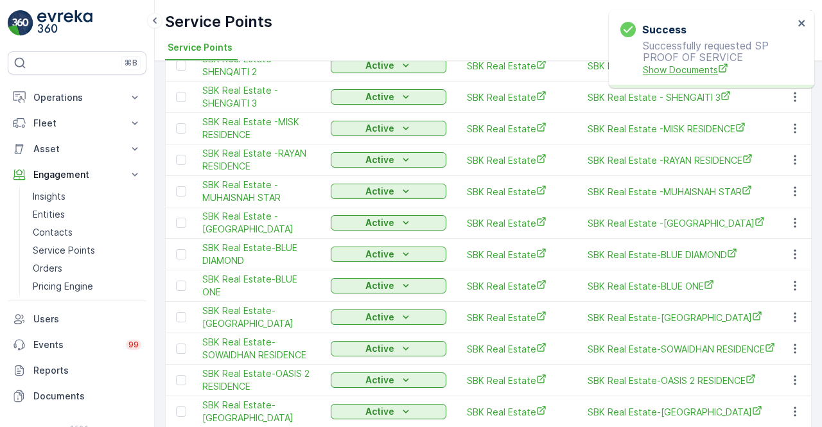
click at [670, 70] on span "Show Documents" at bounding box center [718, 69] width 151 height 13
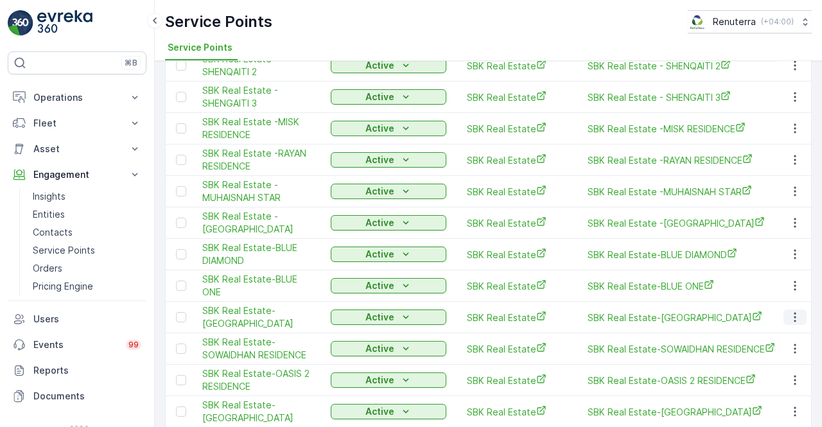
click at [794, 311] on icon "button" at bounding box center [795, 317] width 13 height 13
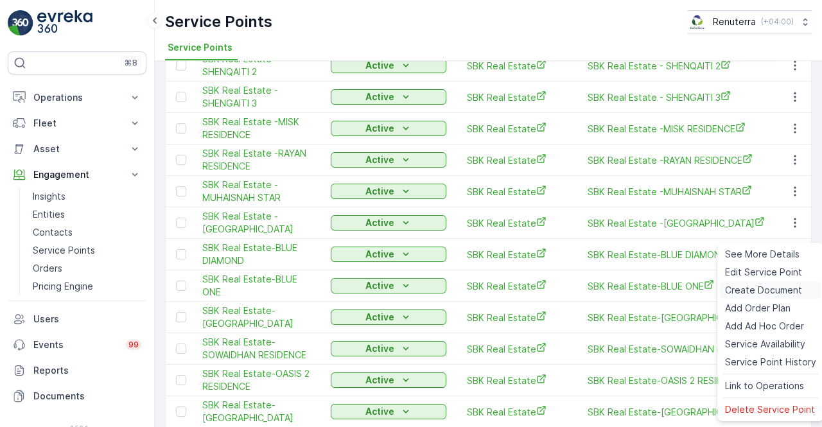
click at [744, 291] on span "Create Document" at bounding box center [763, 290] width 77 height 13
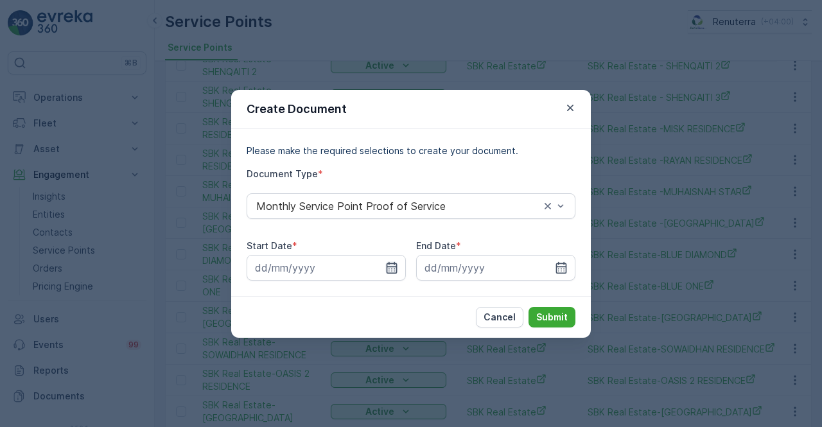
click at [387, 271] on icon "button" at bounding box center [392, 267] width 11 height 12
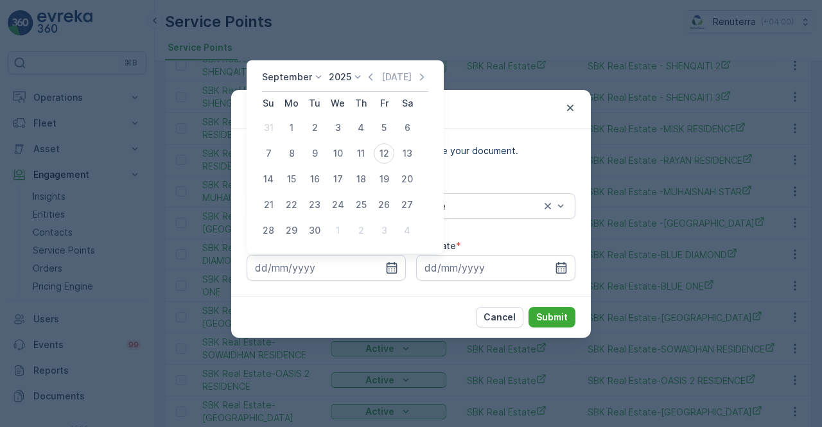
click at [366, 77] on icon "button" at bounding box center [370, 77] width 13 height 13
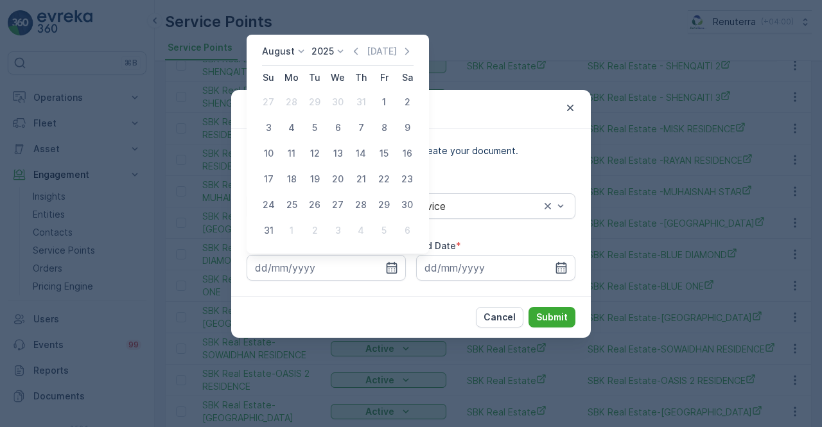
drag, startPoint x: 383, startPoint y: 100, endPoint x: 436, endPoint y: 173, distance: 90.2
click at [385, 105] on div "1" at bounding box center [384, 102] width 21 height 21
type input "01.08.2025"
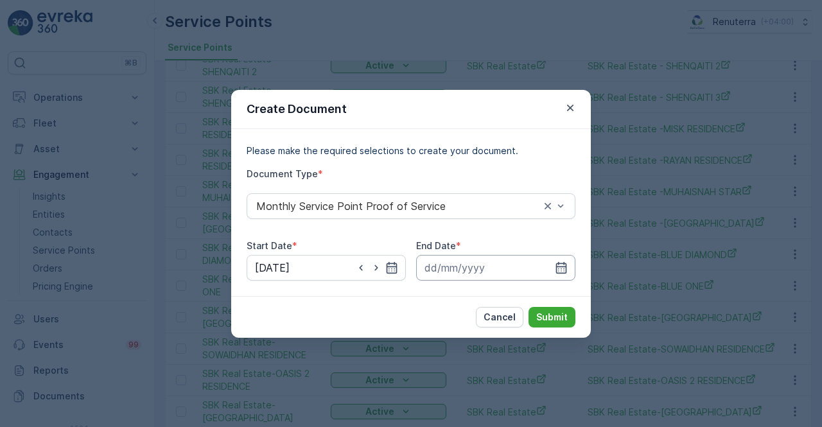
drag, startPoint x: 561, startPoint y: 268, endPoint x: 560, endPoint y: 257, distance: 11.0
click at [560, 268] on icon "button" at bounding box center [561, 267] width 13 height 13
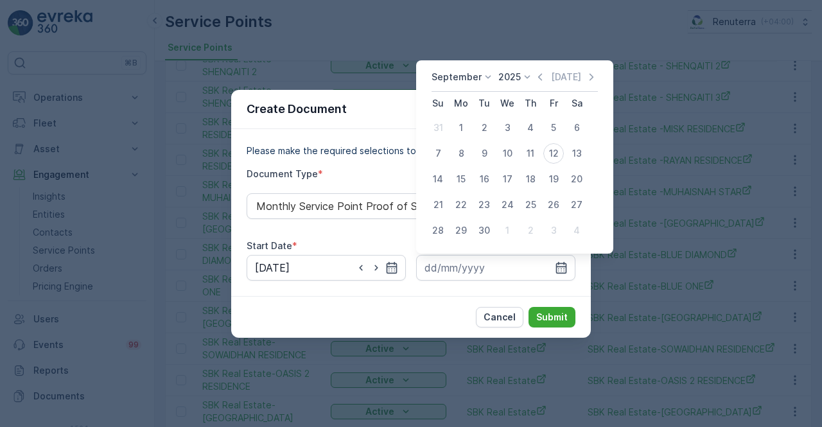
click at [538, 82] on icon "button" at bounding box center [540, 77] width 13 height 13
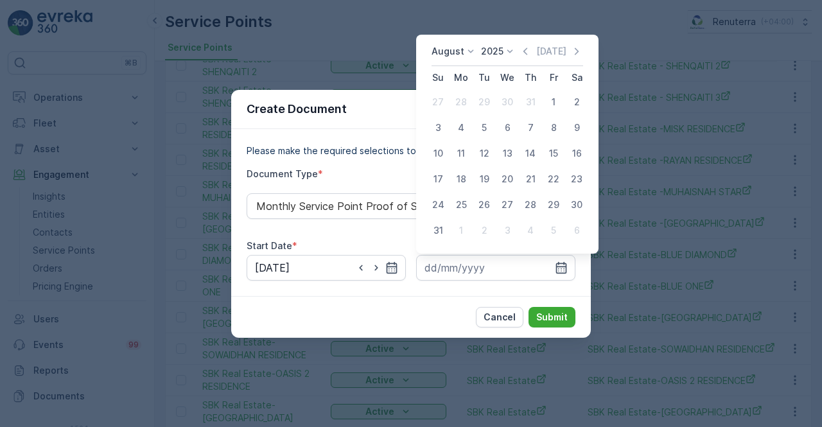
drag, startPoint x: 437, startPoint y: 229, endPoint x: 448, endPoint y: 254, distance: 26.7
click at [437, 229] on div "31" at bounding box center [438, 230] width 21 height 21
type input "31.08.2025"
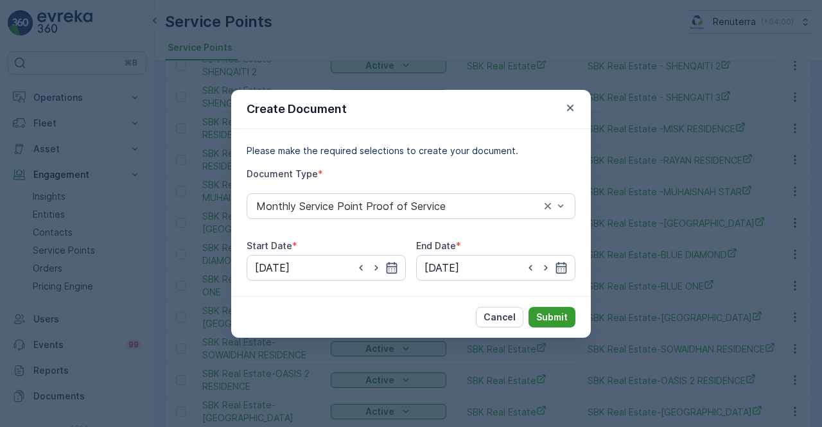
click at [567, 314] on button "Submit" at bounding box center [552, 317] width 47 height 21
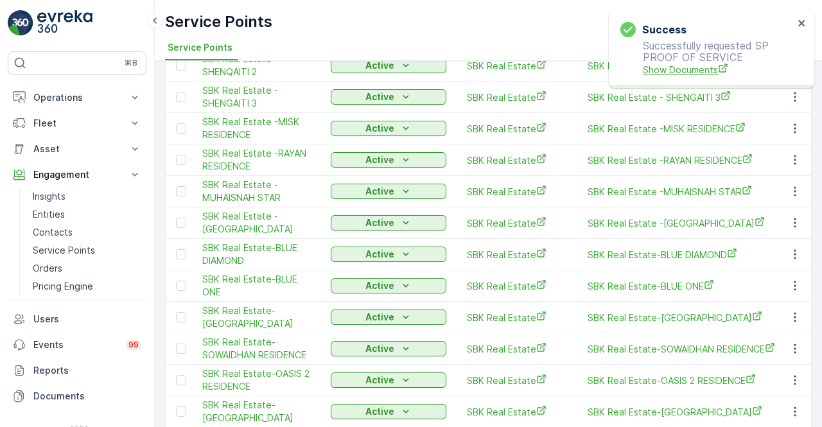
click at [679, 73] on span "Show Documents" at bounding box center [718, 69] width 151 height 13
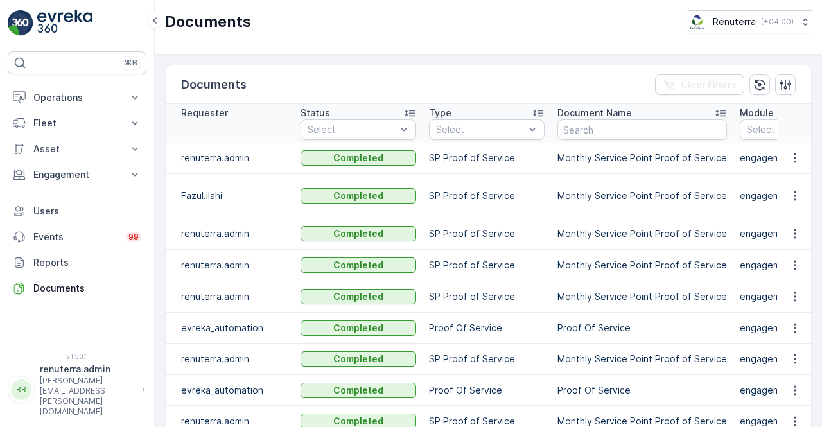
click at [797, 147] on td at bounding box center [794, 158] width 35 height 31
click at [794, 157] on icon "button" at bounding box center [795, 158] width 2 height 10
click at [792, 171] on span "See Details" at bounding box center [791, 176] width 49 height 13
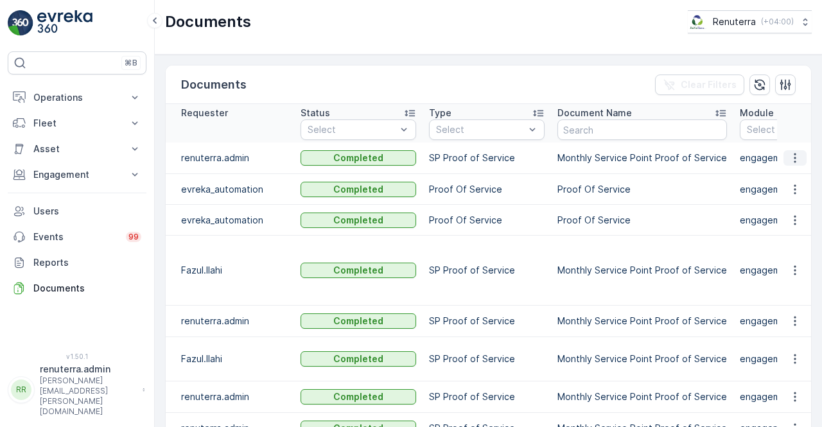
click at [792, 156] on icon "button" at bounding box center [795, 158] width 13 height 13
click at [789, 171] on span "See Details" at bounding box center [791, 176] width 49 height 13
